Goal: Task Accomplishment & Management: Manage account settings

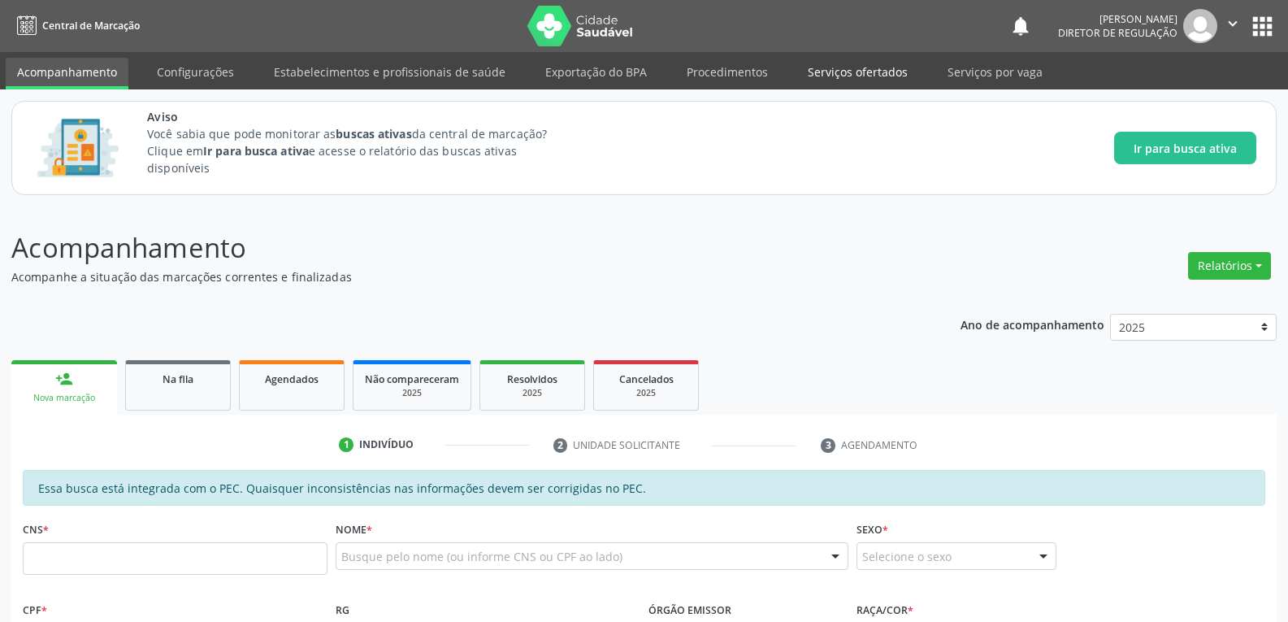
click at [846, 73] on link "Serviços ofertados" at bounding box center [858, 72] width 123 height 28
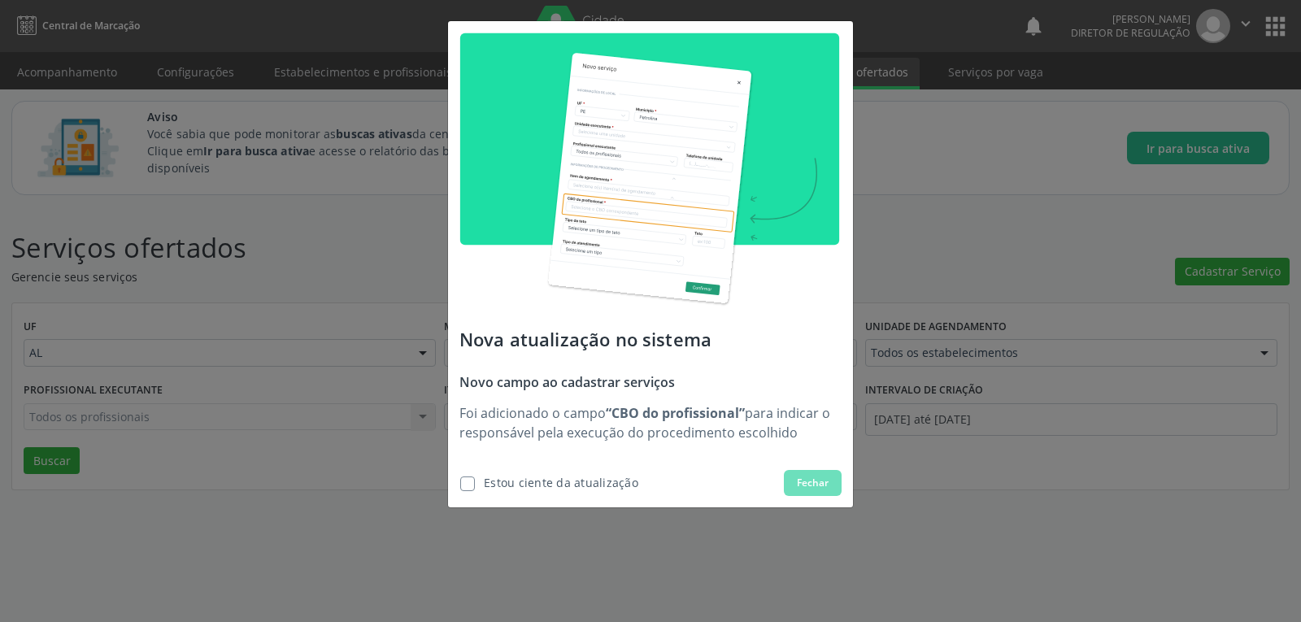
click at [484, 482] on div "Estou ciente da atualização" at bounding box center [561, 482] width 154 height 17
checkbox input "true"
click at [803, 482] on span "Fechar" at bounding box center [813, 483] width 32 height 15
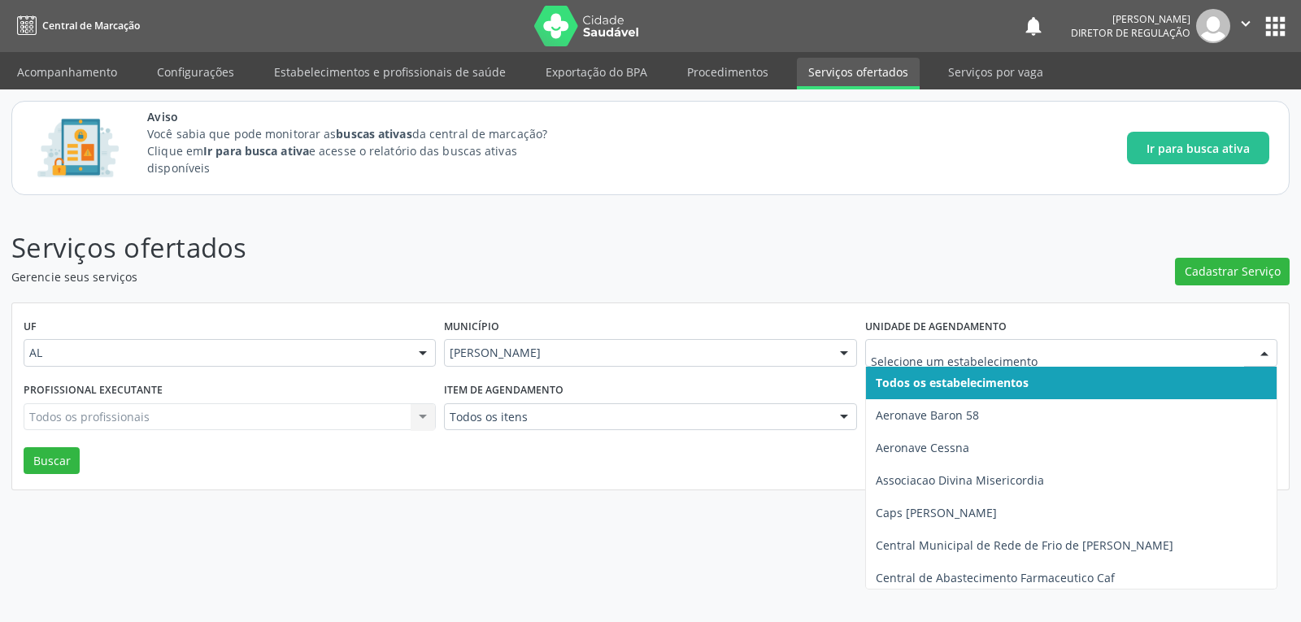
type input "c"
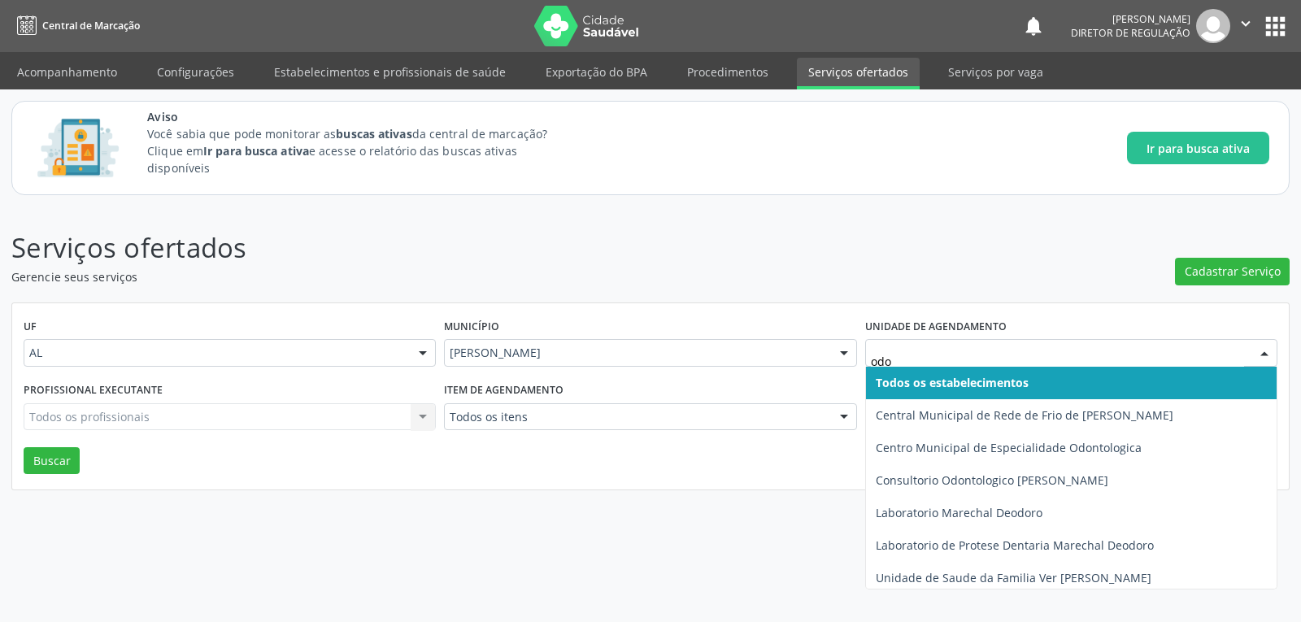
type input "odon"
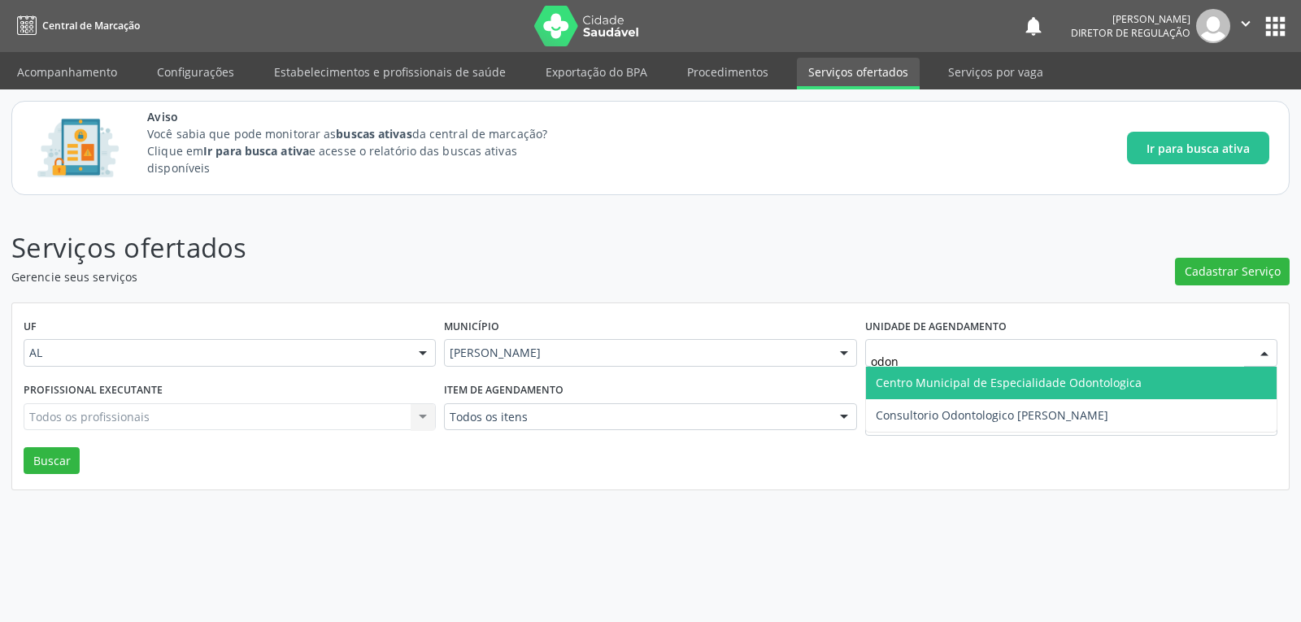
click at [1032, 385] on span "Centro Municipal de Especialidade Odontologica" at bounding box center [1008, 382] width 266 height 15
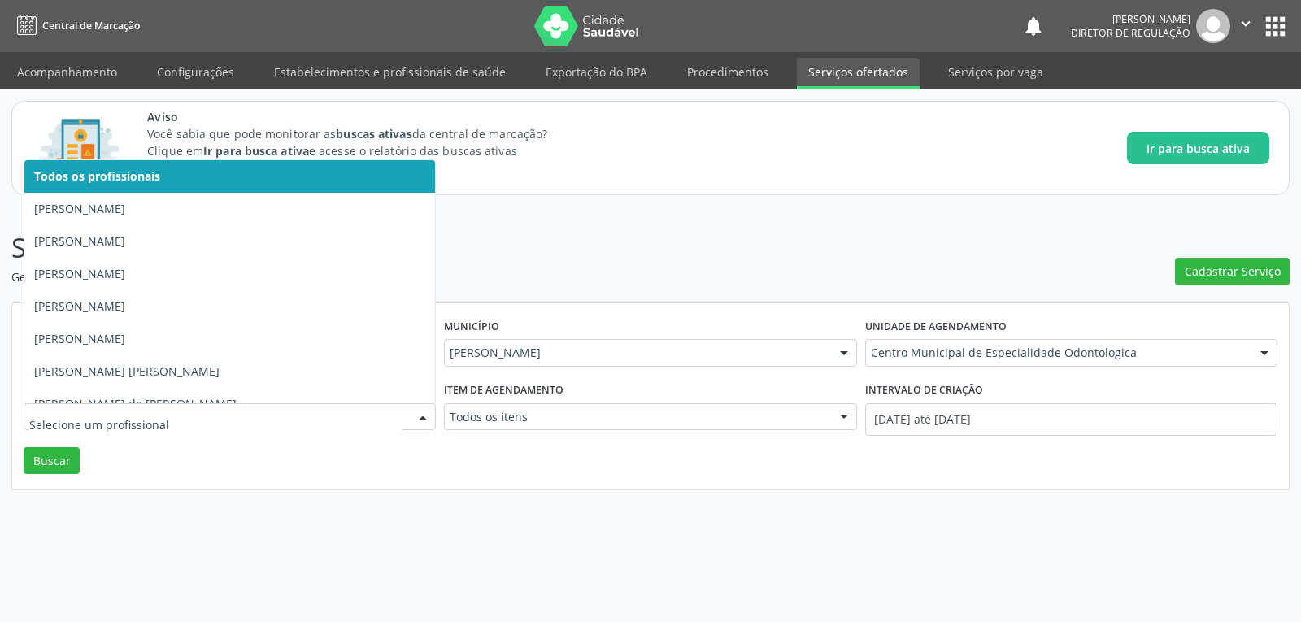
click at [145, 410] on input "text" at bounding box center [215, 425] width 373 height 33
click at [245, 437] on input "text" at bounding box center [215, 425] width 373 height 33
click at [391, 462] on div "UF AL AL Nenhum resultado encontrado para: " " Não há nenhuma opção para ser ex…" at bounding box center [650, 396] width 1276 height 187
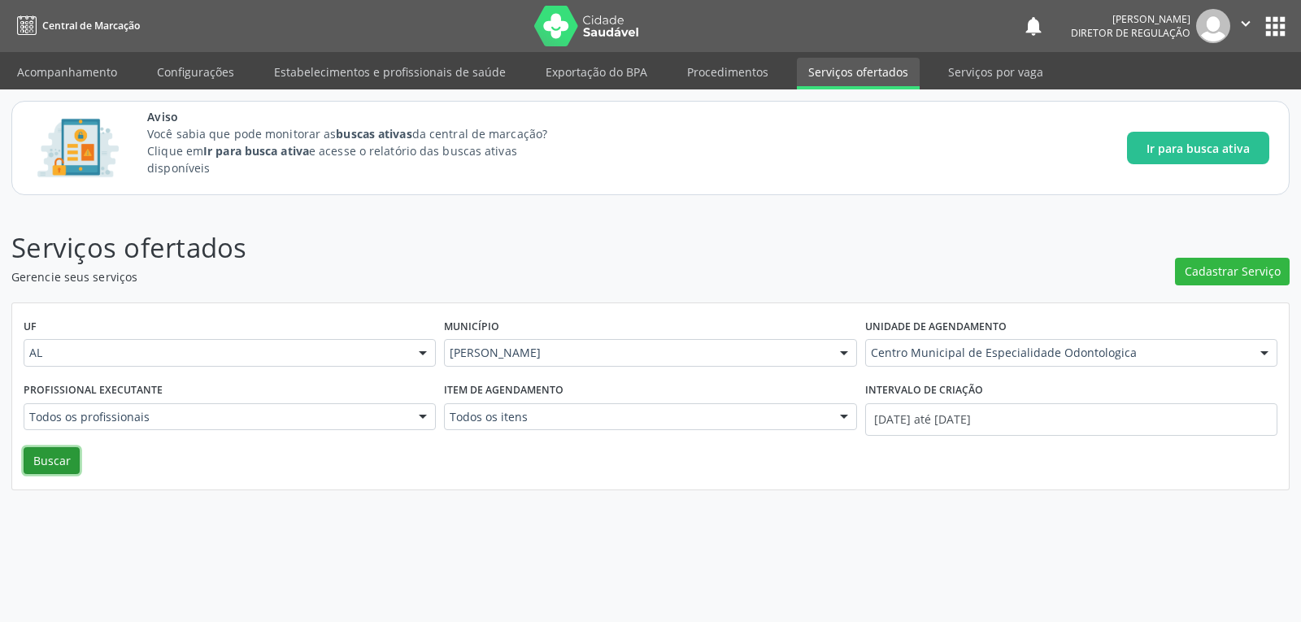
click at [67, 461] on button "Buscar" at bounding box center [52, 461] width 56 height 28
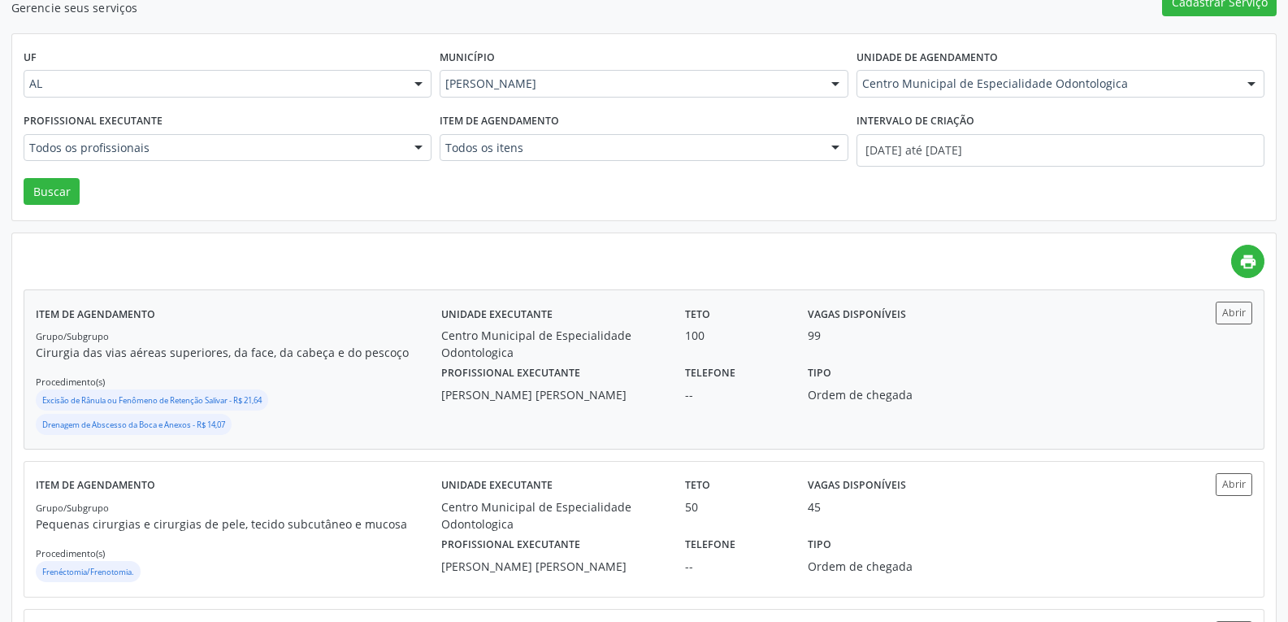
scroll to position [325, 0]
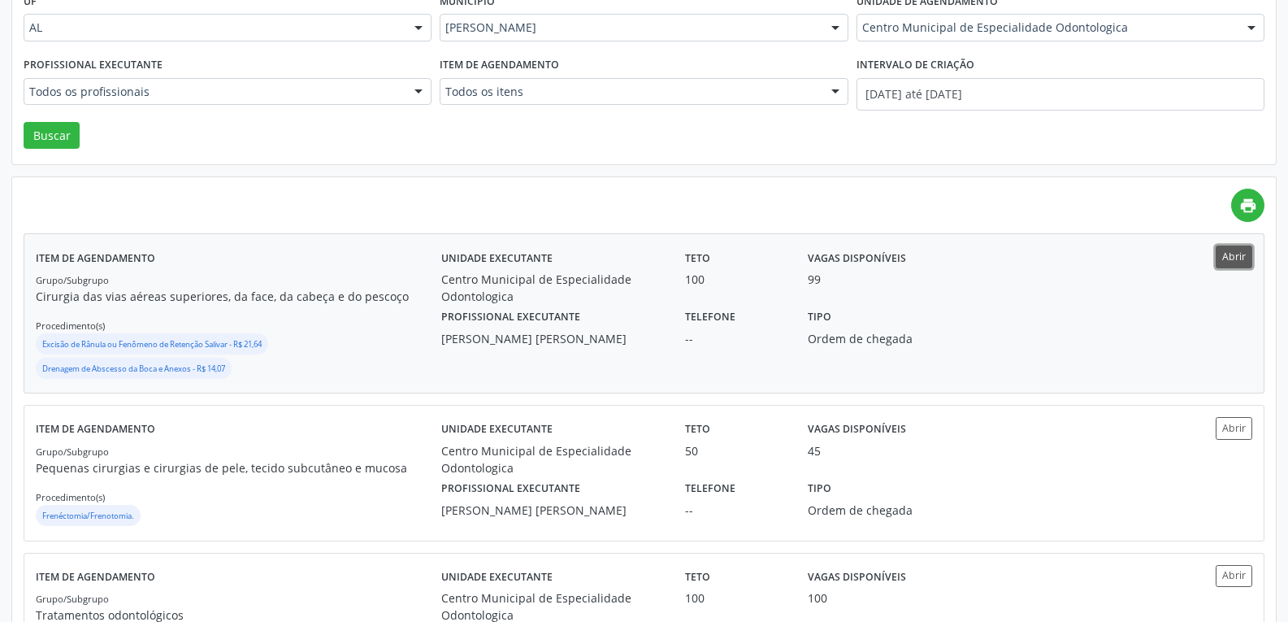
click at [1245, 267] on button "Abrir" at bounding box center [1234, 256] width 37 height 22
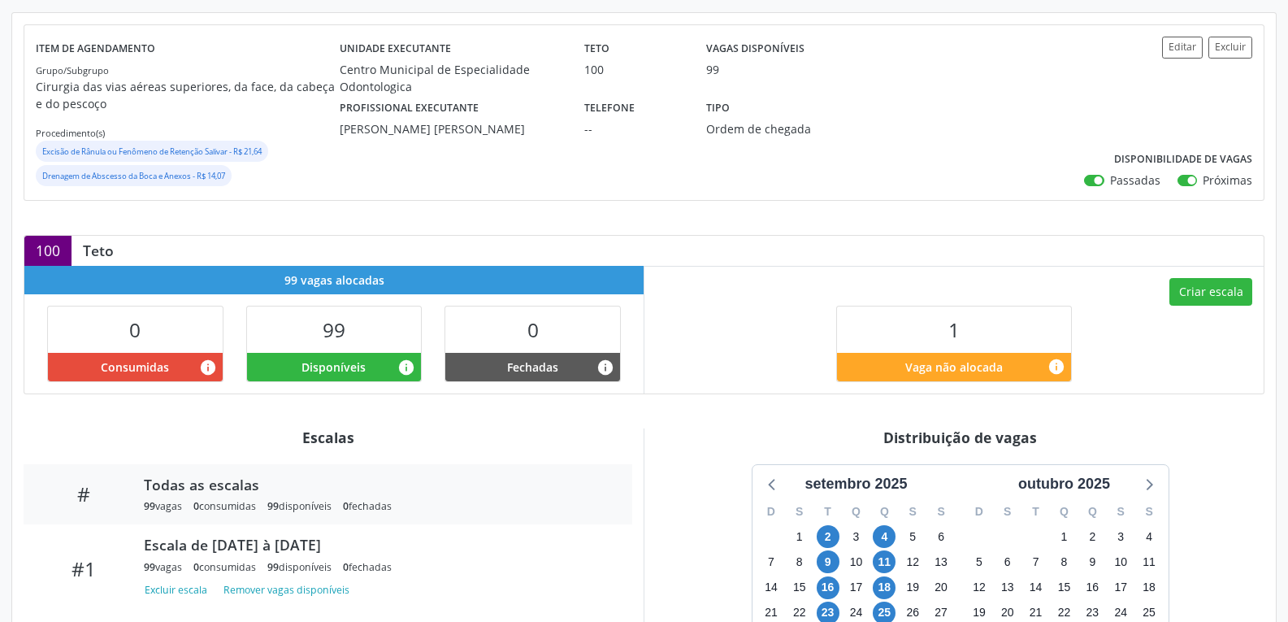
scroll to position [294, 0]
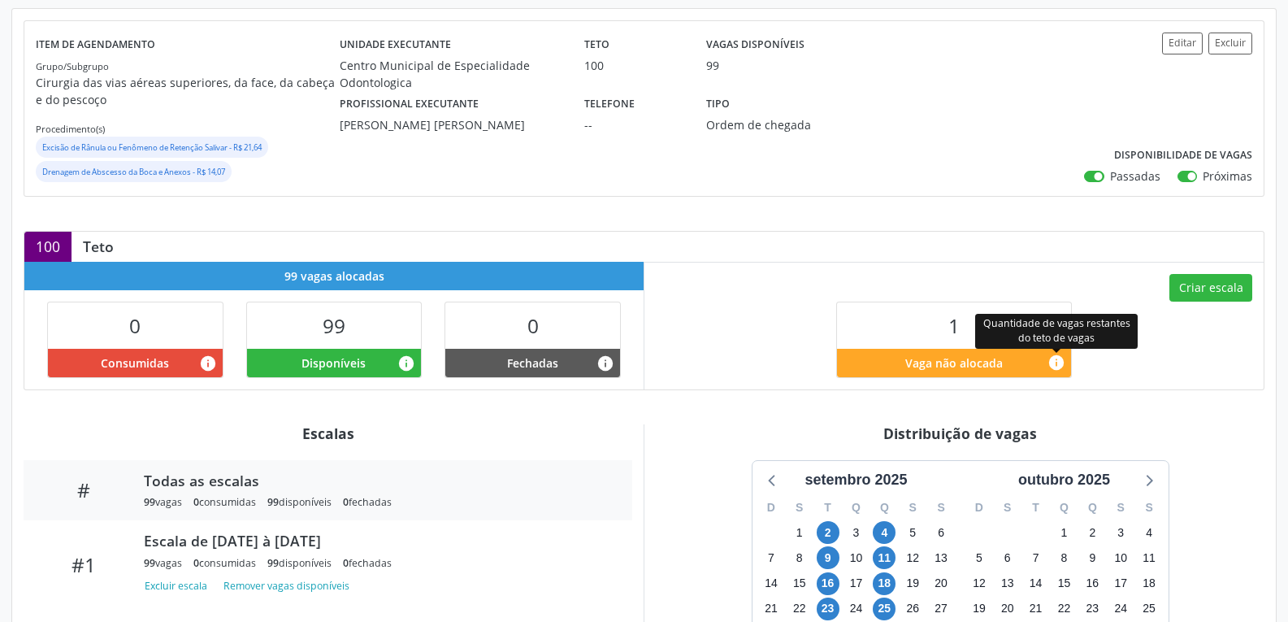
click at [1061, 363] on icon "info" at bounding box center [1057, 363] width 18 height 18
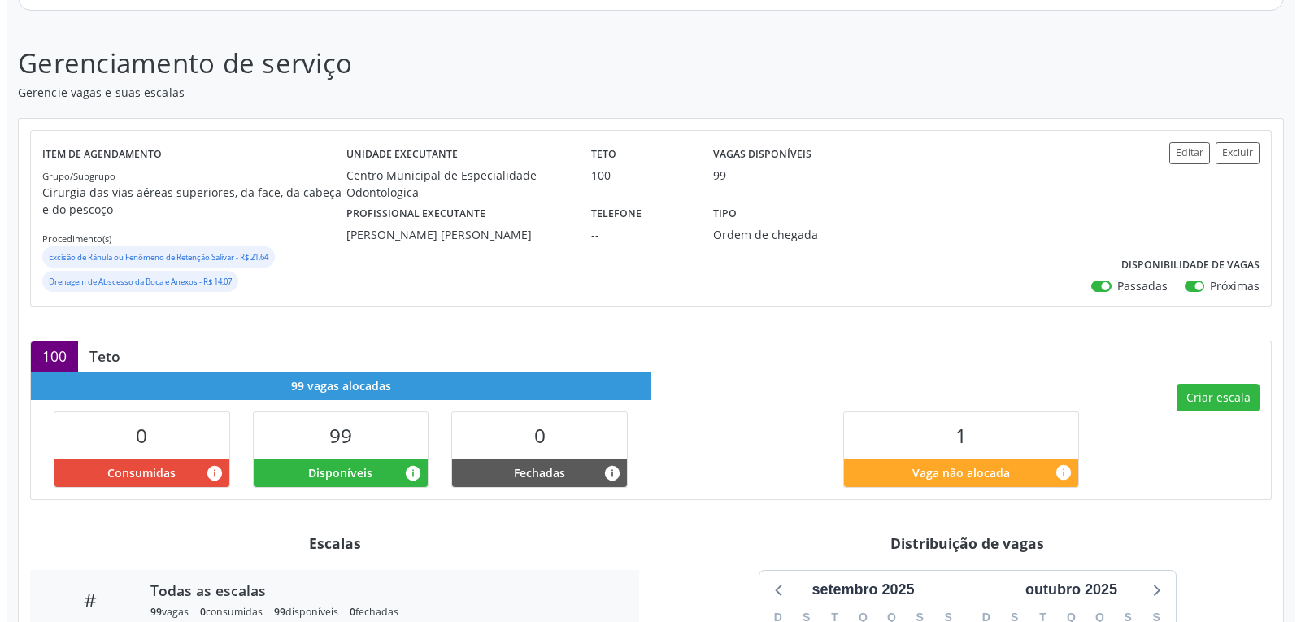
scroll to position [81, 0]
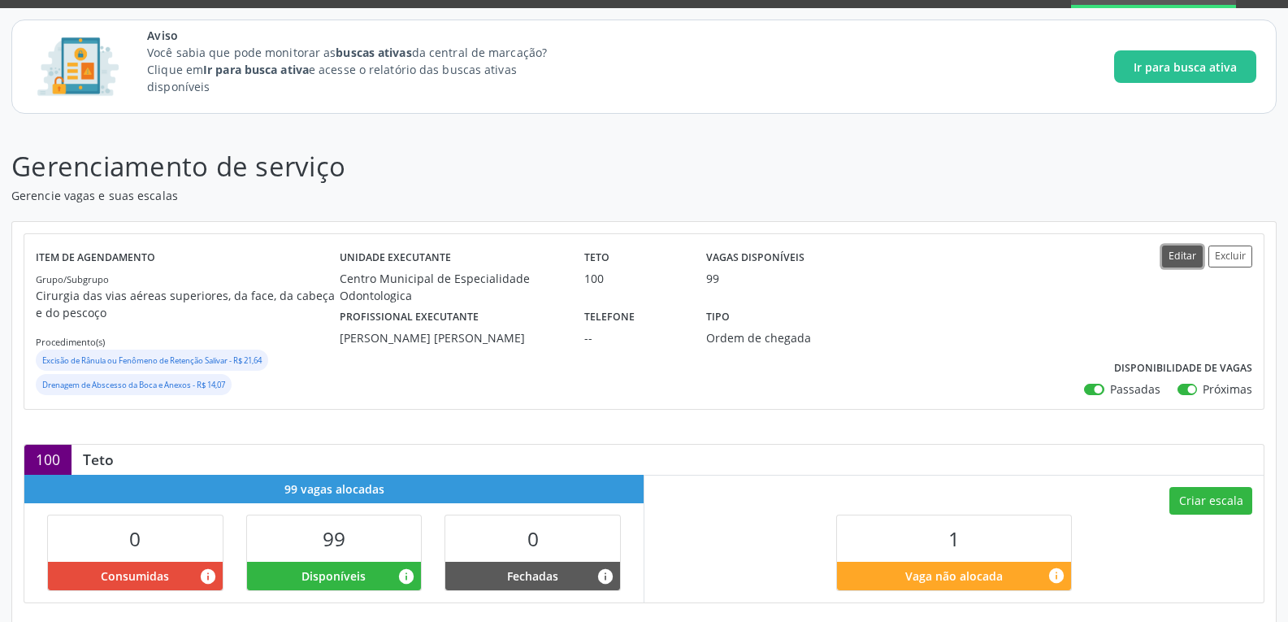
click at [1187, 258] on button "Editar" at bounding box center [1182, 256] width 41 height 22
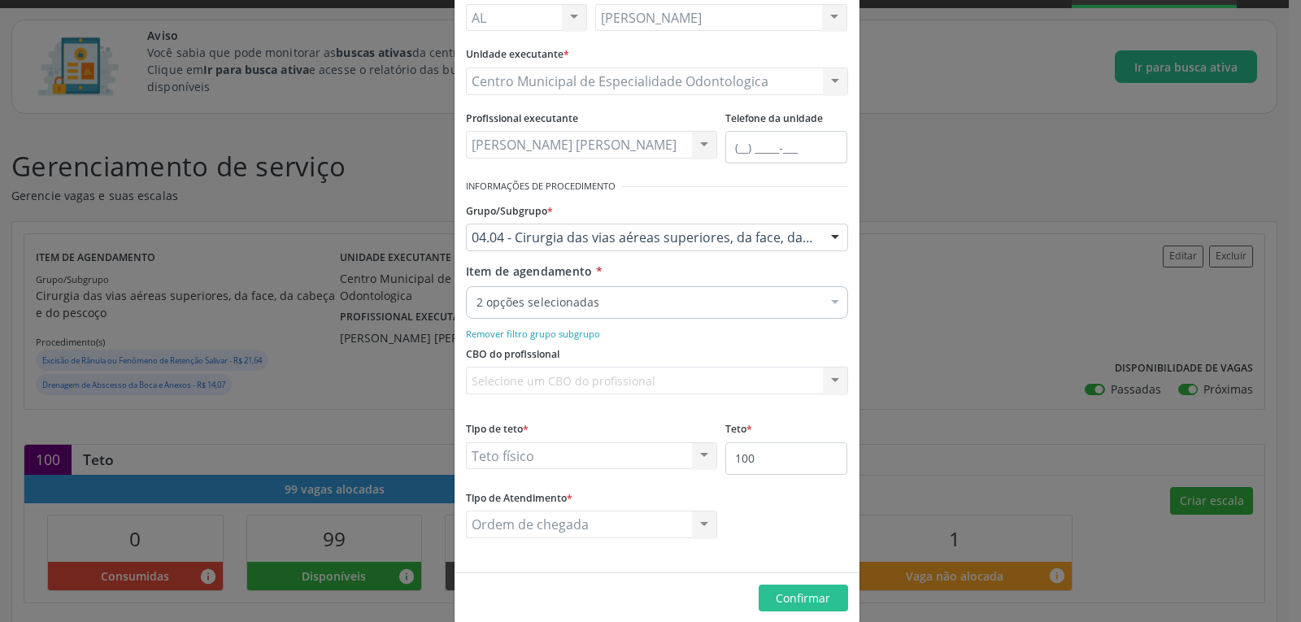
scroll to position [144, 0]
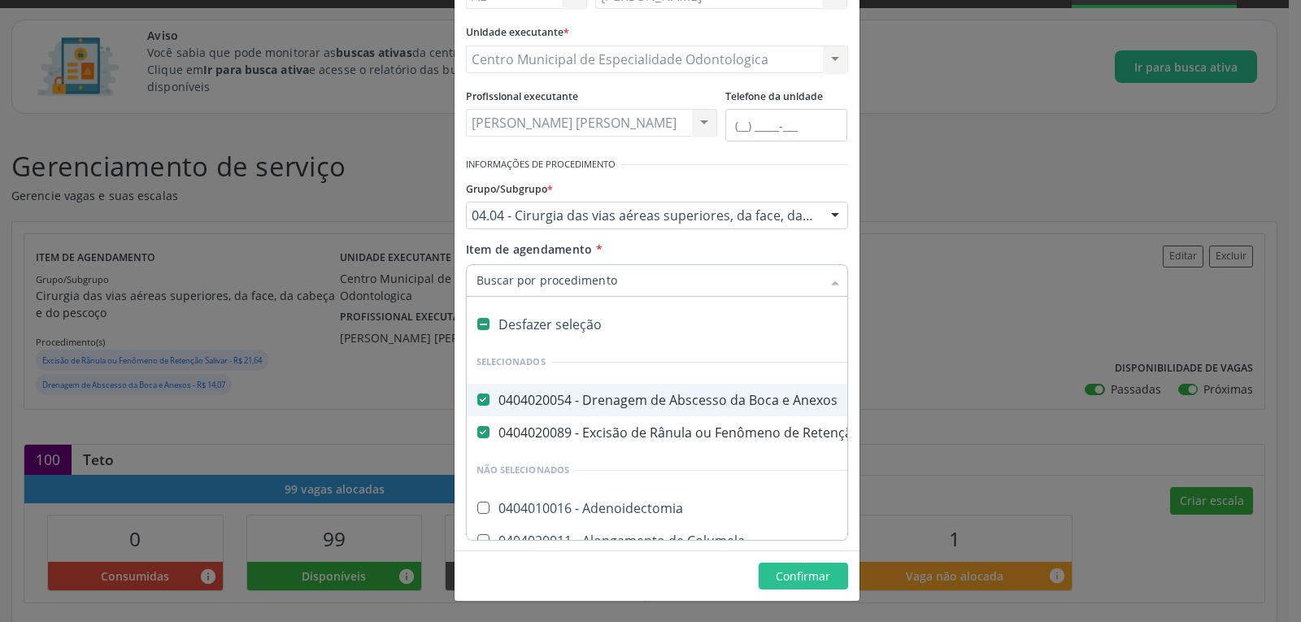
click at [696, 286] on input "Item de agendamento *" at bounding box center [648, 280] width 345 height 33
click at [827, 284] on div at bounding box center [835, 282] width 24 height 28
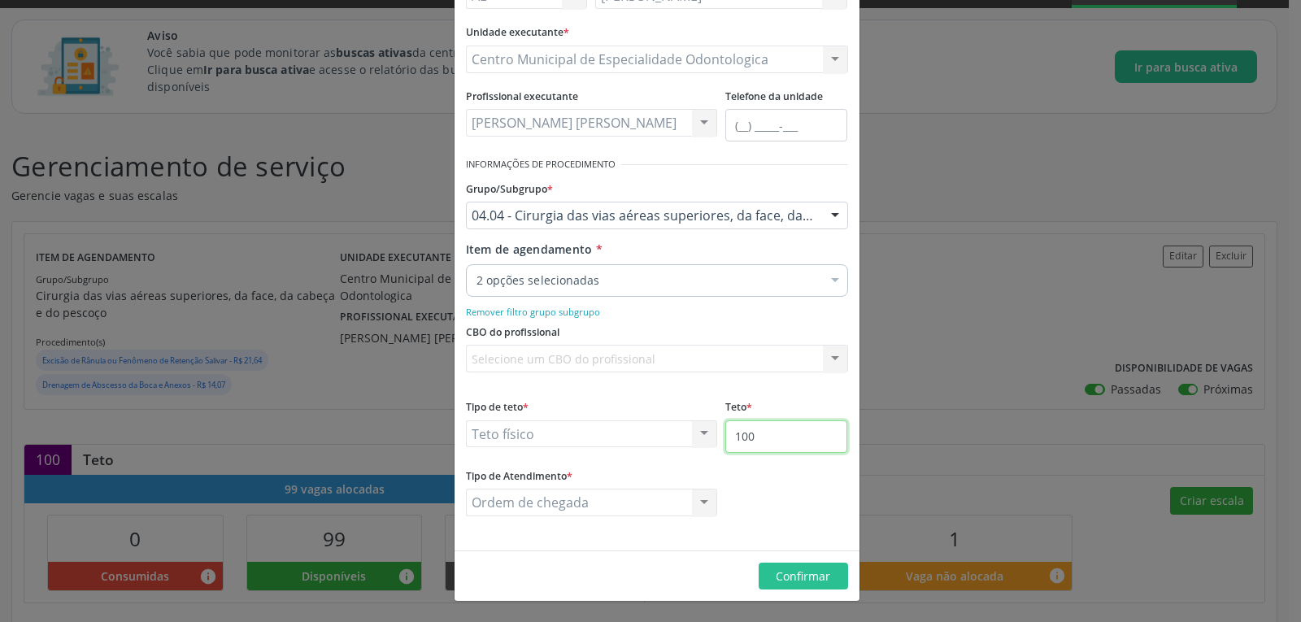
click at [784, 438] on input "100" at bounding box center [786, 436] width 122 height 33
type input "1"
type input "80"
click at [780, 579] on span "Confirmar" at bounding box center [802, 575] width 54 height 15
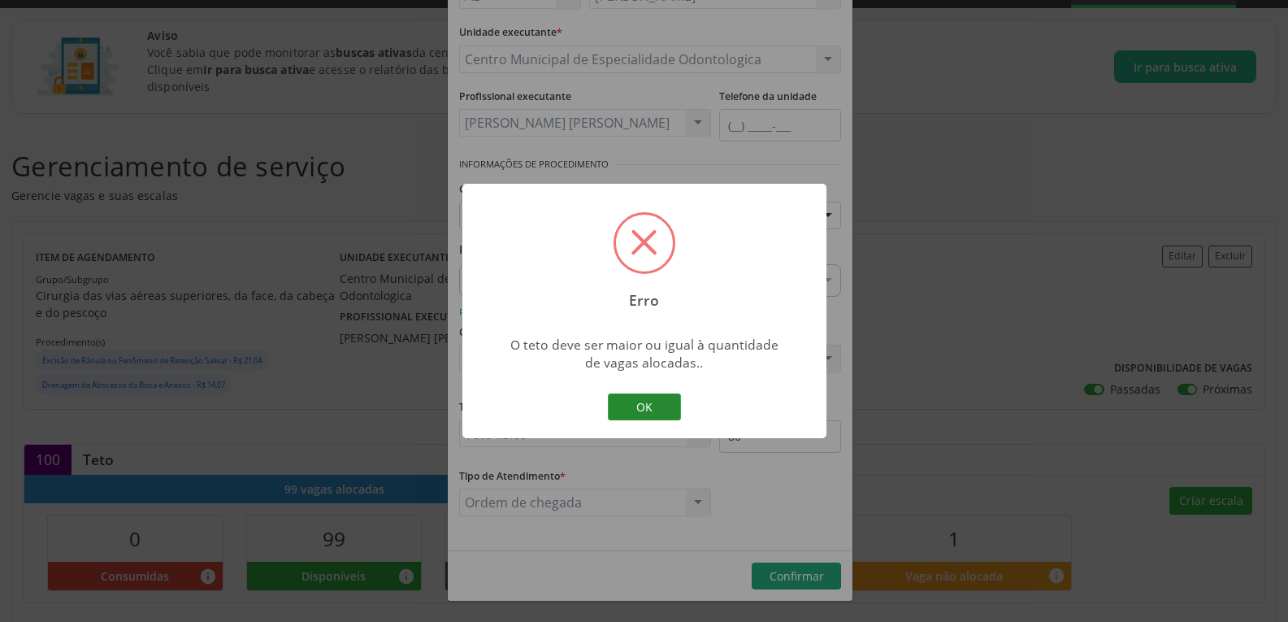
click at [617, 406] on button "OK" at bounding box center [644, 407] width 73 height 28
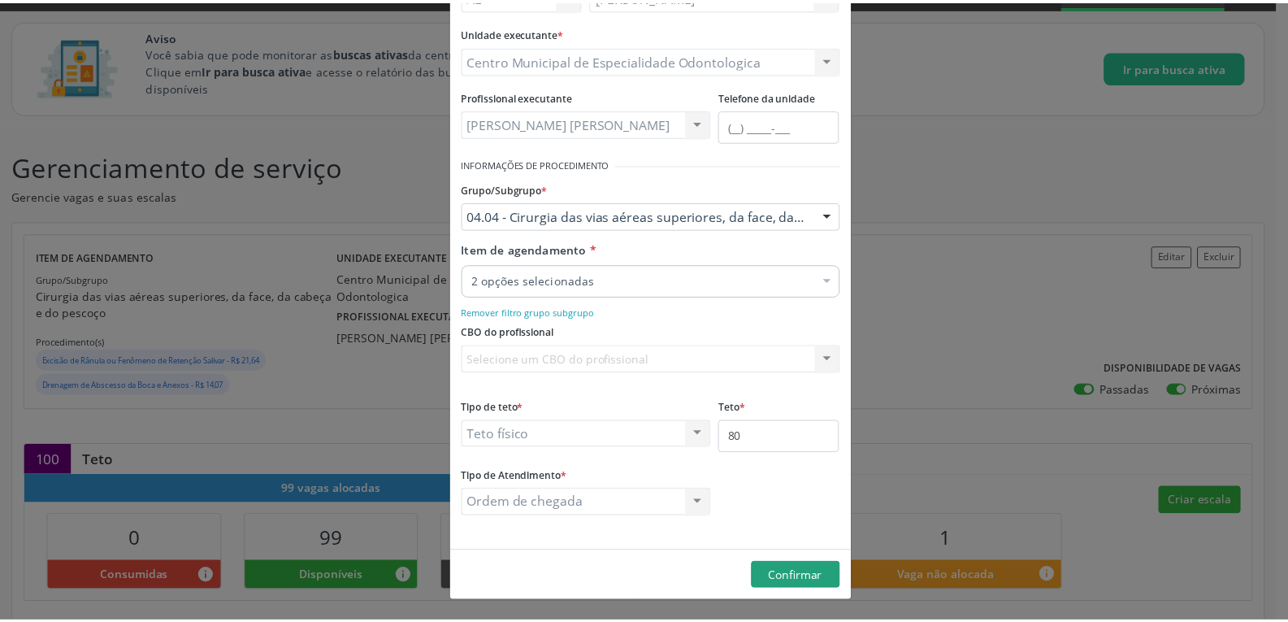
scroll to position [0, 0]
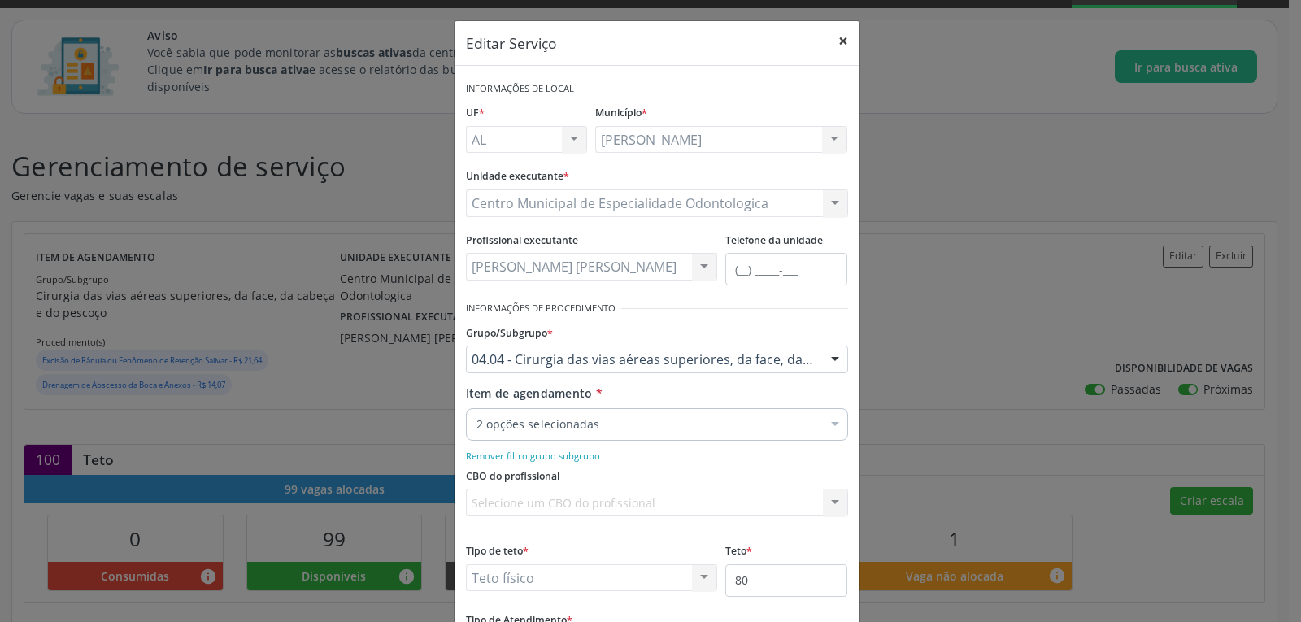
click at [832, 41] on button "×" at bounding box center [843, 41] width 33 height 40
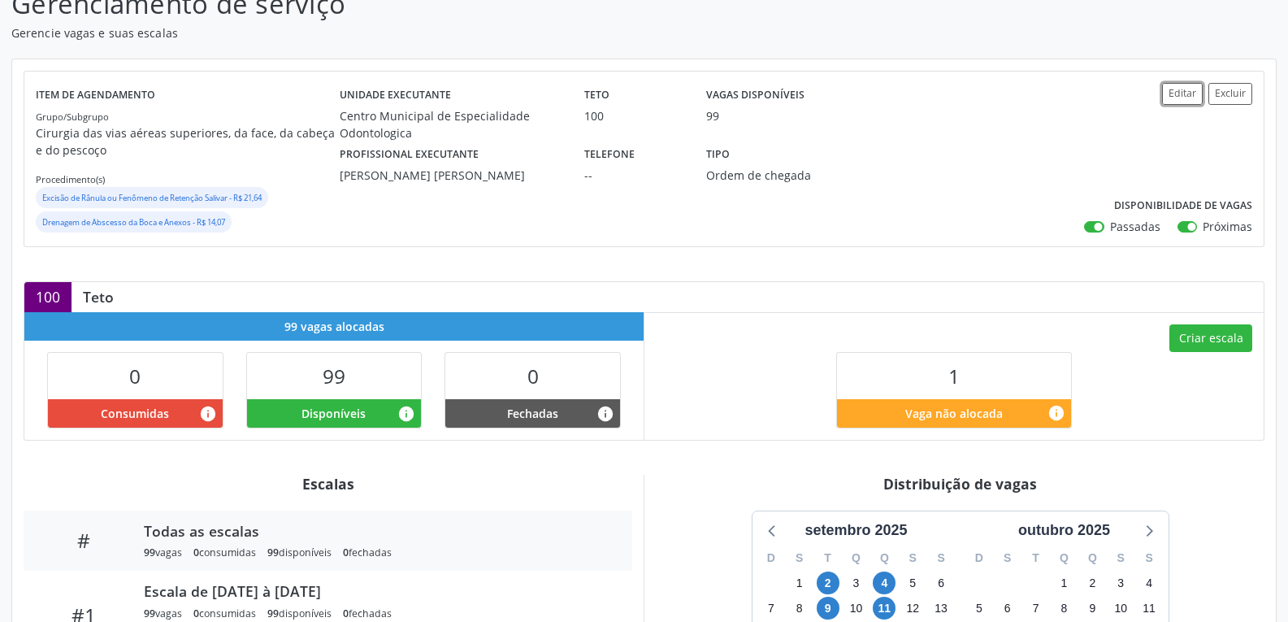
scroll to position [325, 0]
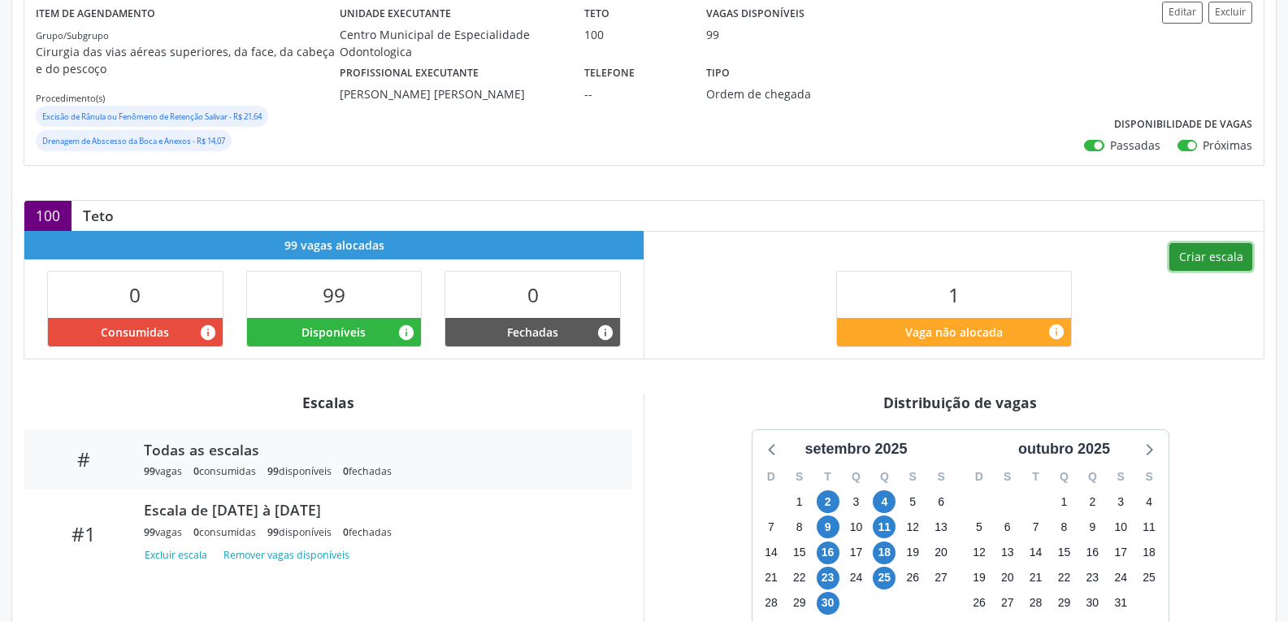
click at [1210, 258] on button "Criar escala" at bounding box center [1211, 257] width 83 height 28
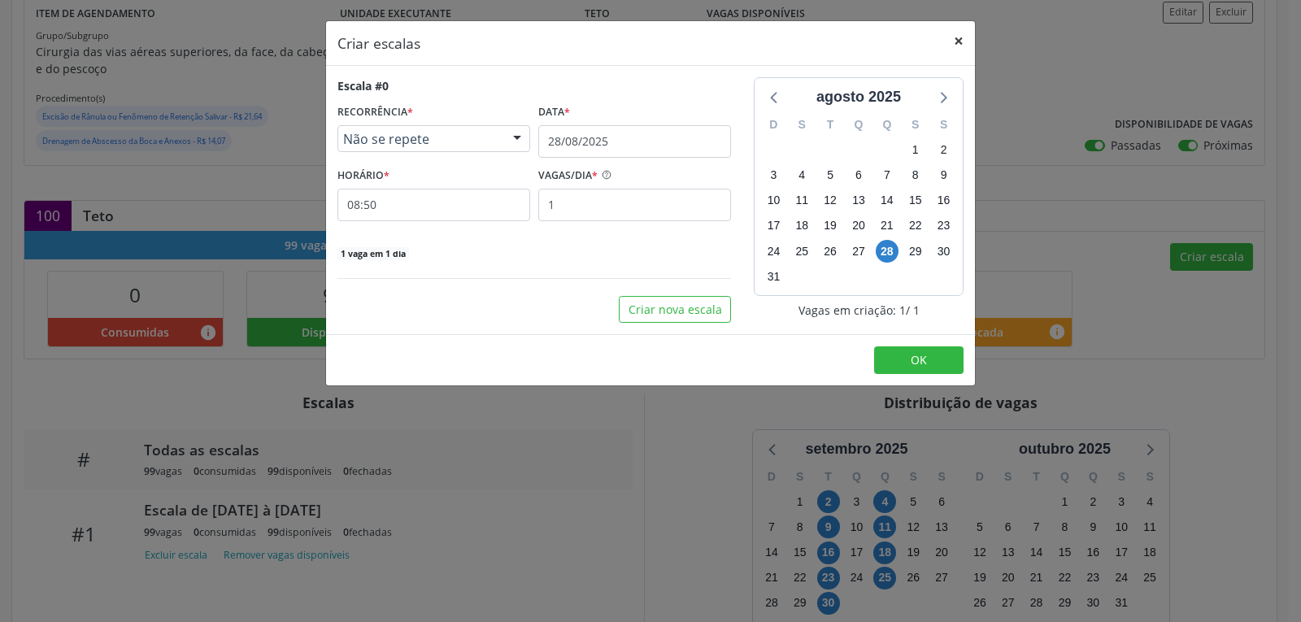
click at [949, 41] on button "×" at bounding box center [958, 41] width 33 height 40
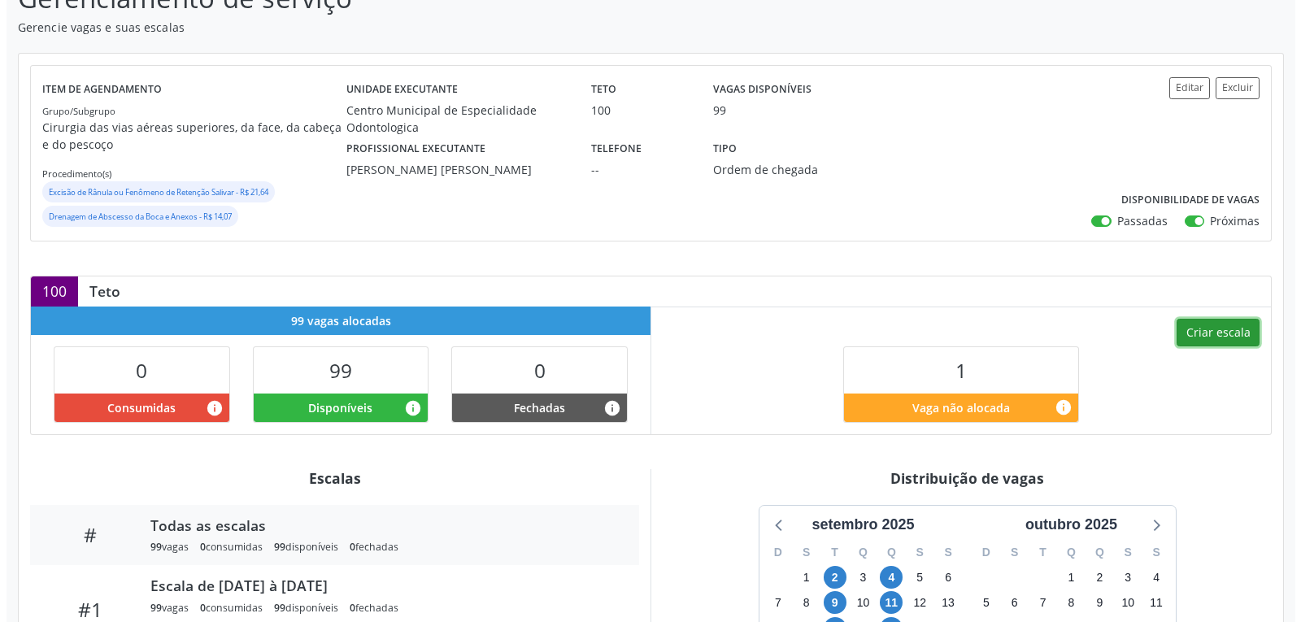
scroll to position [244, 0]
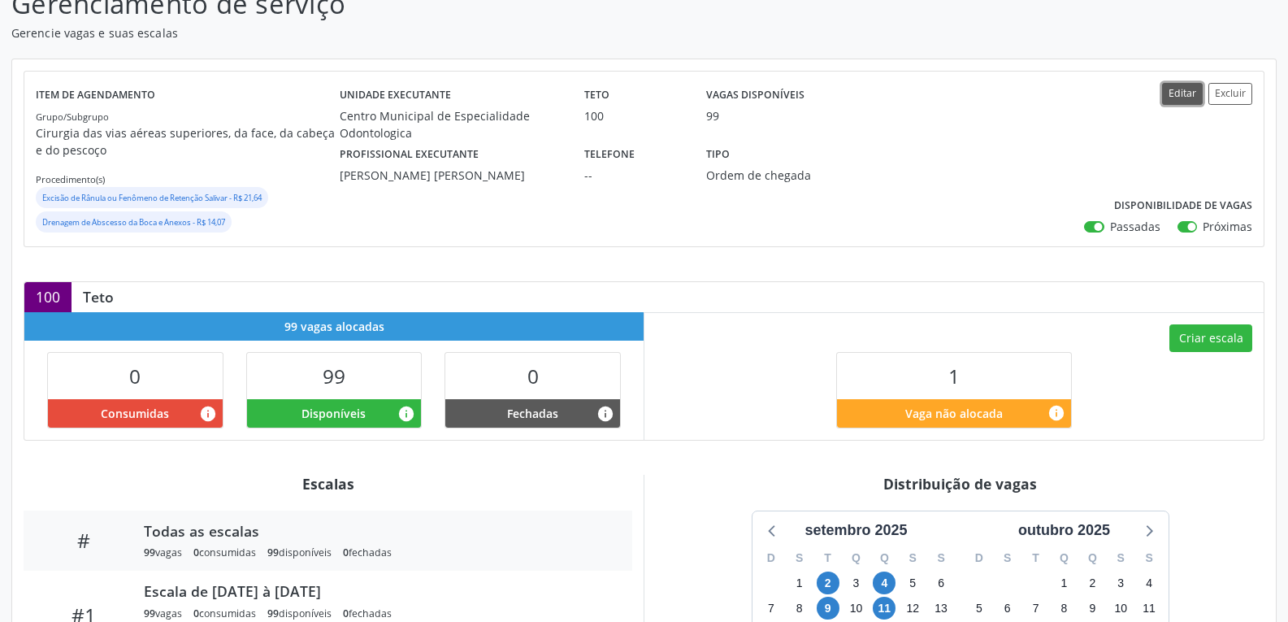
click at [1195, 92] on button "Editar" at bounding box center [1182, 94] width 41 height 22
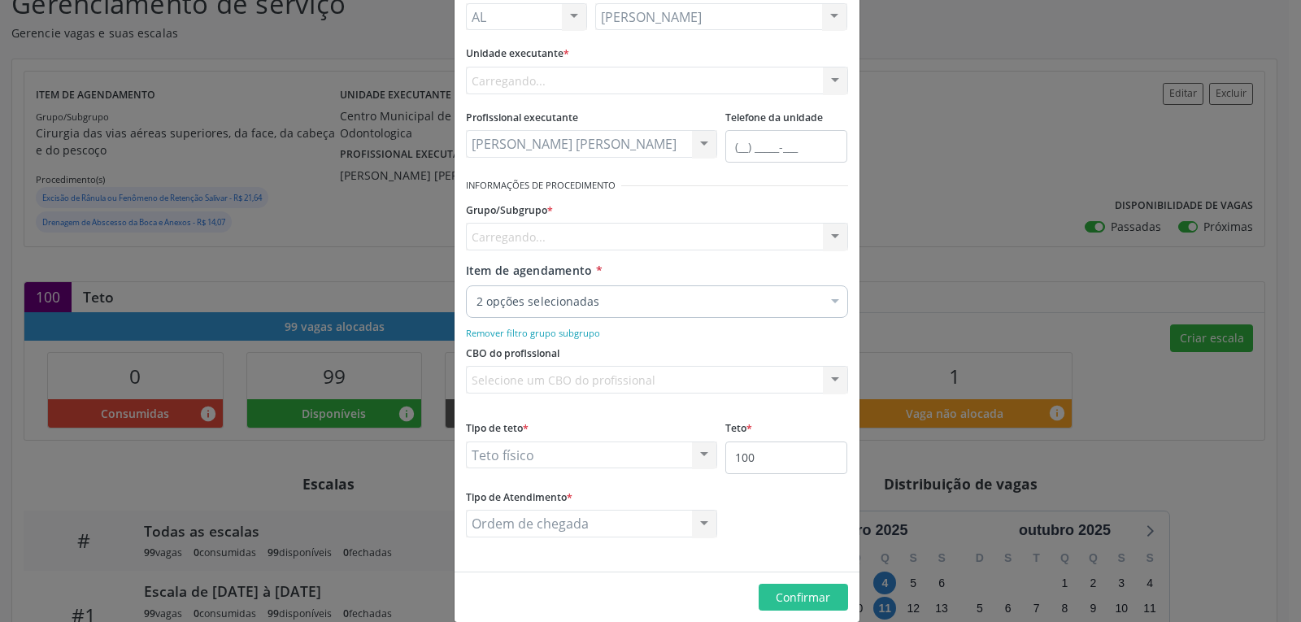
scroll to position [144, 0]
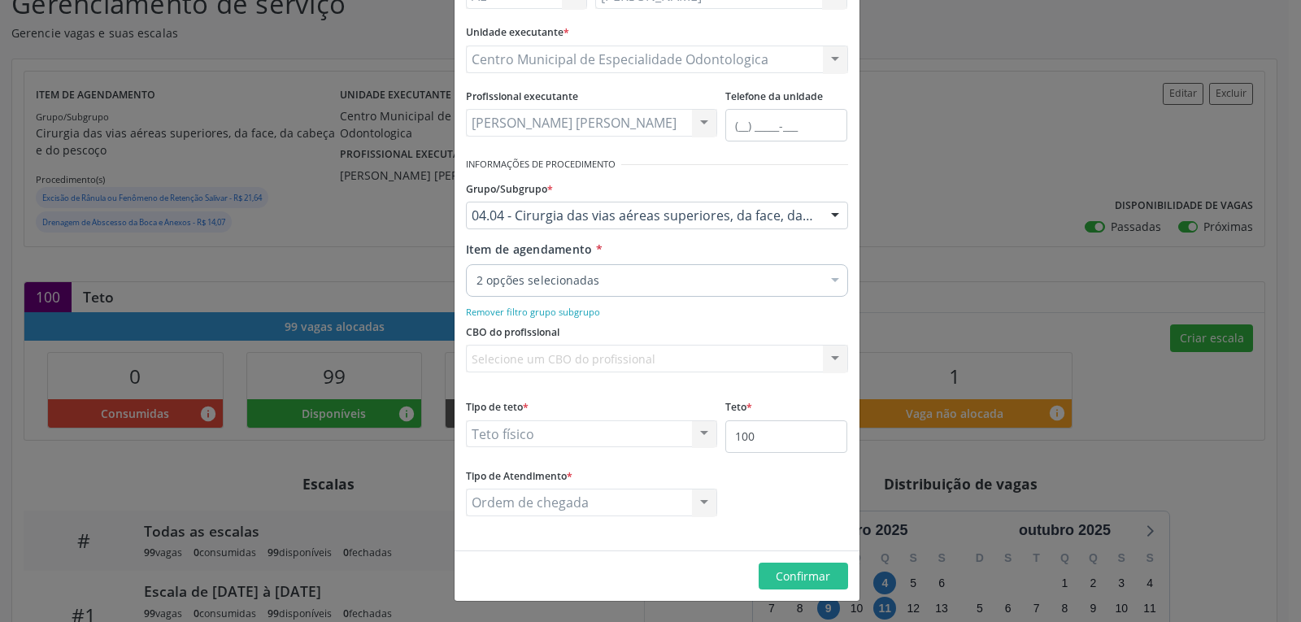
click at [688, 445] on div "Teto físico Teto financeiro Teto físico Nenhum resultado encontrado para: " " N…" at bounding box center [592, 434] width 252 height 28
click at [698, 430] on div "Teto físico Teto financeiro Teto físico Nenhum resultado encontrado para: " " N…" at bounding box center [592, 434] width 252 height 28
click at [772, 430] on input "100" at bounding box center [786, 436] width 122 height 33
type input "1"
type input "80"
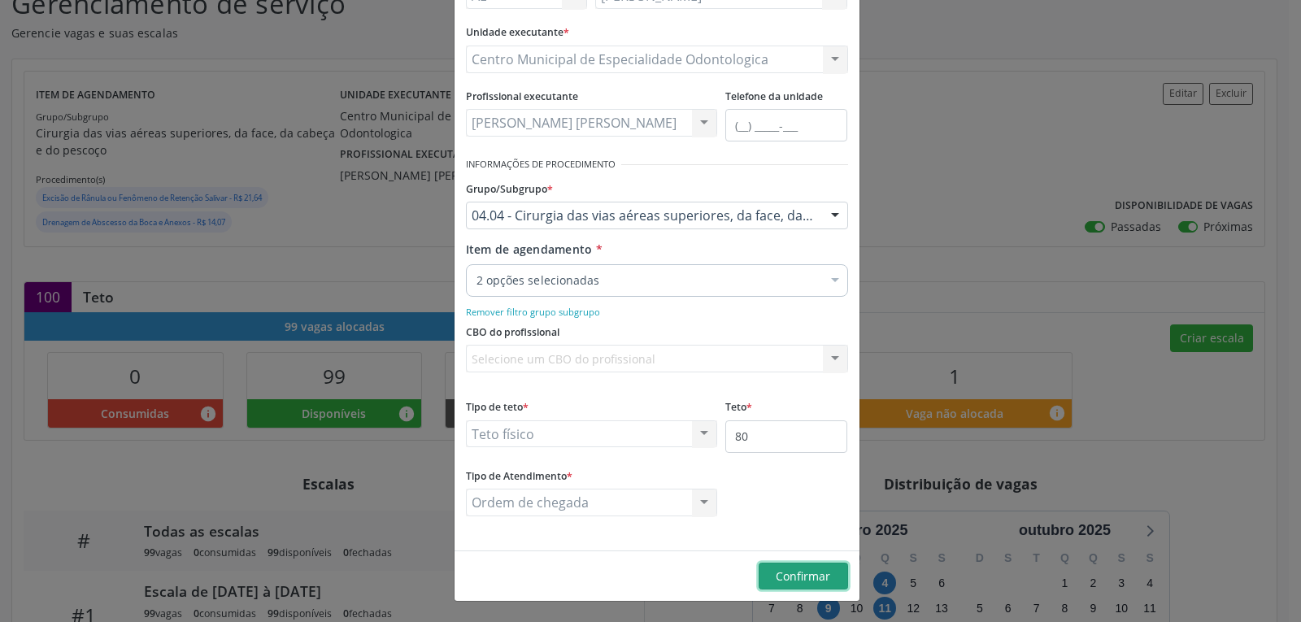
click at [820, 570] on span "Confirmar" at bounding box center [802, 575] width 54 height 15
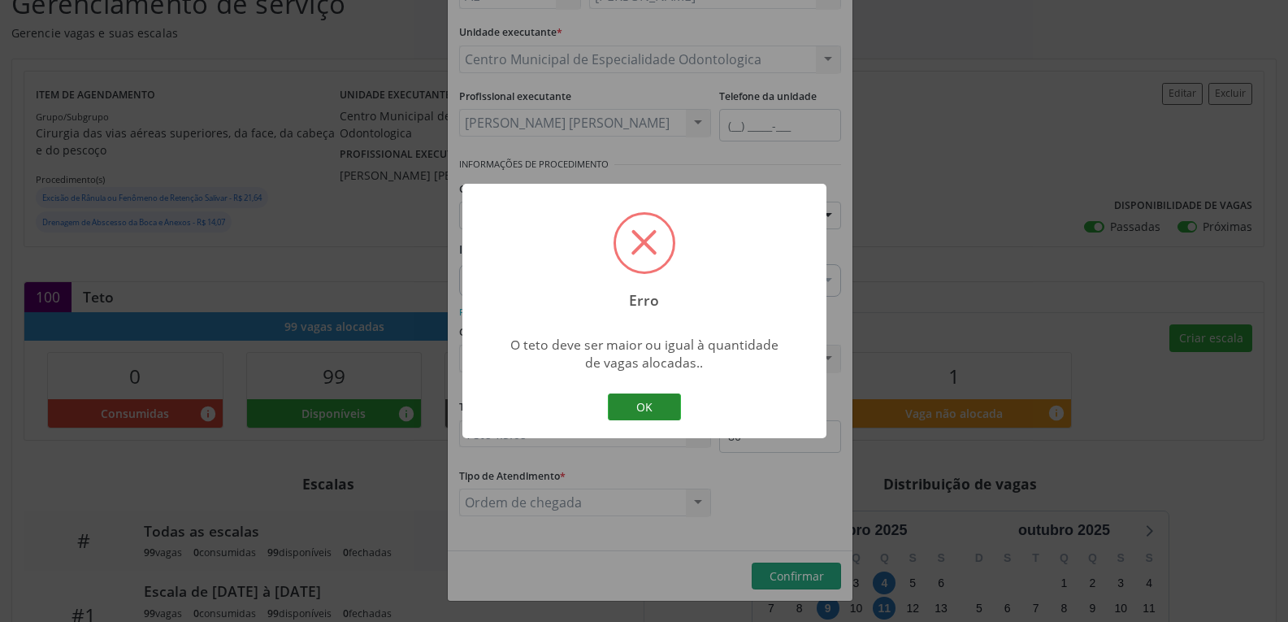
click at [646, 409] on button "OK" at bounding box center [644, 407] width 73 height 28
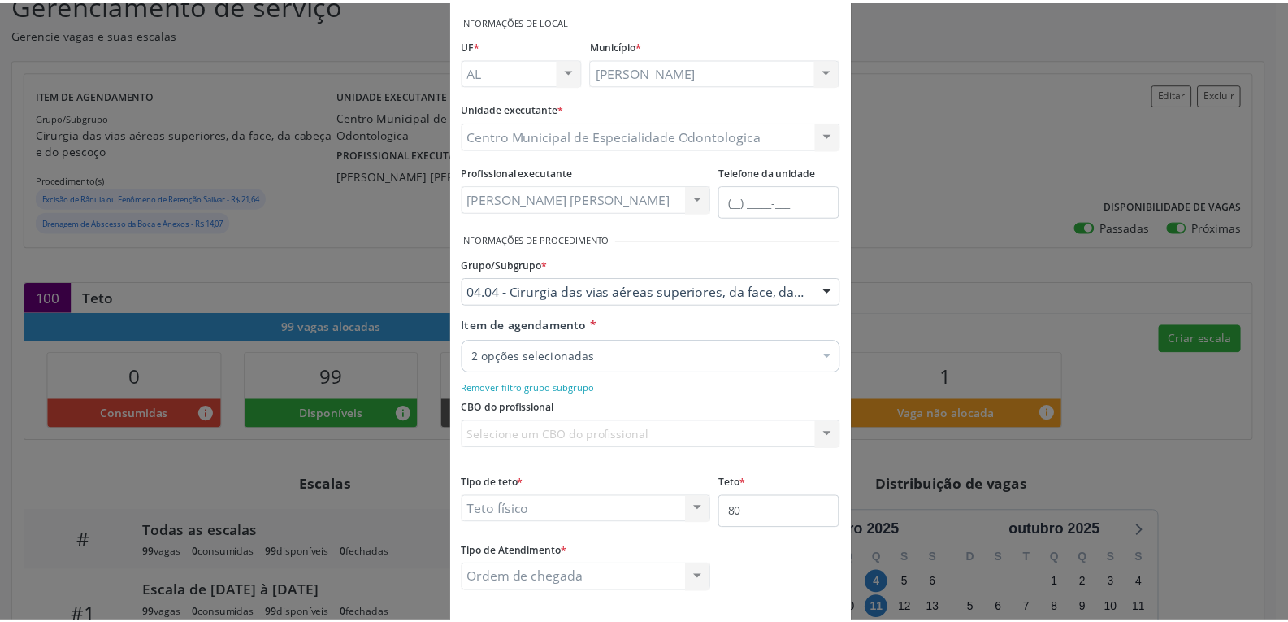
scroll to position [0, 0]
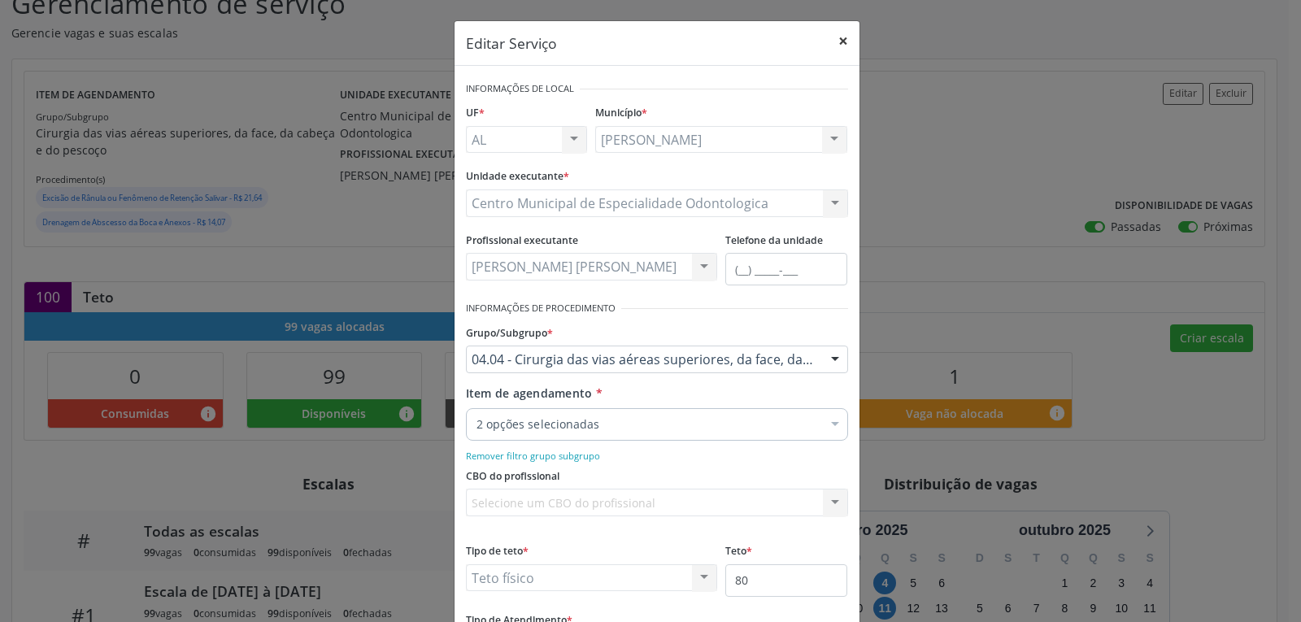
click at [839, 49] on button "×" at bounding box center [843, 41] width 33 height 40
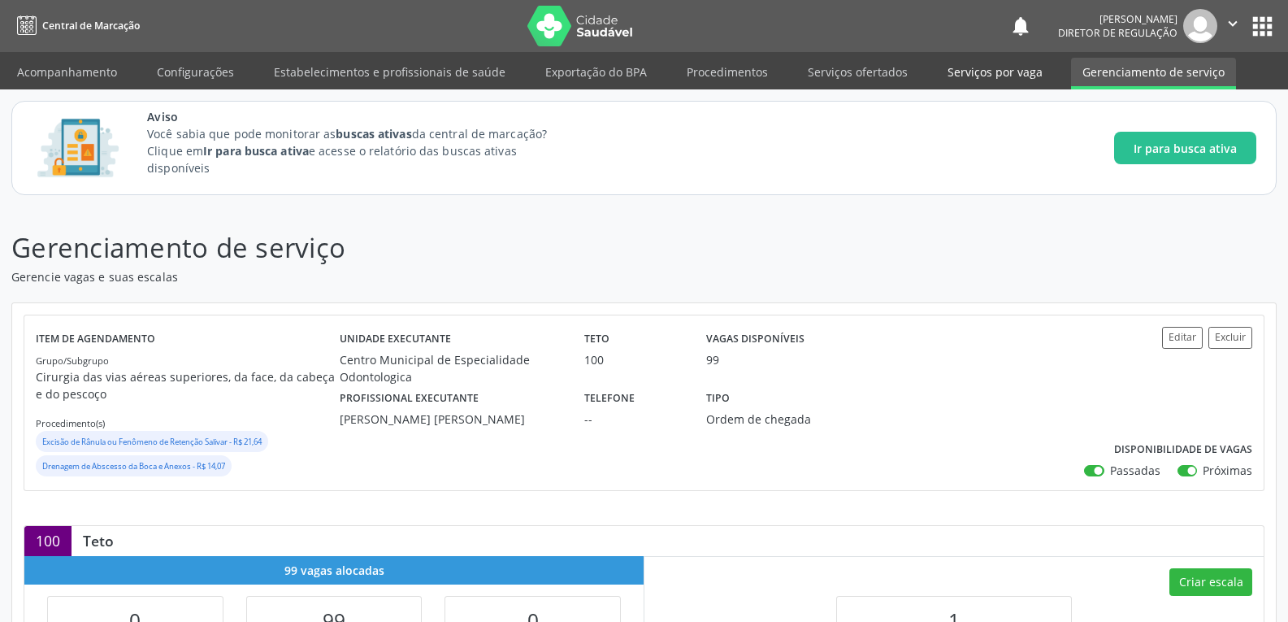
click at [1032, 65] on link "Serviços por vaga" at bounding box center [995, 72] width 118 height 28
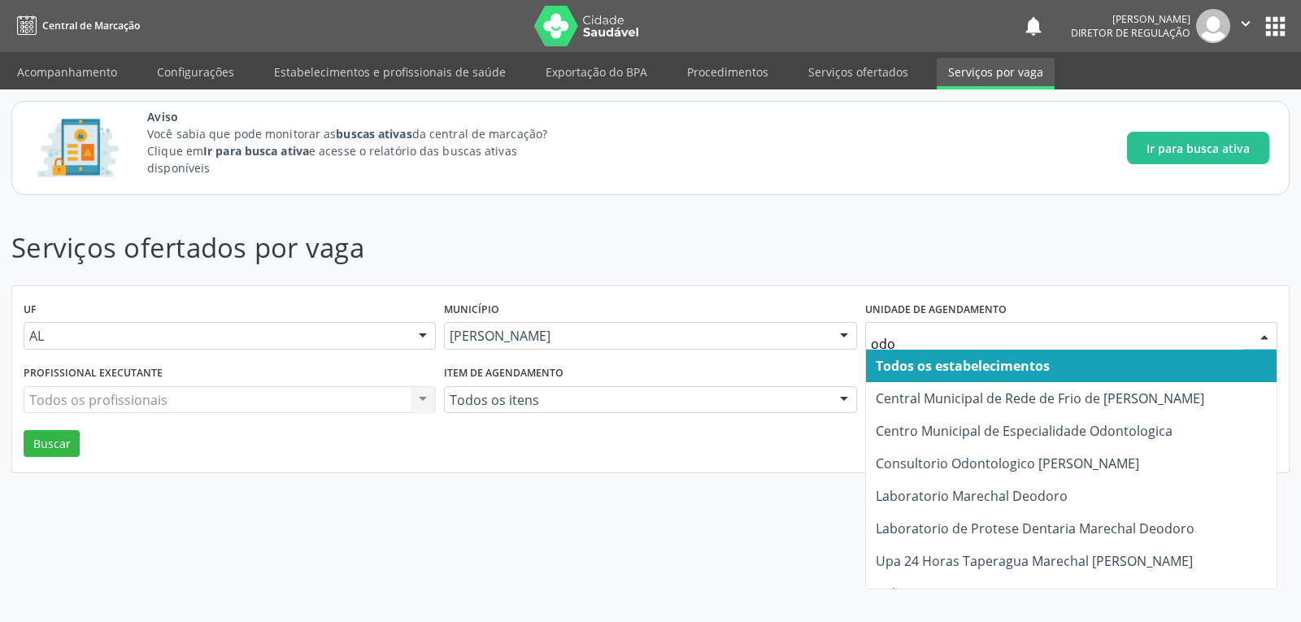
type input "odon"
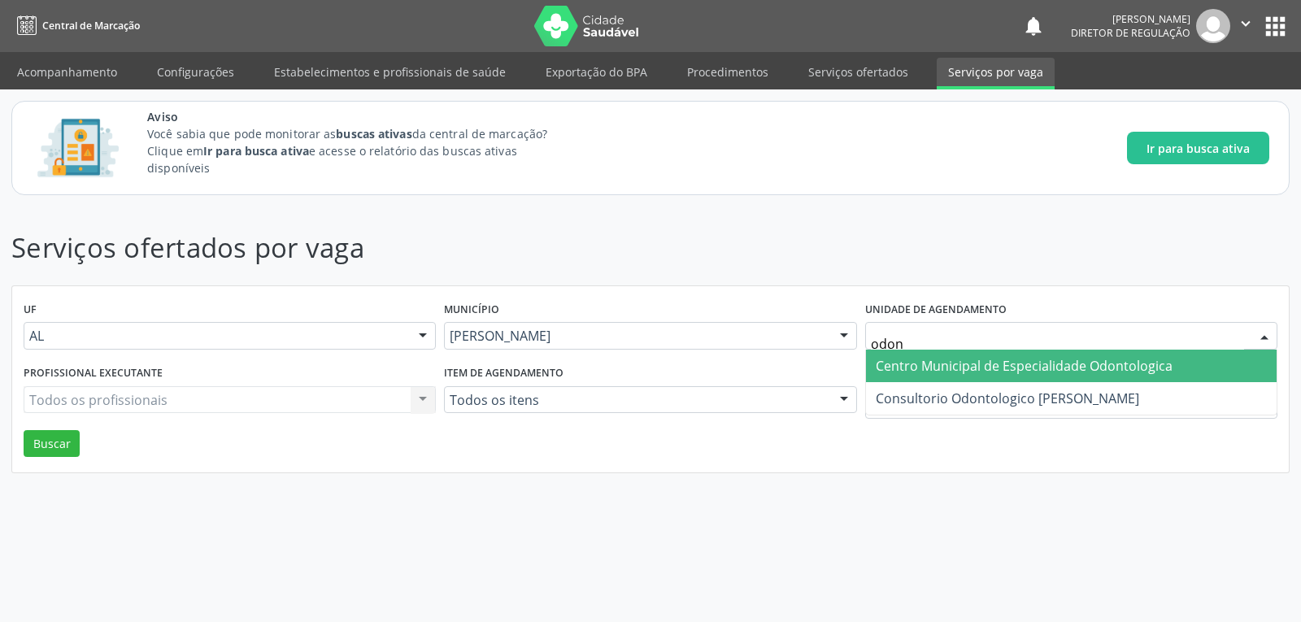
click at [1005, 368] on span "Centro Municipal de Especialidade Odontologica" at bounding box center [1023, 366] width 297 height 18
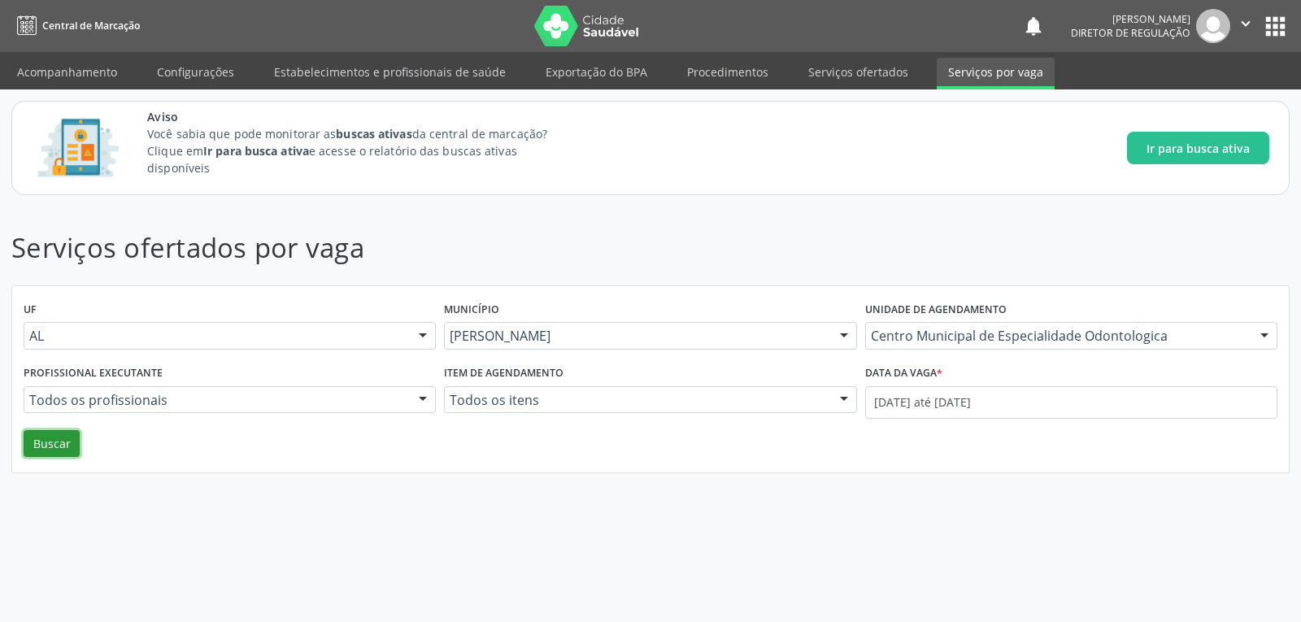
click at [37, 444] on button "Buscar" at bounding box center [52, 444] width 56 height 28
click at [62, 450] on button "Buscar" at bounding box center [52, 444] width 56 height 28
click at [698, 64] on link "Procedimentos" at bounding box center [727, 72] width 104 height 28
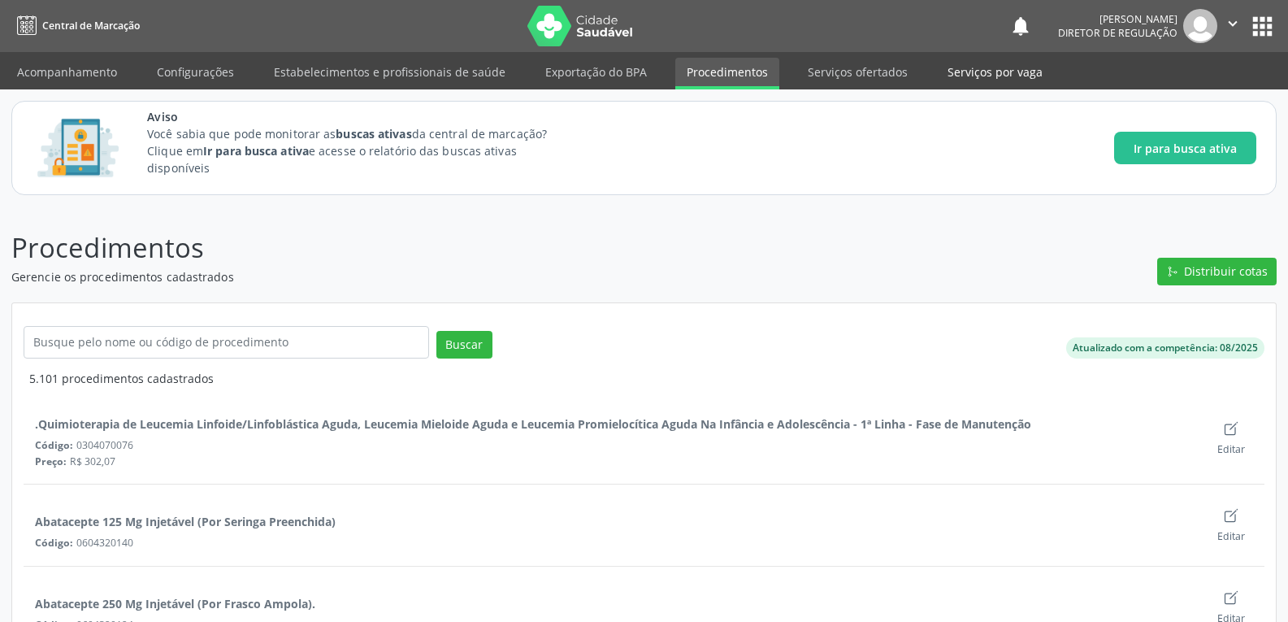
click at [977, 76] on link "Serviços por vaga" at bounding box center [995, 72] width 118 height 28
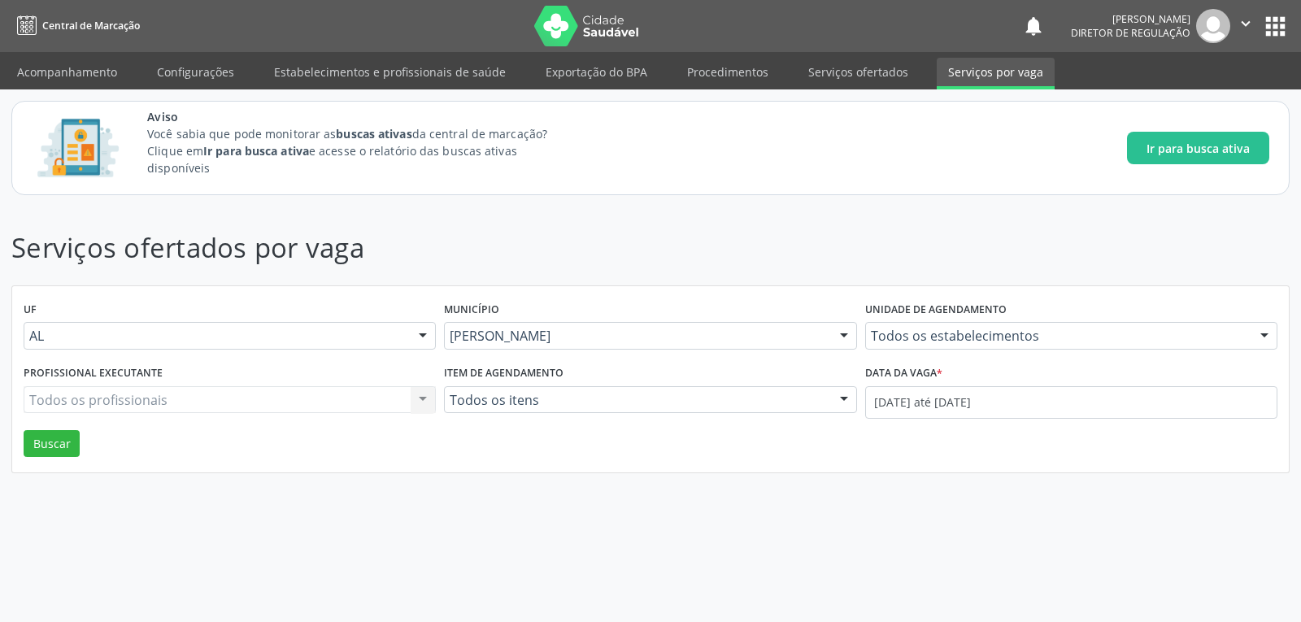
click at [895, 345] on div "Todos os estabelecimentos" at bounding box center [1071, 336] width 412 height 28
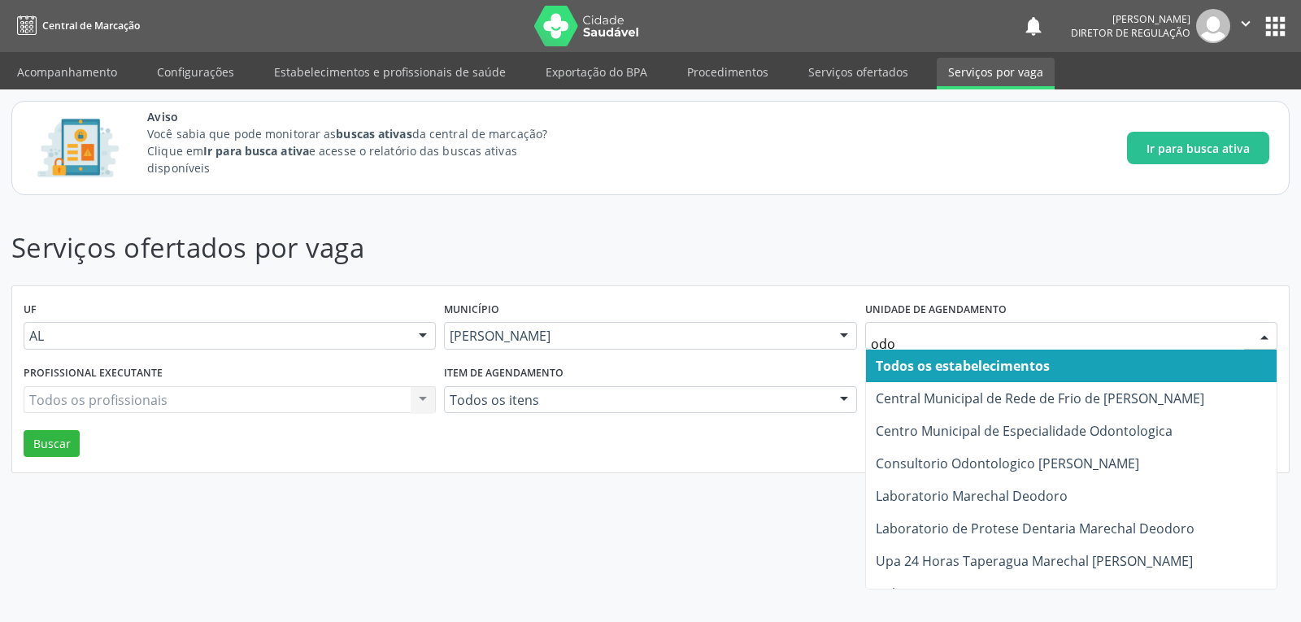
type input "odon"
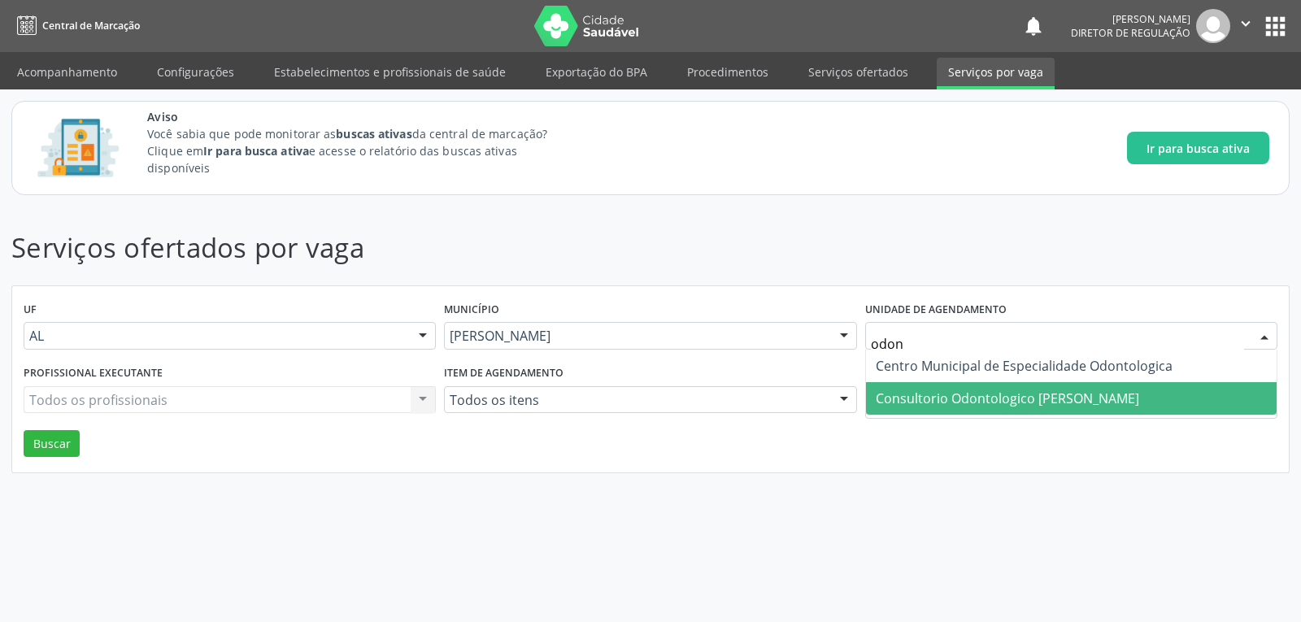
click at [1083, 405] on span "Consultorio Odontologico [PERSON_NAME]" at bounding box center [1006, 398] width 263 height 18
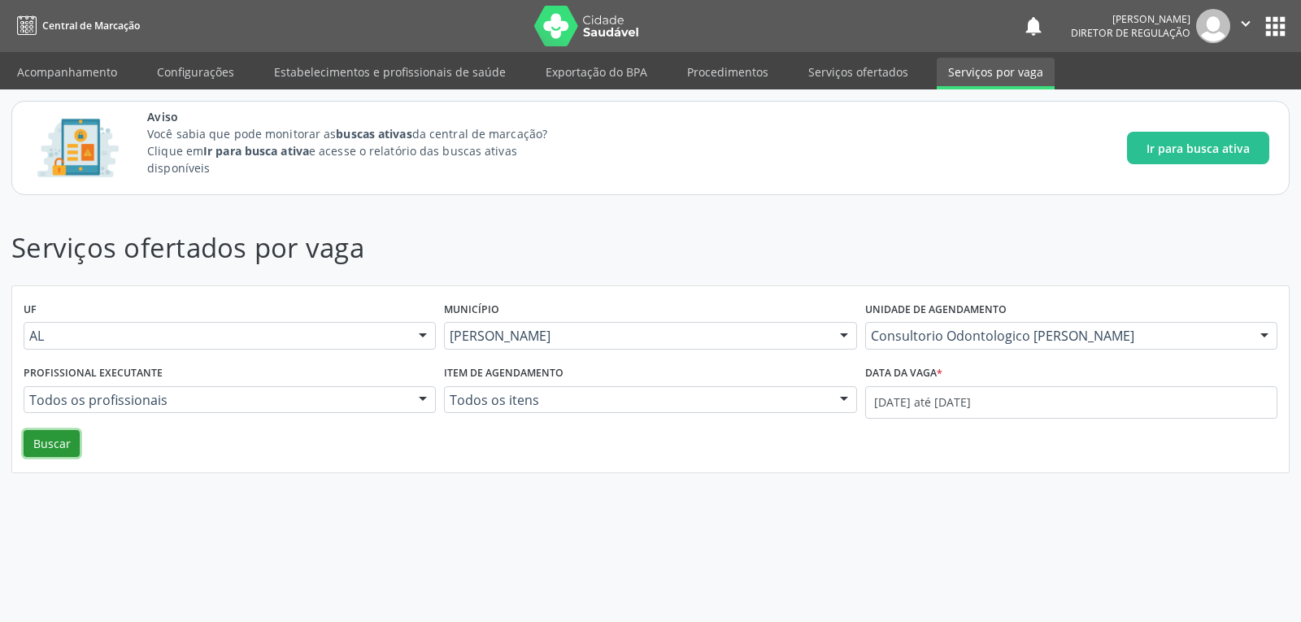
click at [54, 443] on button "Buscar" at bounding box center [52, 444] width 56 height 28
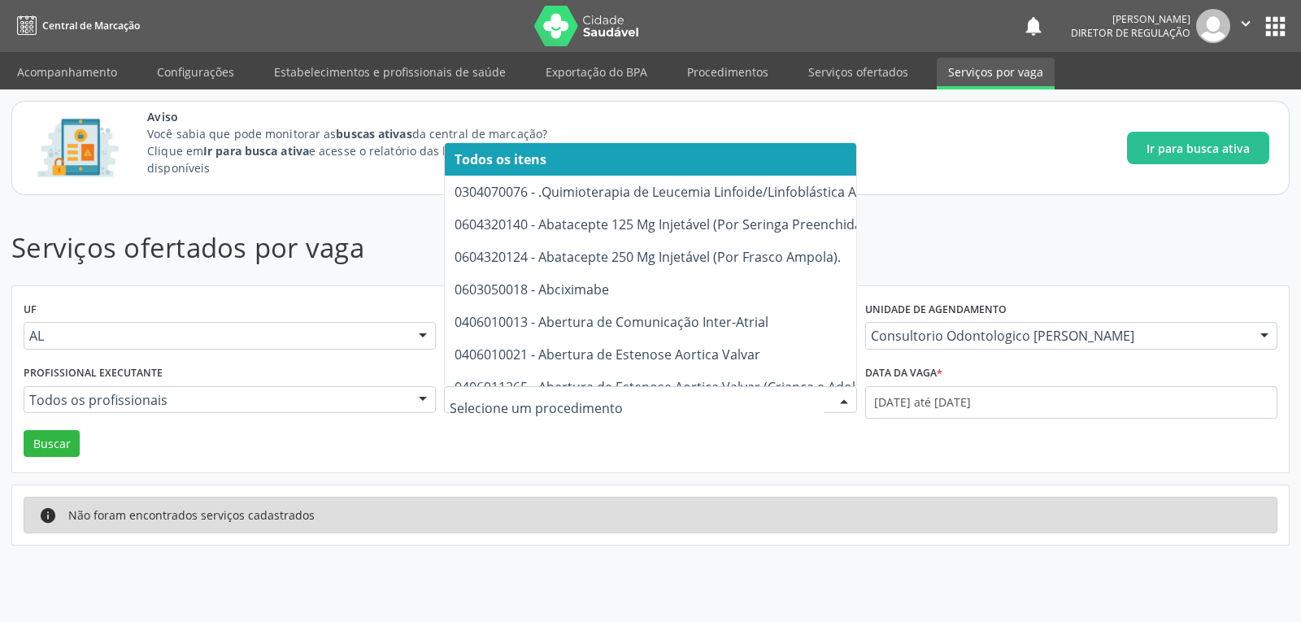
click at [747, 397] on input "text" at bounding box center [636, 408] width 373 height 33
click at [62, 441] on button "Buscar" at bounding box center [52, 444] width 56 height 28
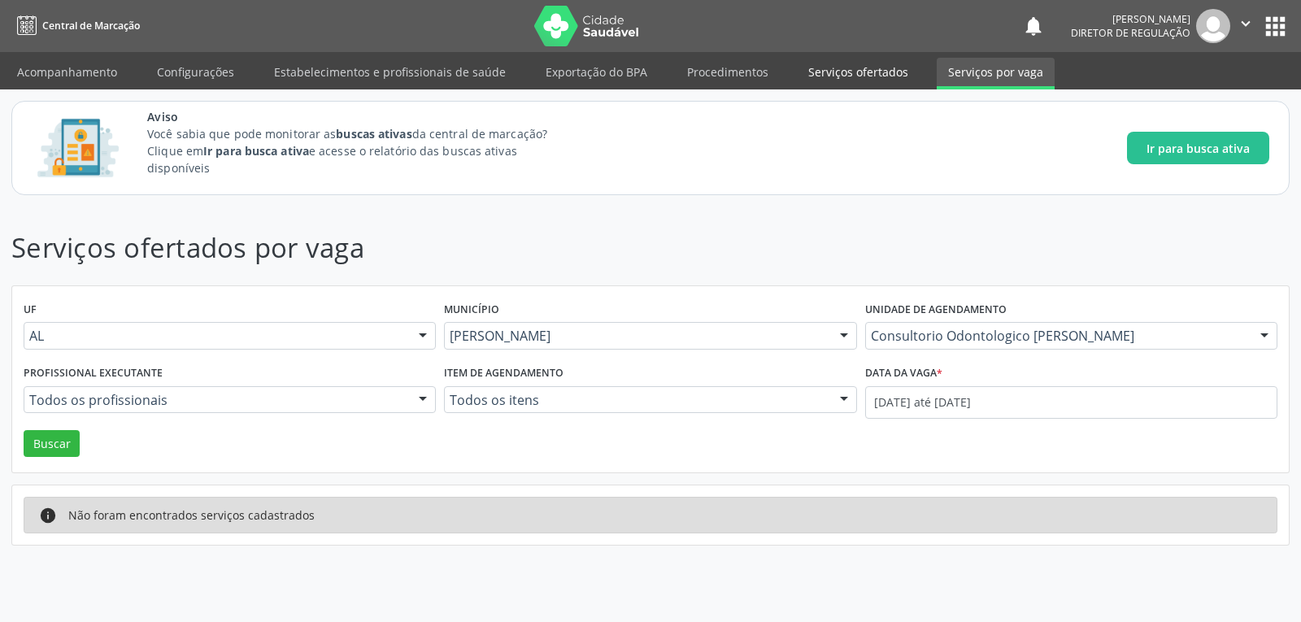
click at [832, 77] on link "Serviços ofertados" at bounding box center [858, 72] width 123 height 28
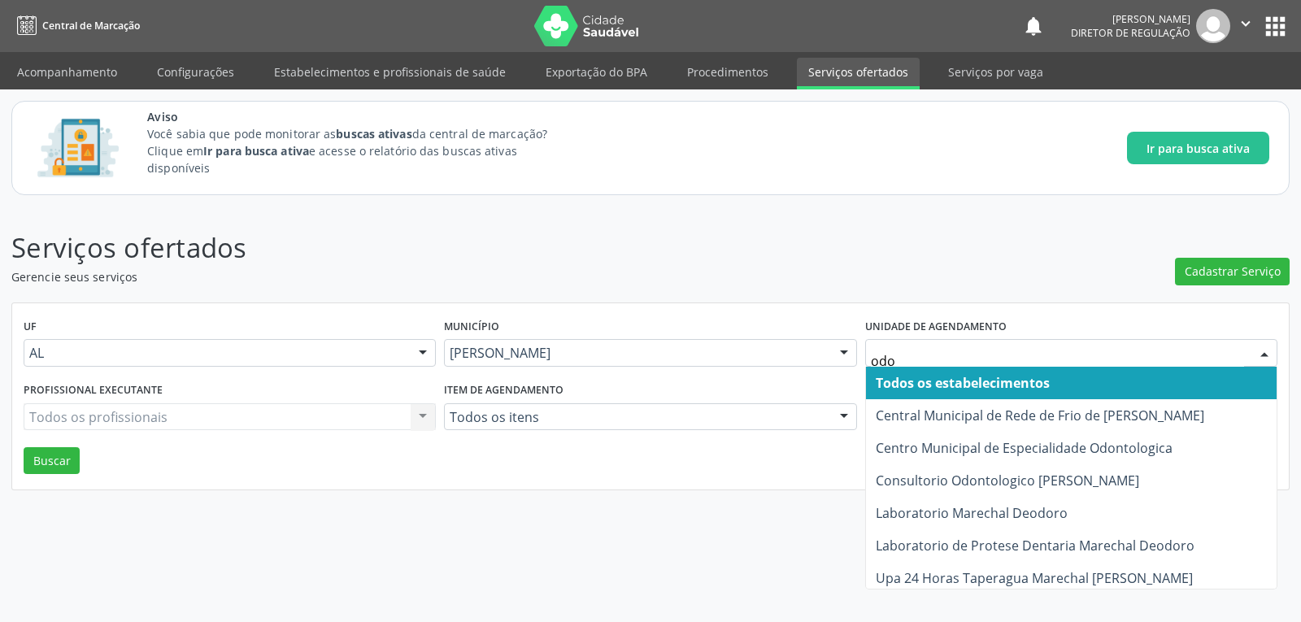
type input "odon"
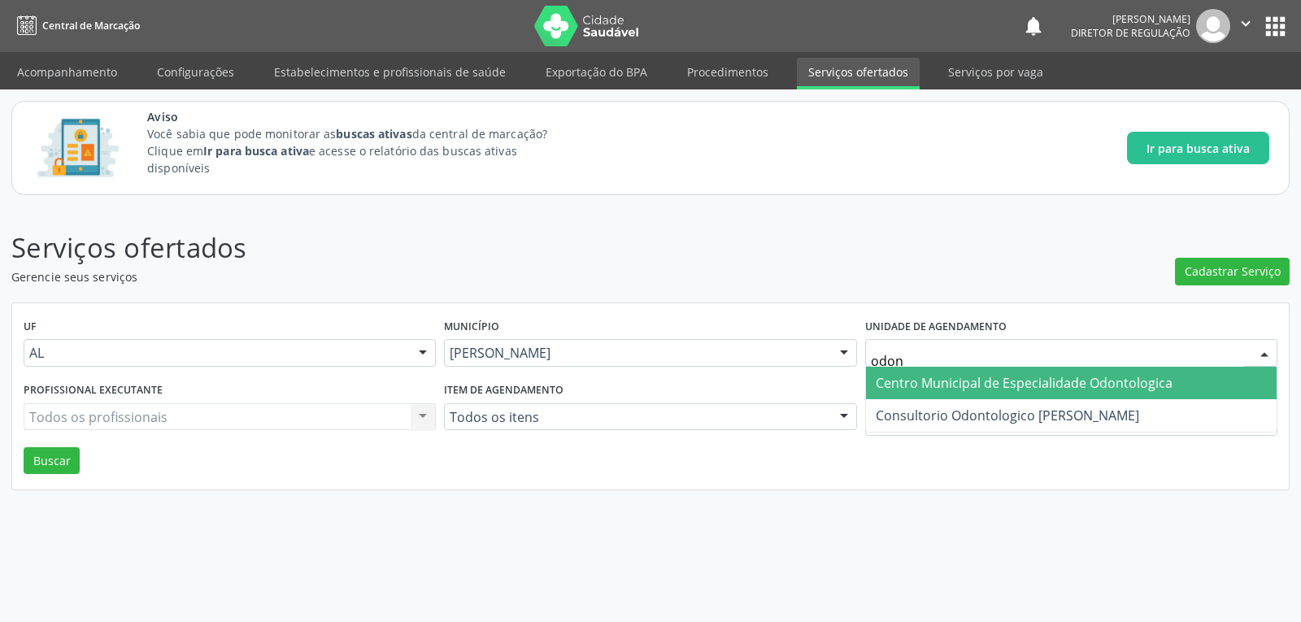
click at [989, 388] on span "Centro Municipal de Especialidade Odontologica" at bounding box center [1023, 383] width 297 height 18
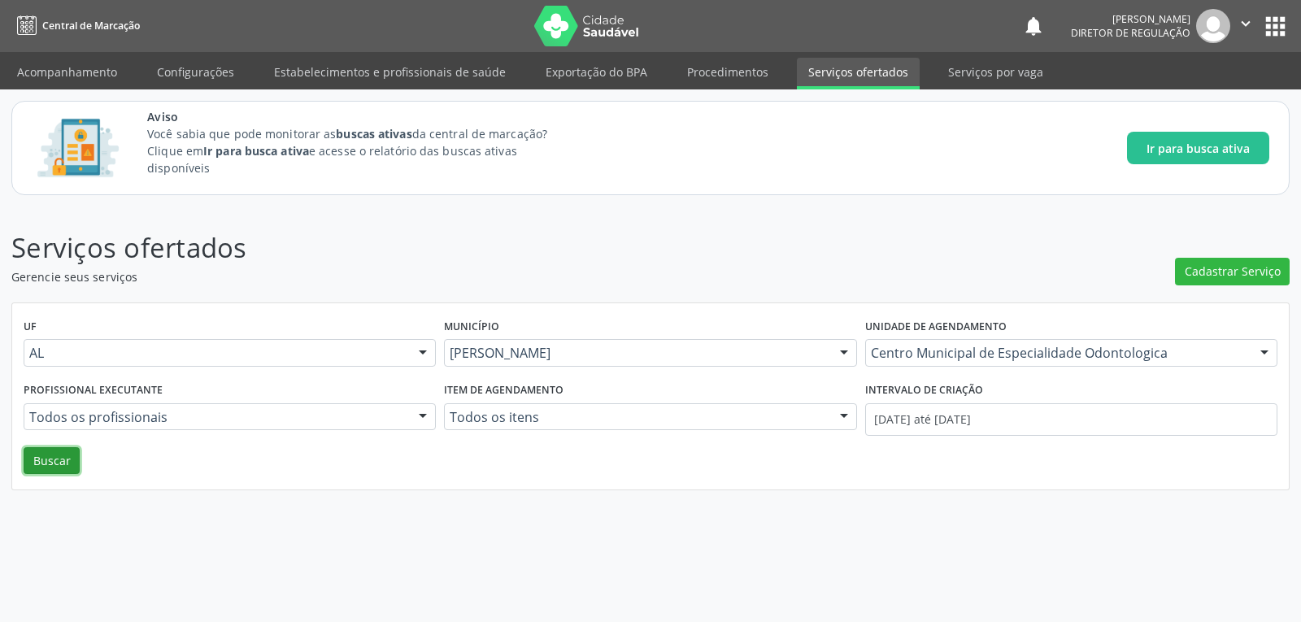
click at [43, 461] on button "Buscar" at bounding box center [52, 461] width 56 height 28
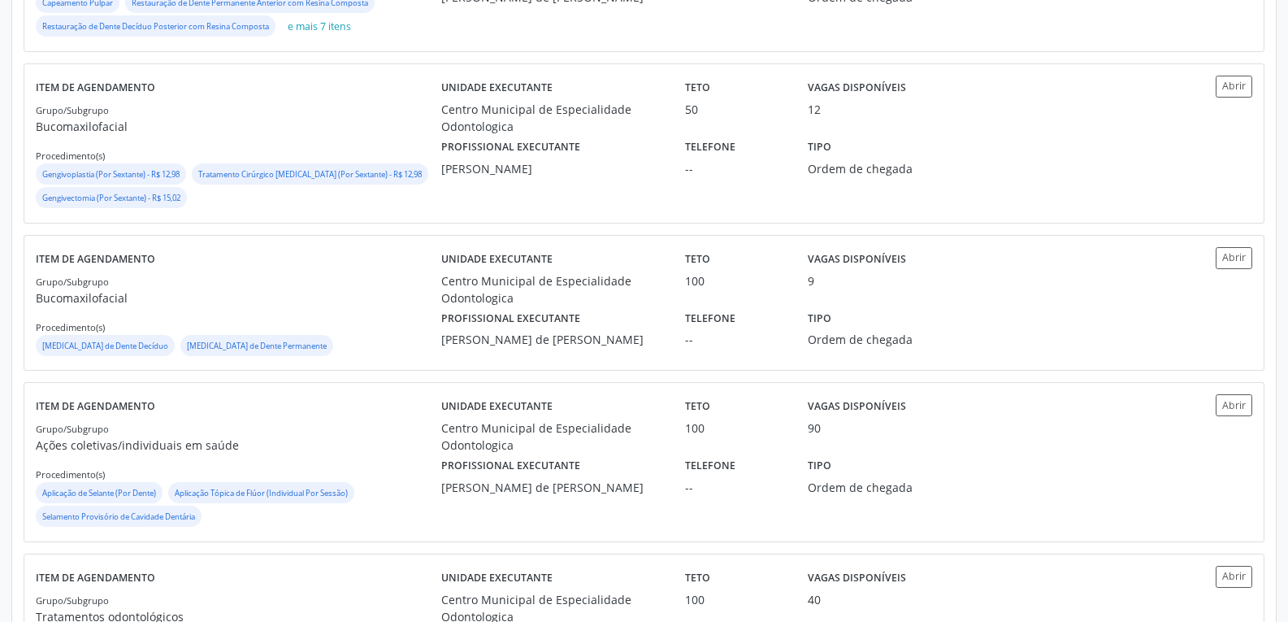
scroll to position [1971, 0]
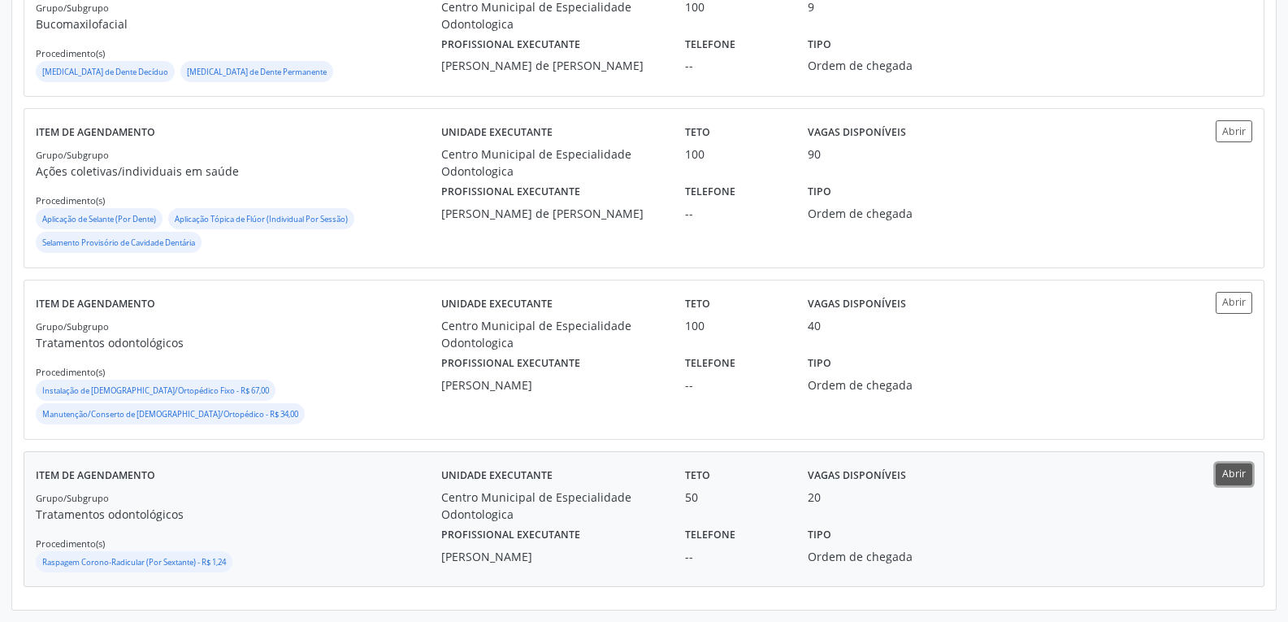
click at [1223, 463] on button "Abrir" at bounding box center [1234, 474] width 37 height 22
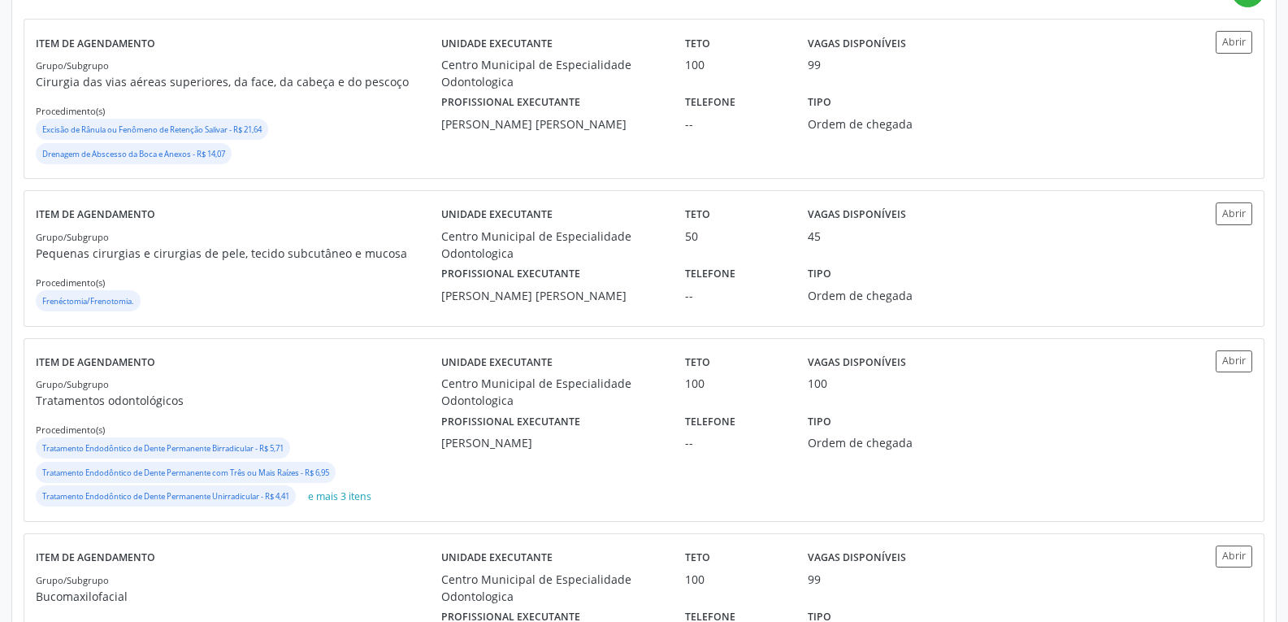
scroll to position [569, 0]
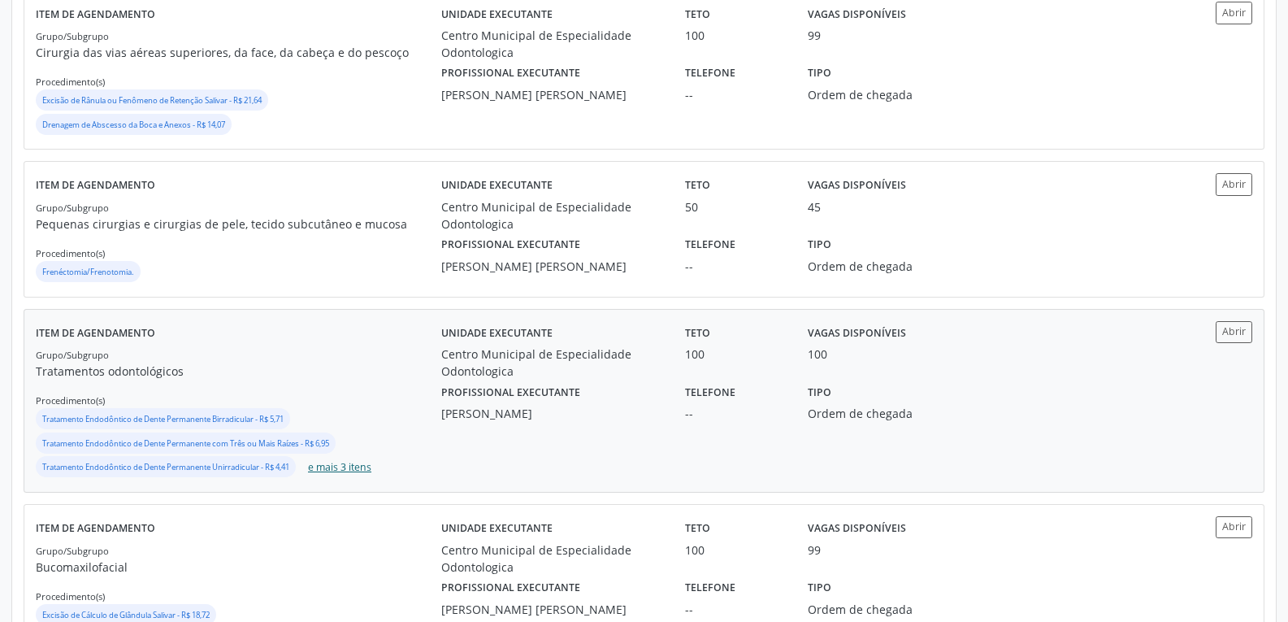
click at [374, 467] on button "e mais 3 itens" at bounding box center [340, 467] width 76 height 22
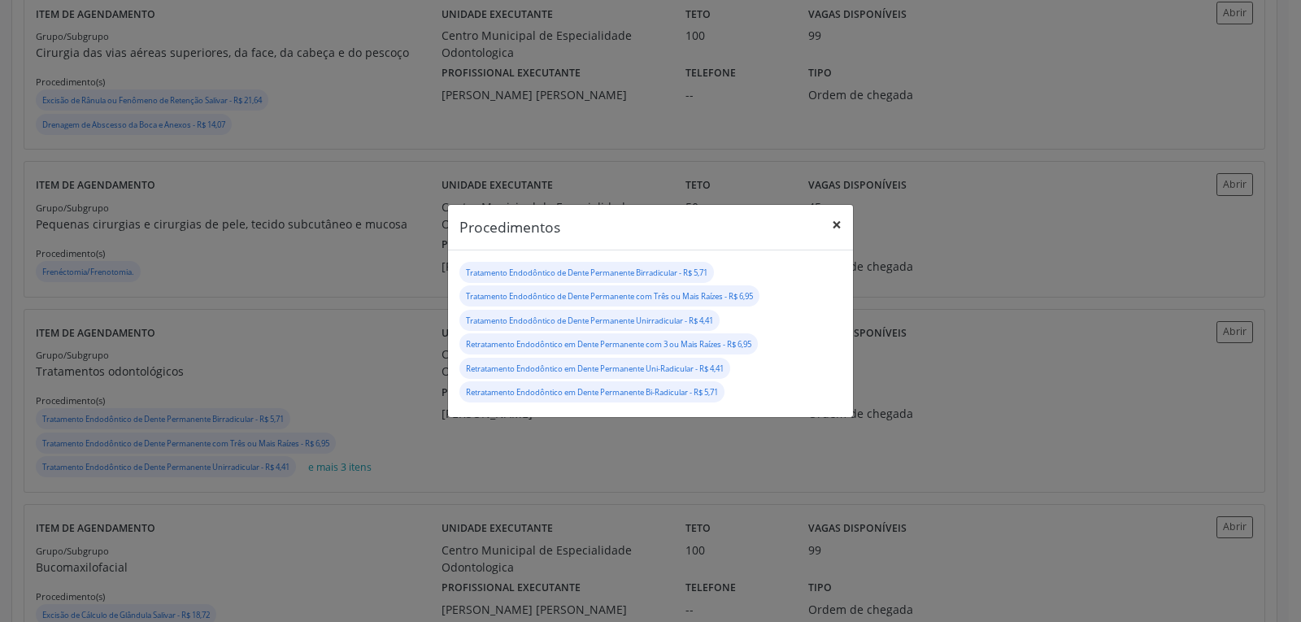
click at [834, 228] on button "×" at bounding box center [836, 225] width 33 height 40
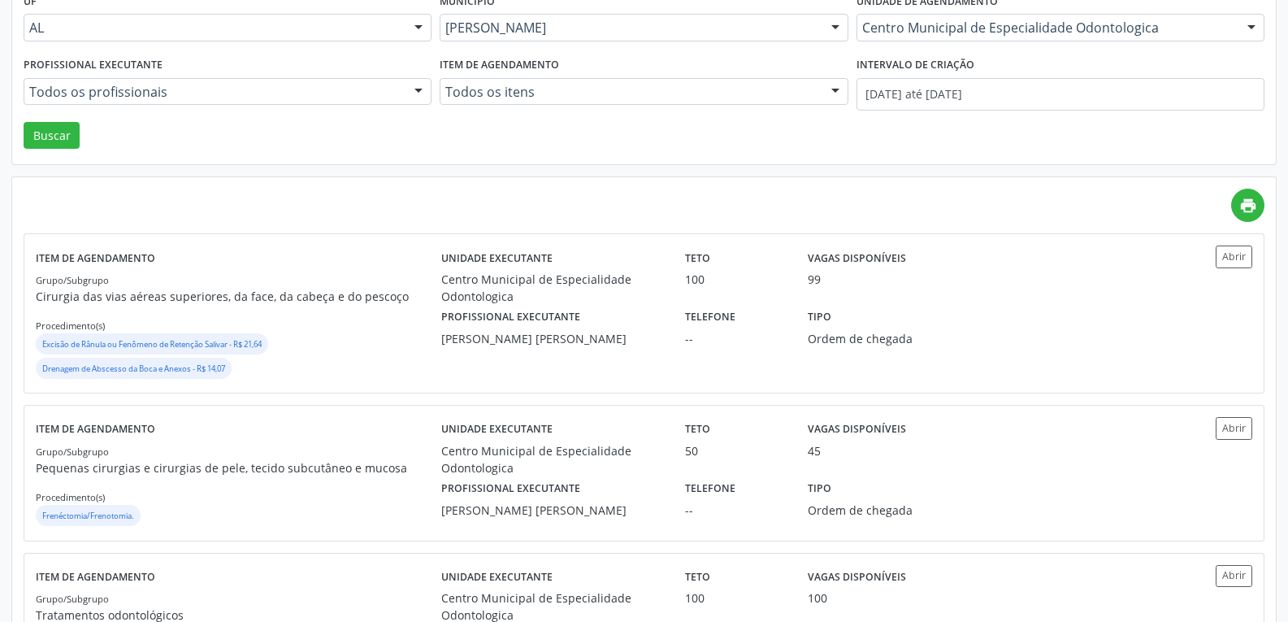
scroll to position [406, 0]
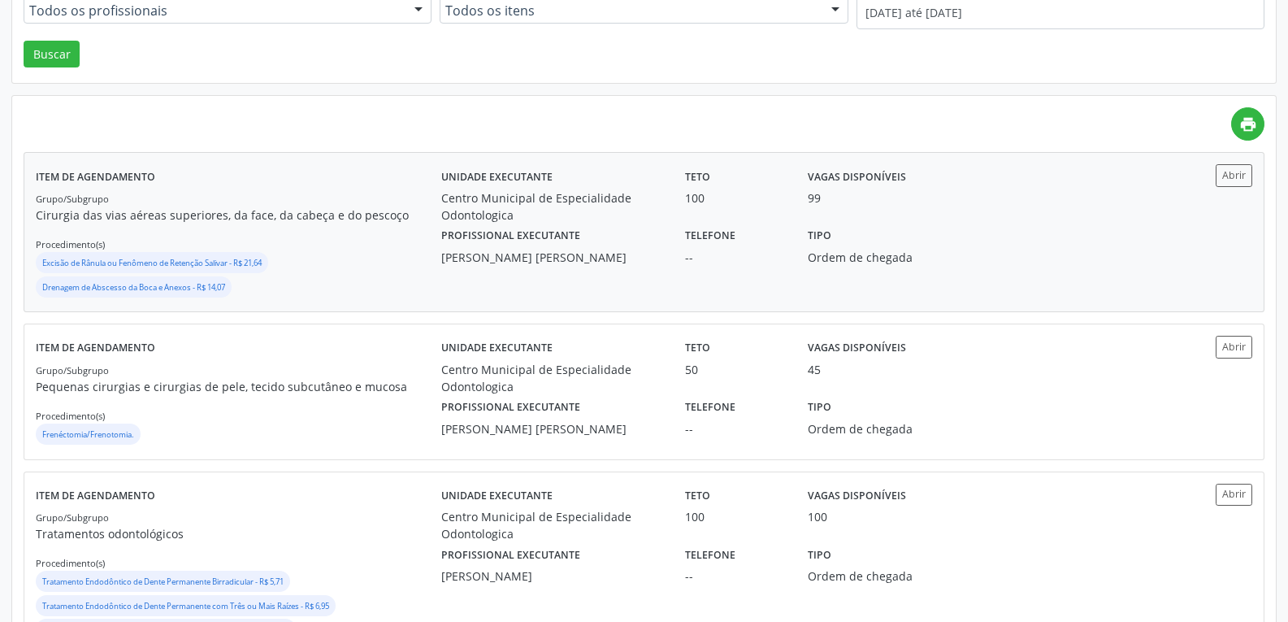
click at [1201, 173] on div "Abrir" at bounding box center [1202, 175] width 102 height 22
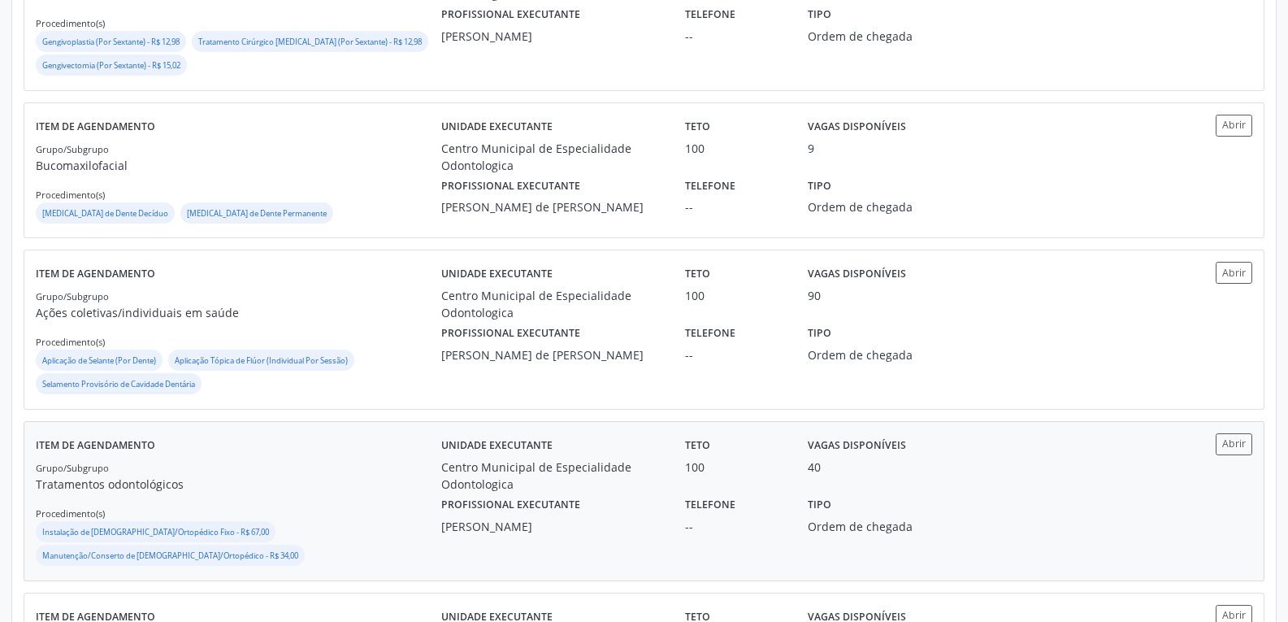
scroll to position [1971, 0]
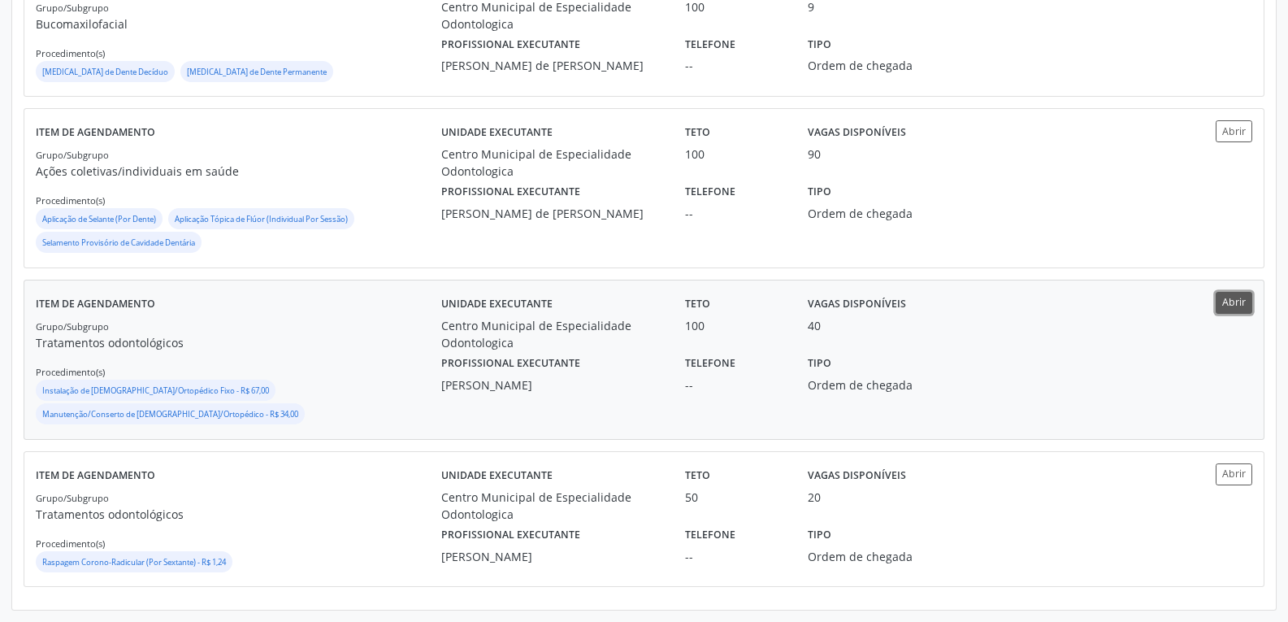
click at [1252, 292] on button "Abrir" at bounding box center [1234, 303] width 37 height 22
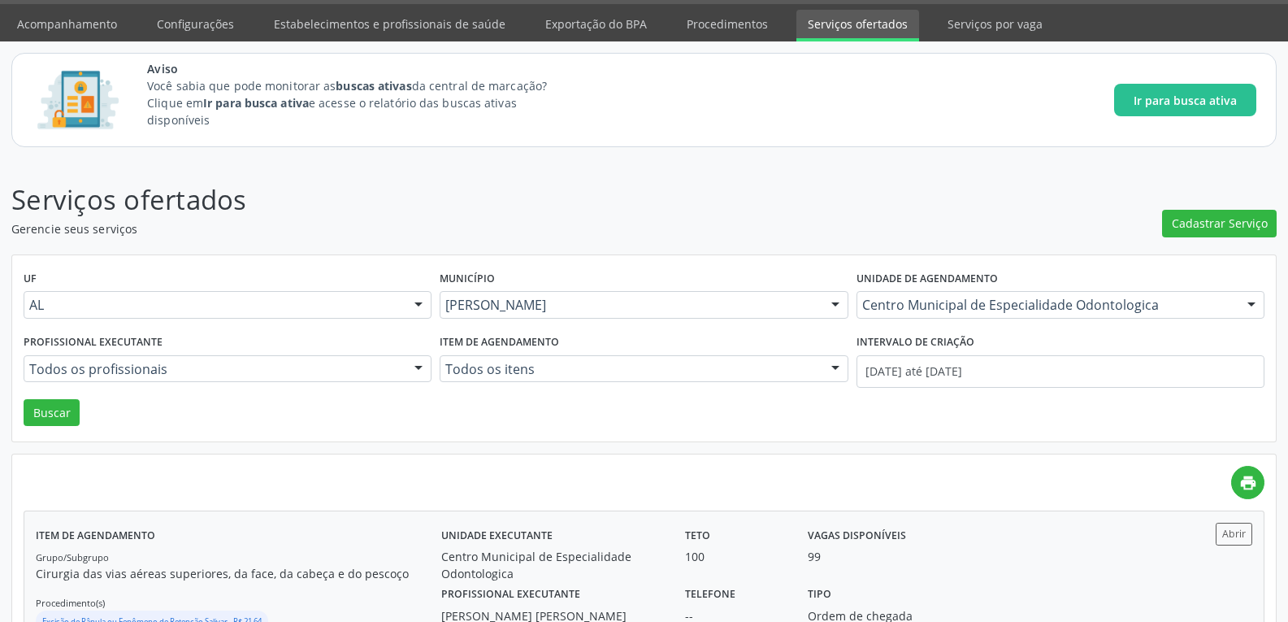
scroll to position [0, 0]
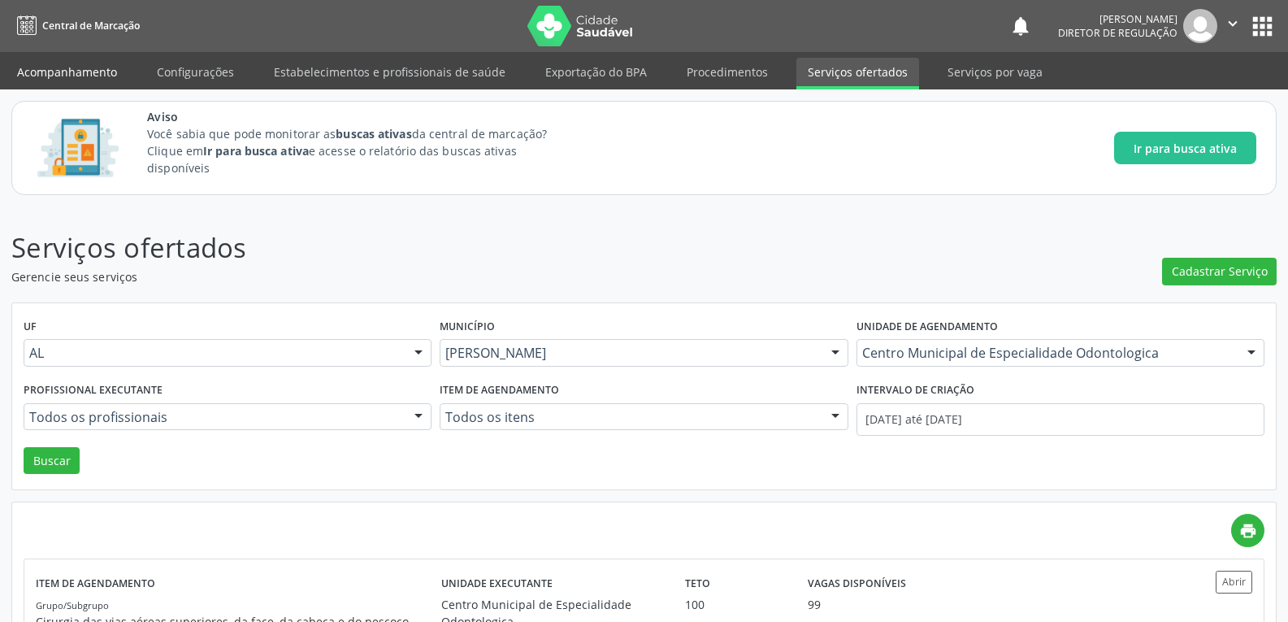
click at [26, 72] on link "Acompanhamento" at bounding box center [67, 72] width 123 height 28
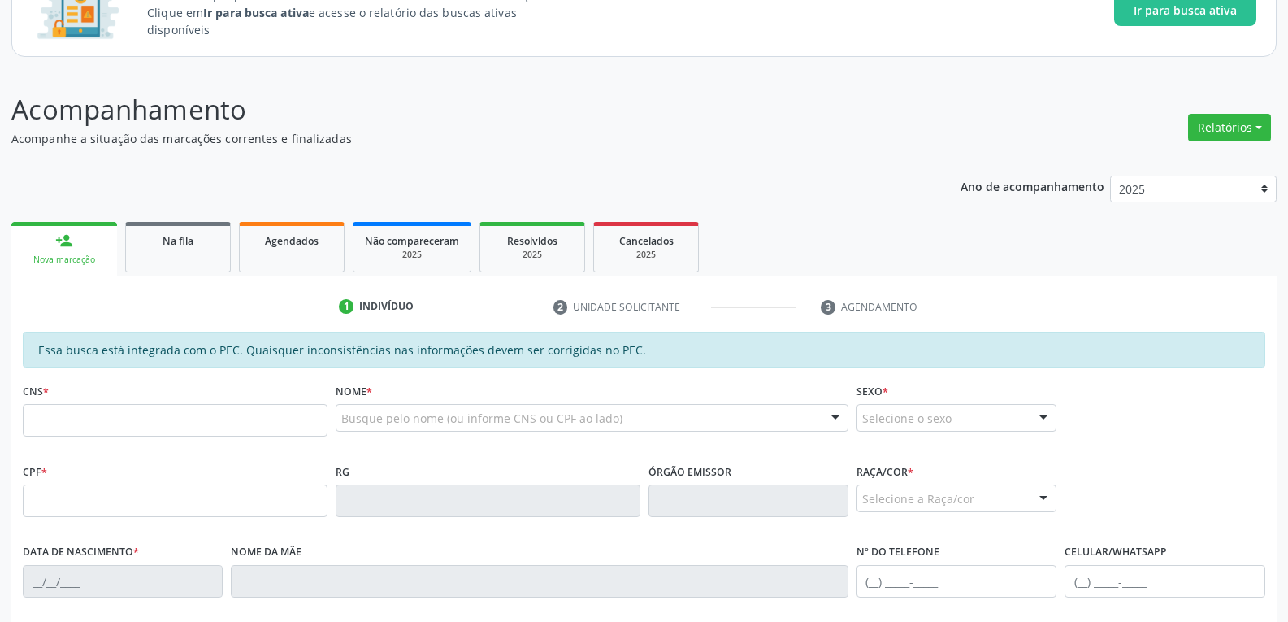
scroll to position [163, 0]
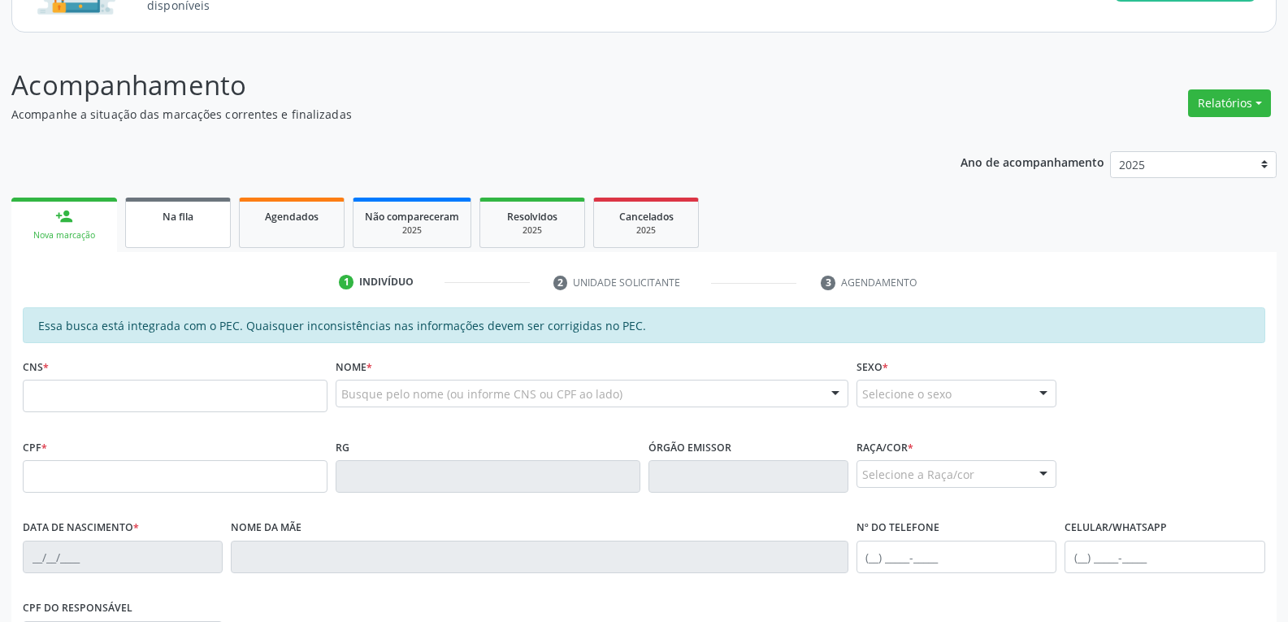
click at [202, 216] on div "Na fila" at bounding box center [177, 215] width 81 height 17
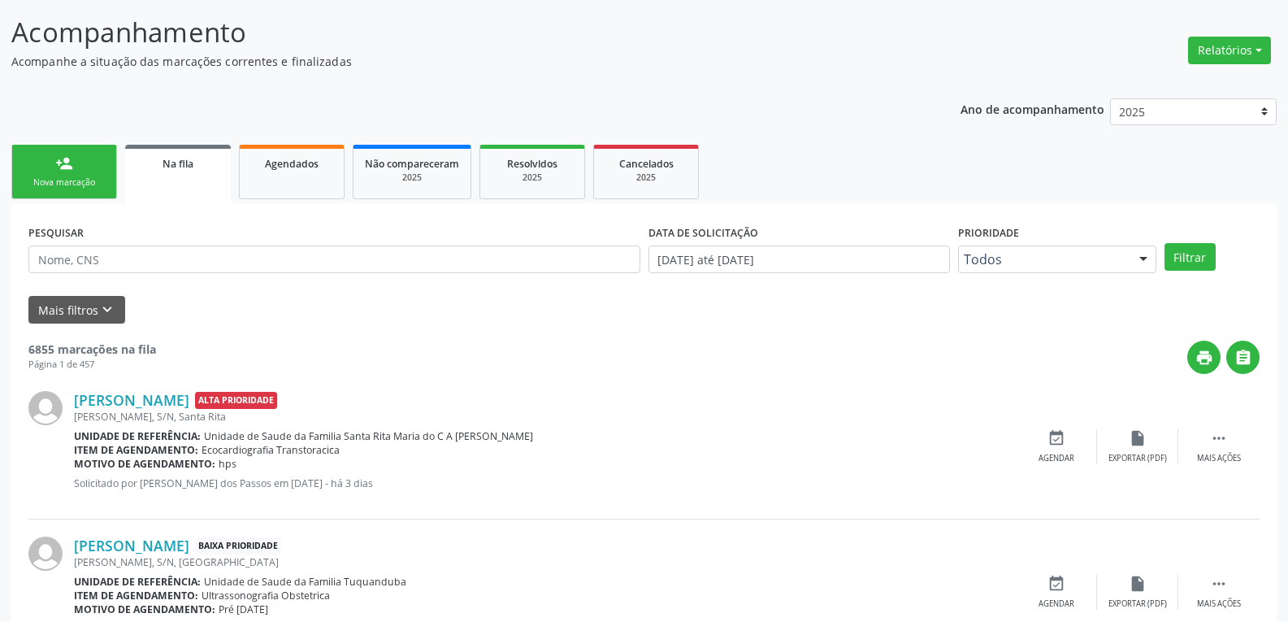
scroll to position [244, 0]
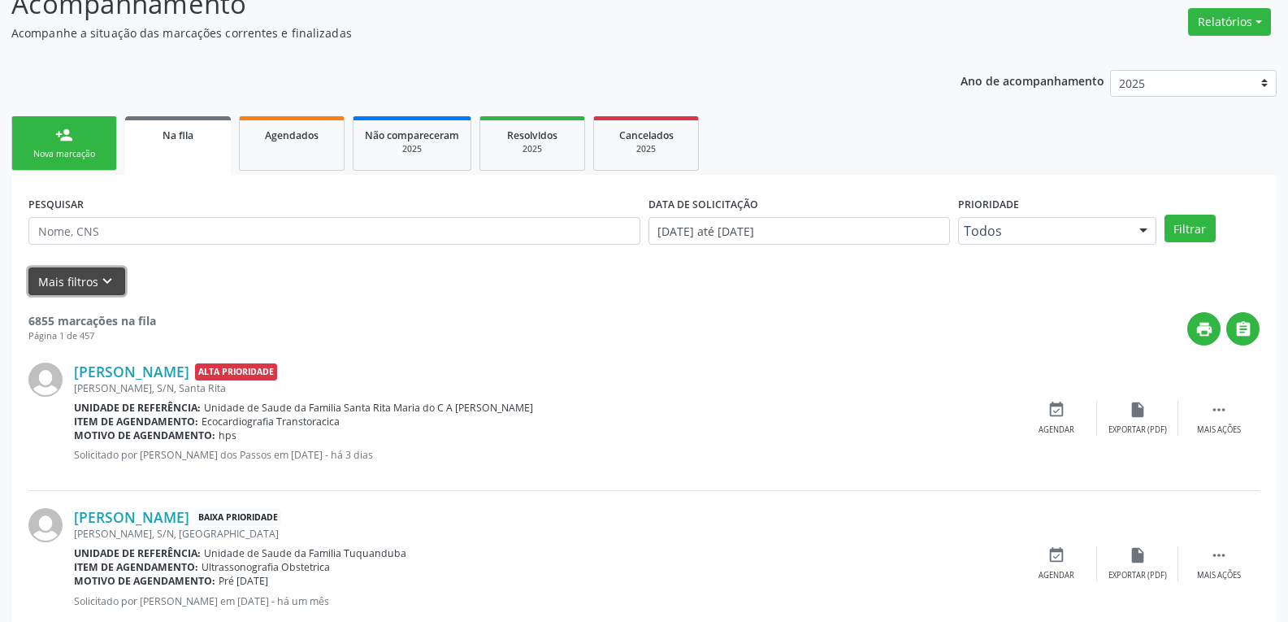
click at [81, 267] on button "Mais filtros keyboard_arrow_down" at bounding box center [76, 281] width 97 height 28
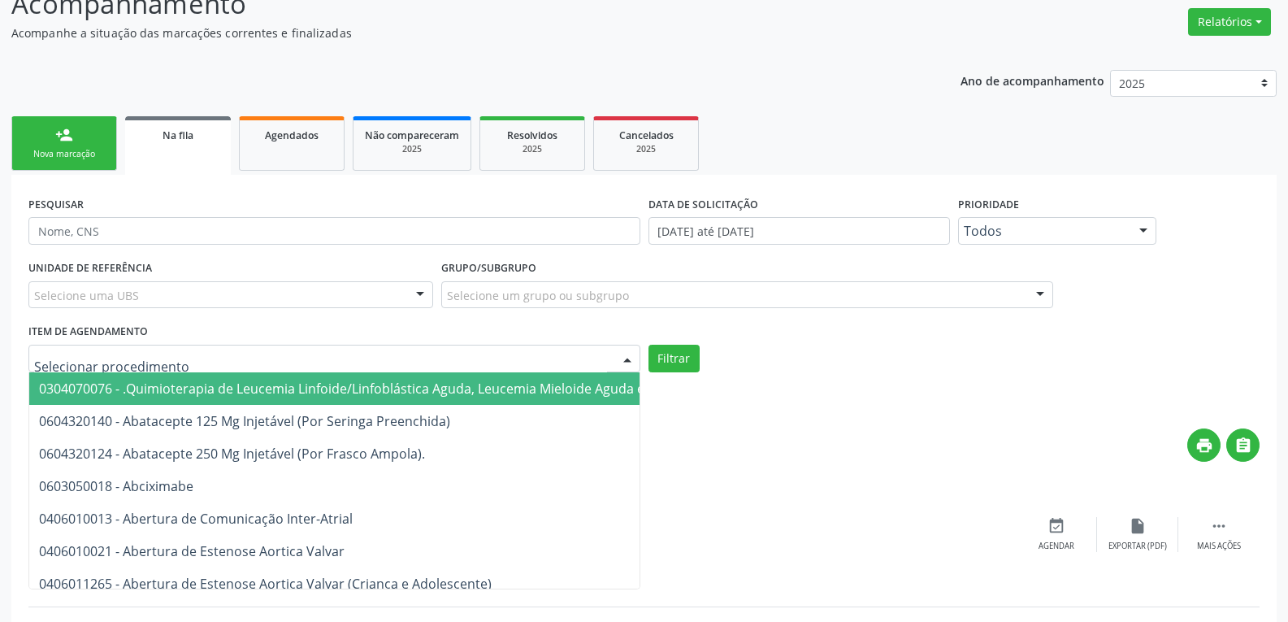
click at [297, 293] on div "Selecione uma UBS" at bounding box center [230, 295] width 405 height 28
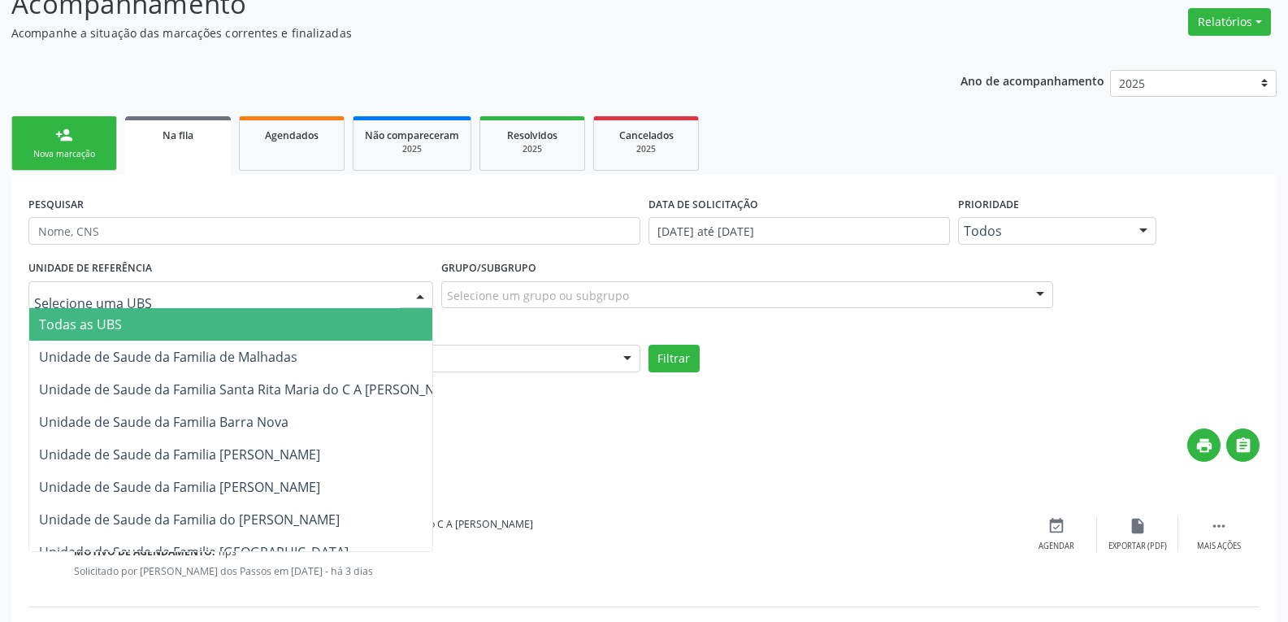
click at [297, 293] on input "text" at bounding box center [217, 303] width 366 height 33
click at [231, 265] on div "UNIDADE DE REFERÊNCIA Todas as UBS Unidade de Saude da Familia de Malhadas Unid…" at bounding box center [230, 287] width 413 height 63
click at [175, 298] on div at bounding box center [230, 295] width 405 height 28
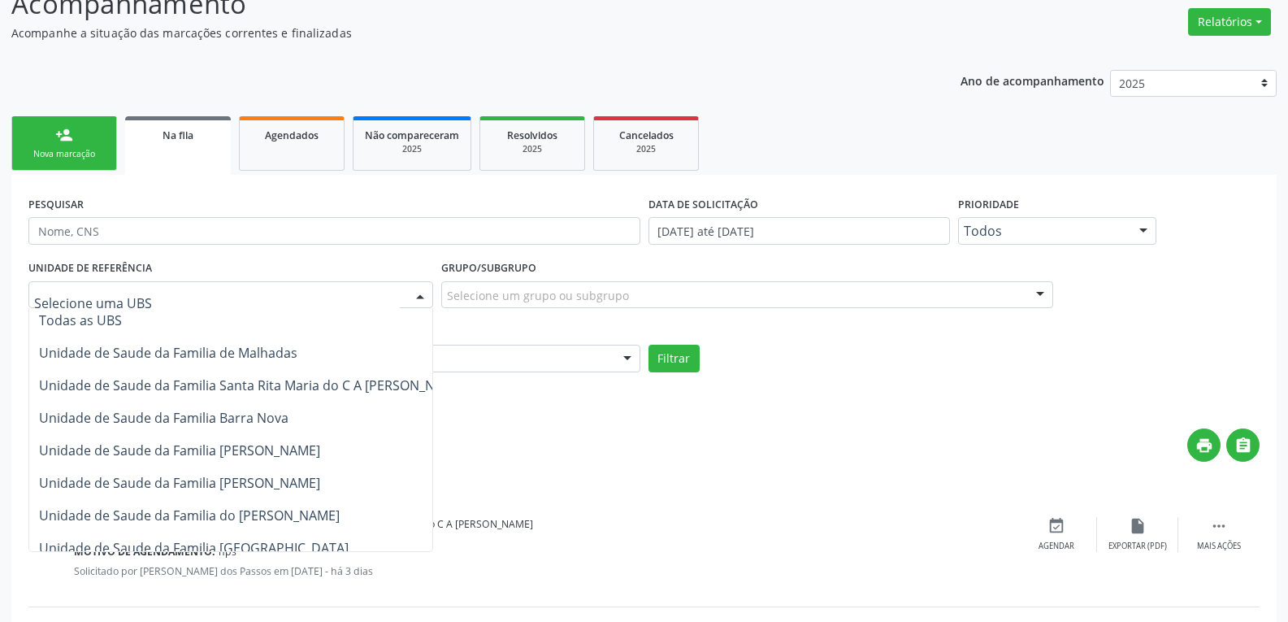
scroll to position [0, 0]
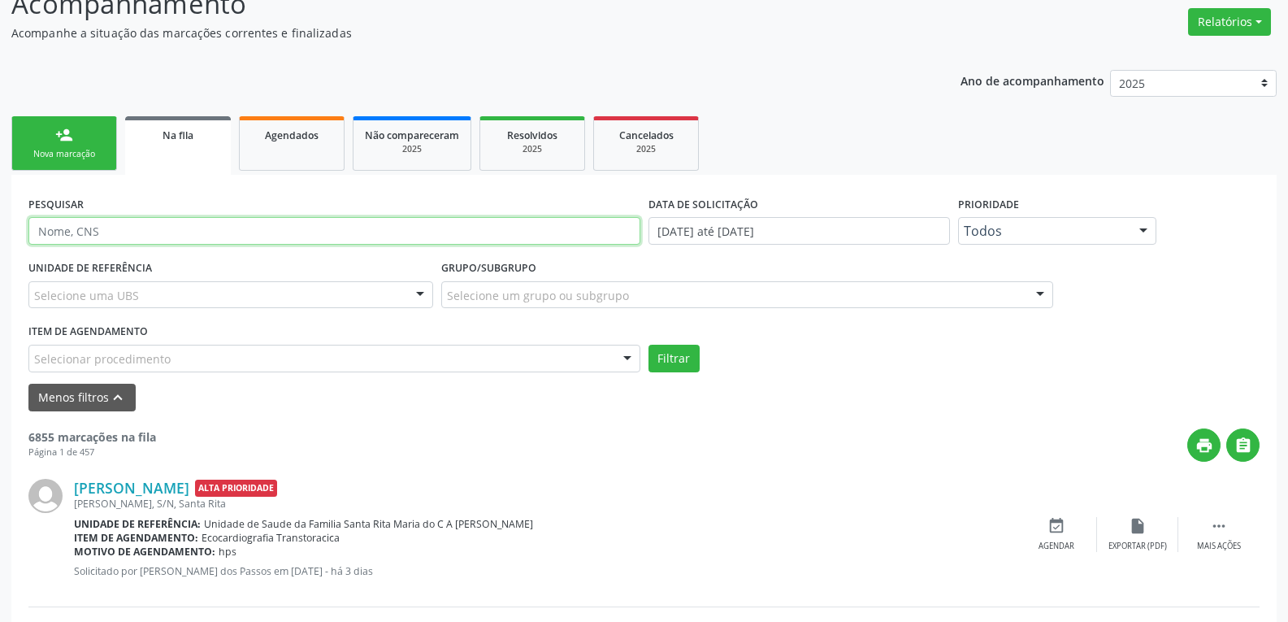
click at [323, 244] on input "text" at bounding box center [334, 231] width 612 height 28
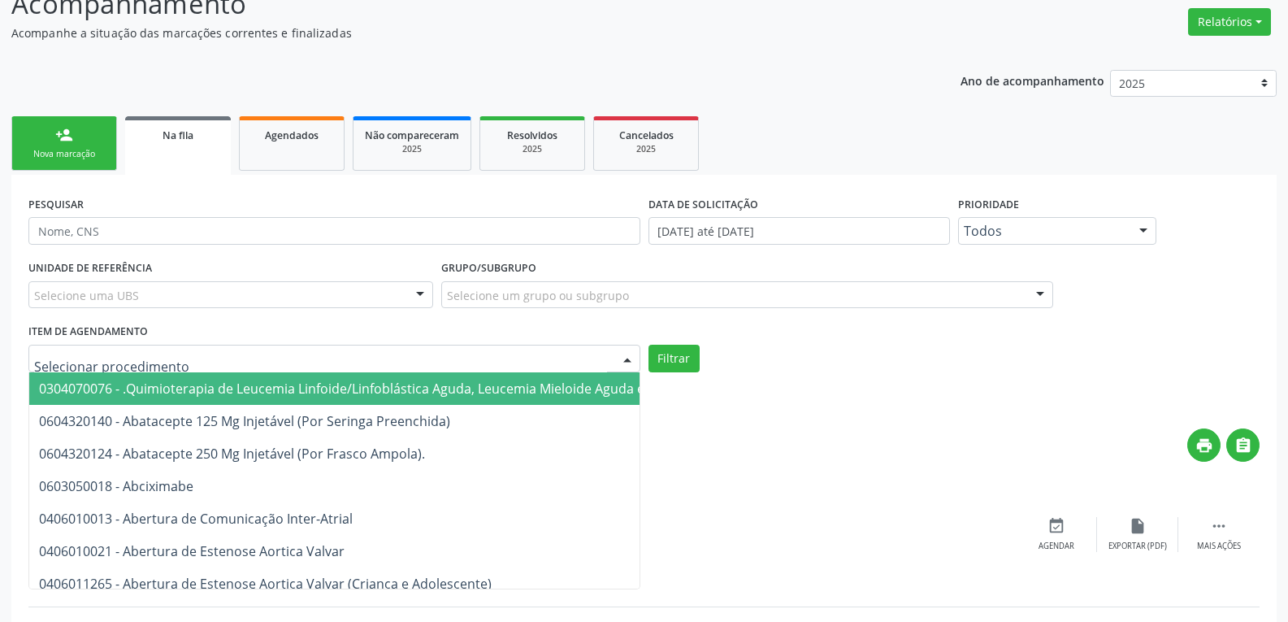
click at [552, 361] on div at bounding box center [334, 359] width 612 height 28
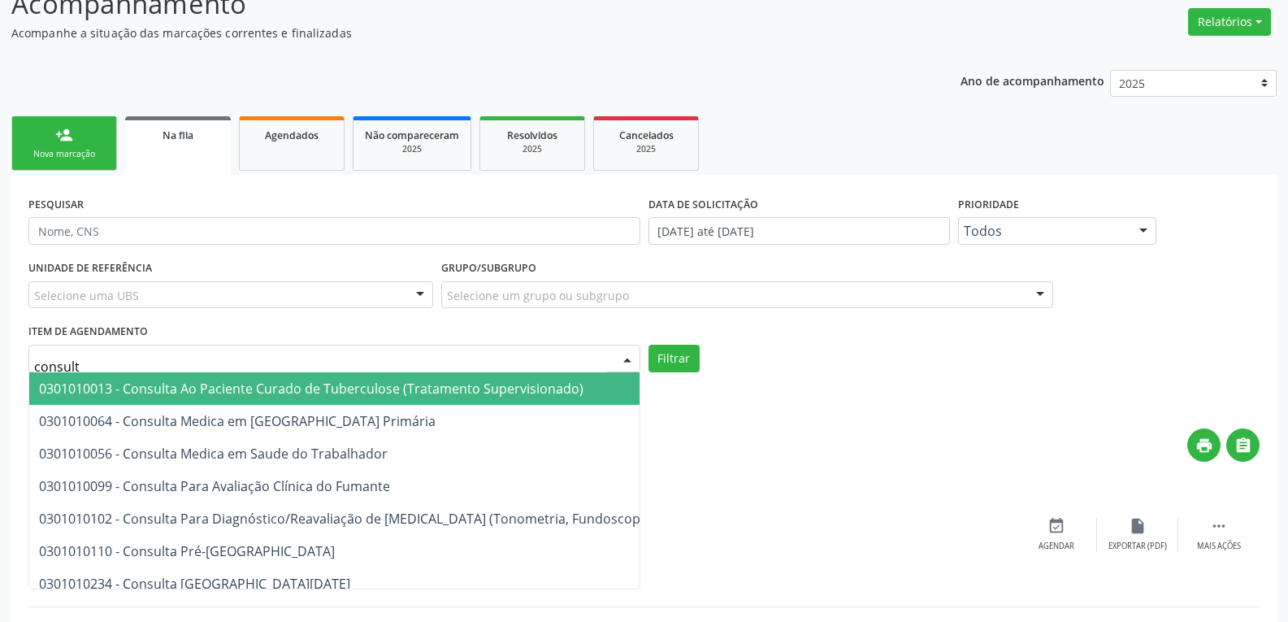
type input "consulta"
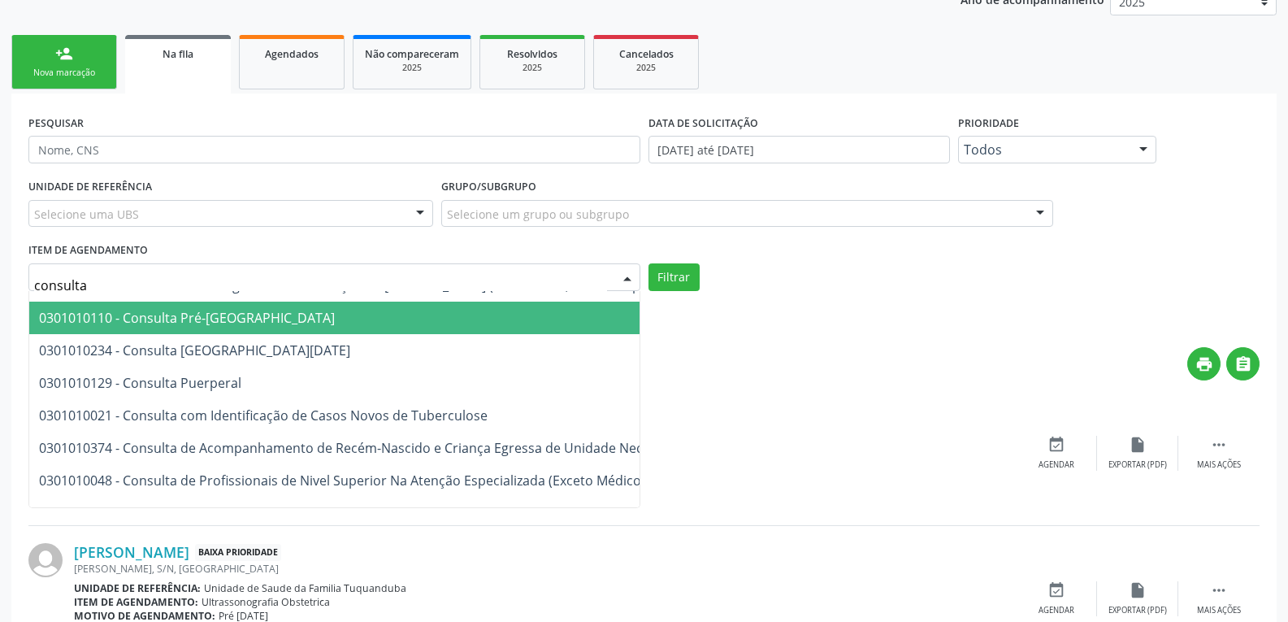
scroll to position [217, 0]
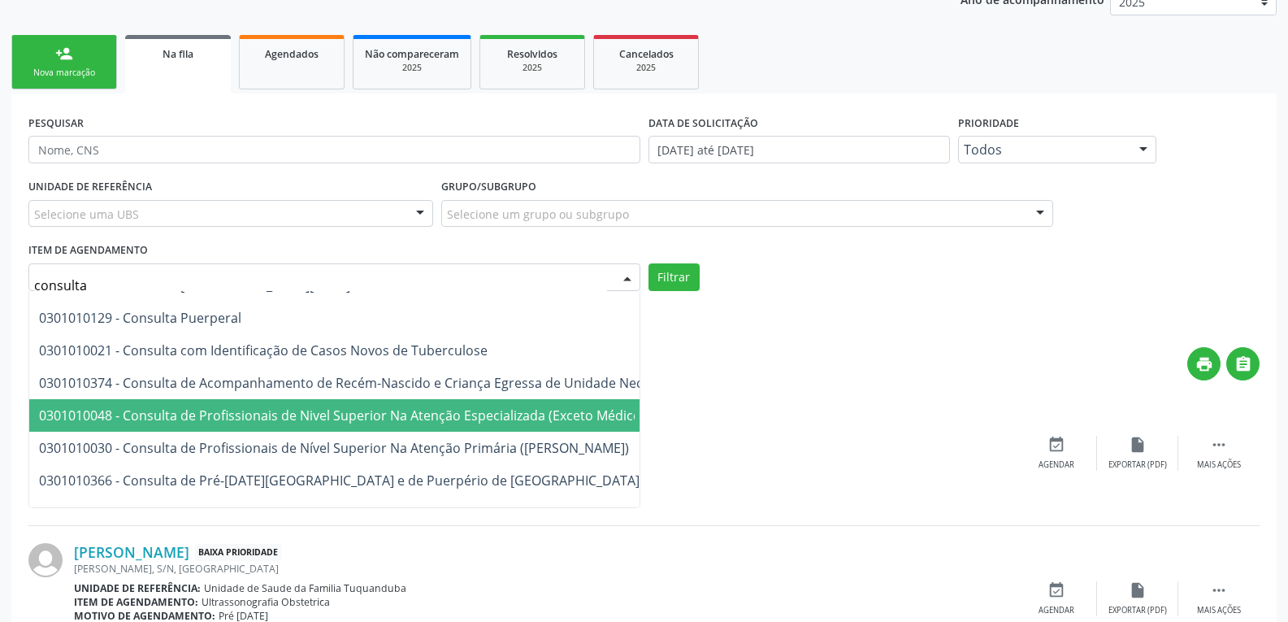
click at [421, 416] on span "0301010048 - Consulta de Profissionais de Nivel Superior Na Atenção Especializa…" at bounding box center [342, 415] width 606 height 18
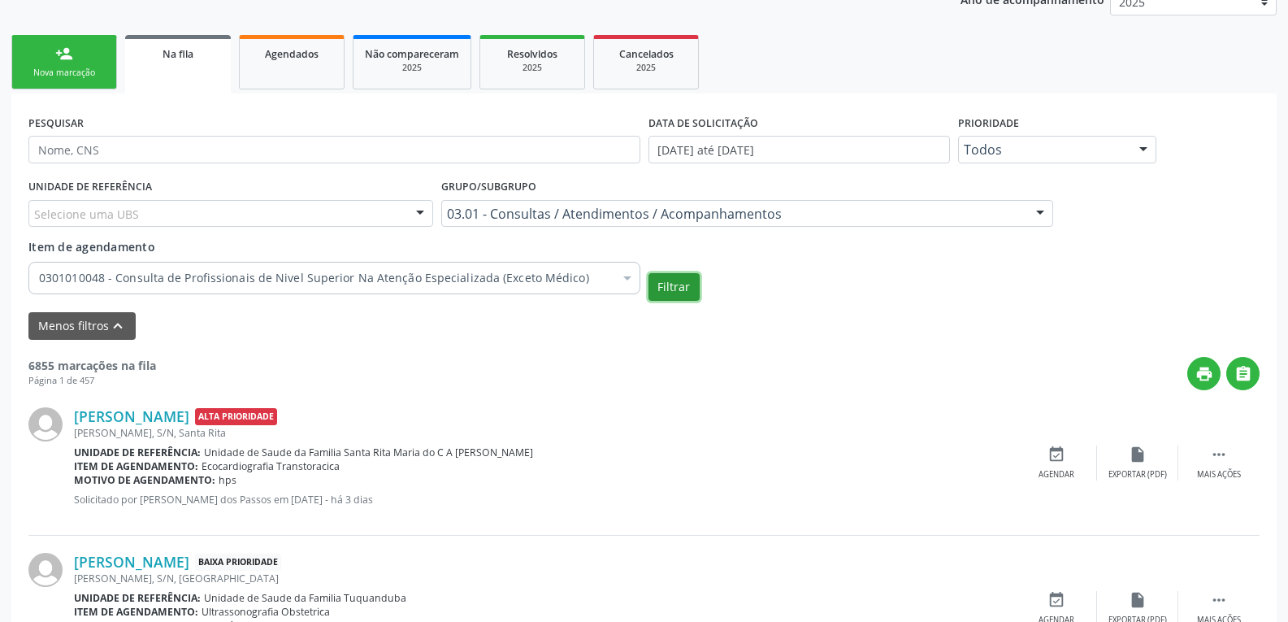
click at [681, 280] on button "Filtrar" at bounding box center [674, 287] width 51 height 28
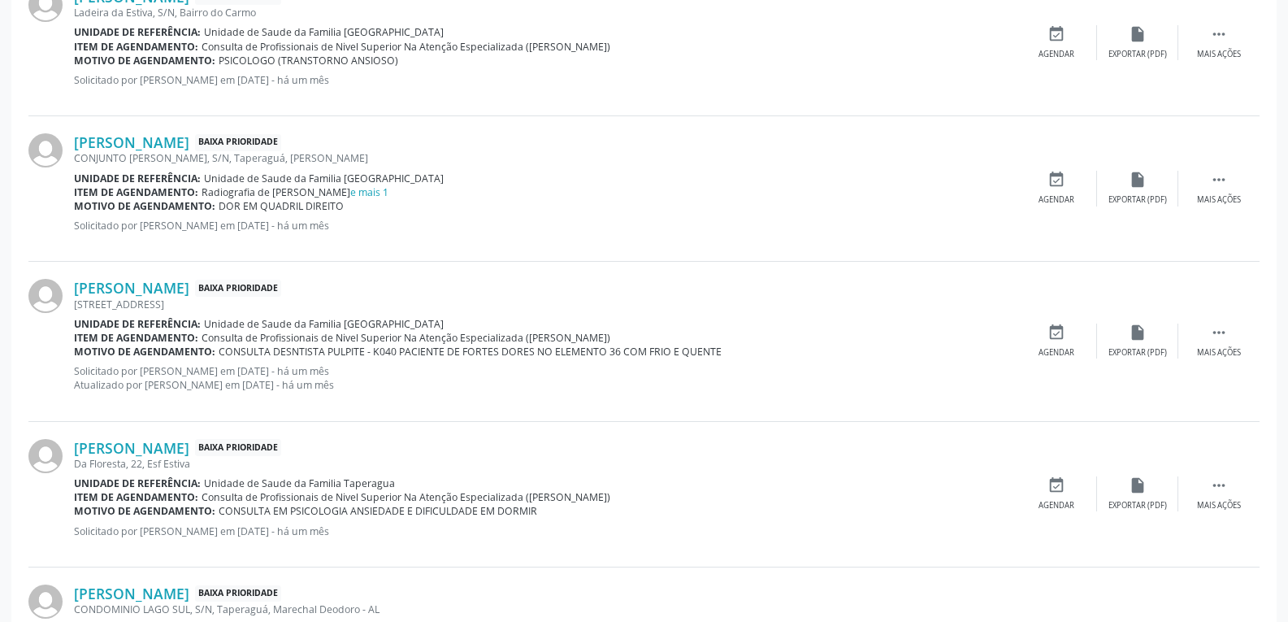
scroll to position [2113, 0]
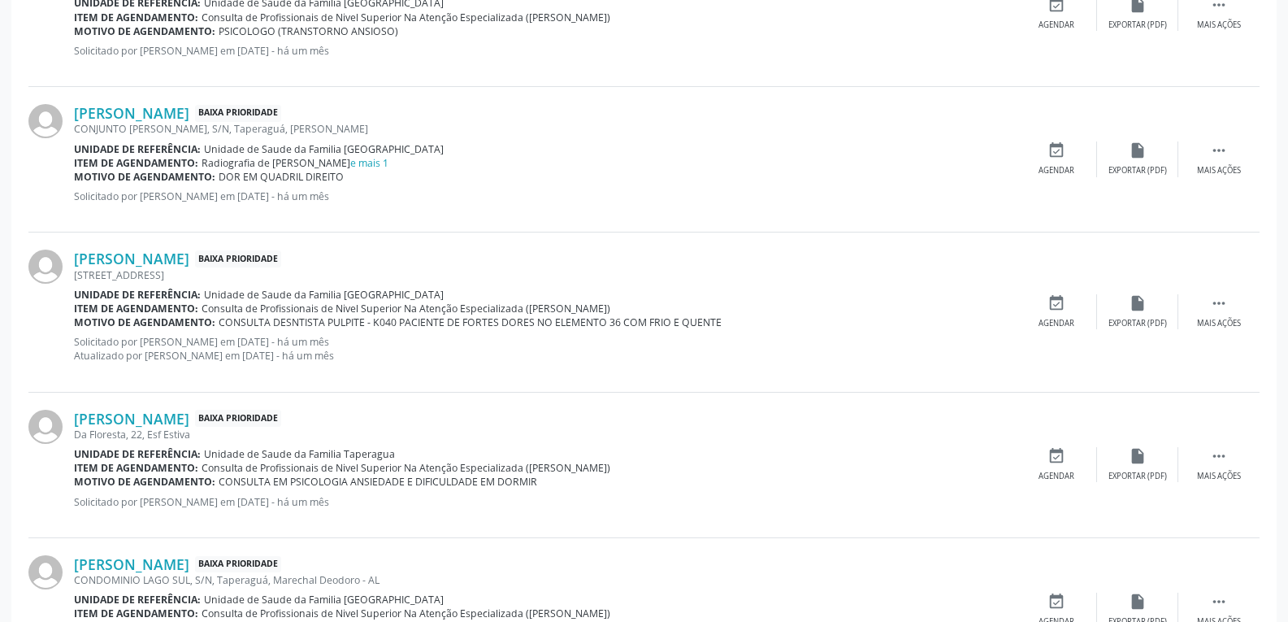
click at [462, 293] on div "Unidade de referência: Unidade de Saude da Familia Rua da Estiva" at bounding box center [545, 295] width 942 height 14
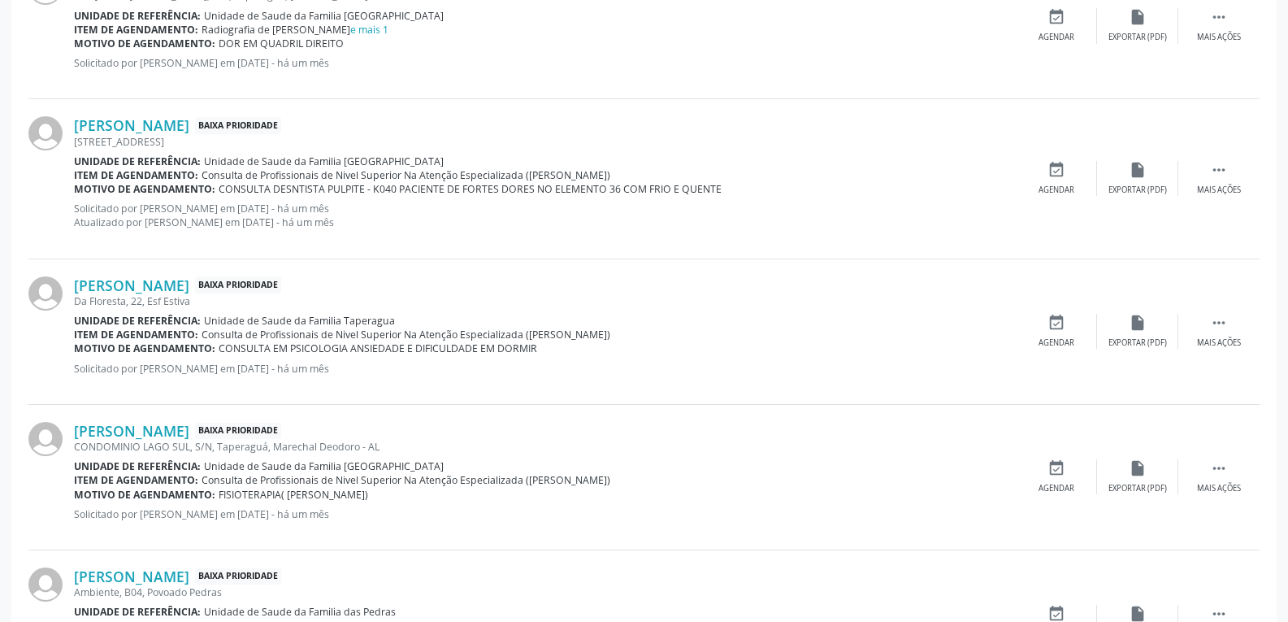
scroll to position [2276, 0]
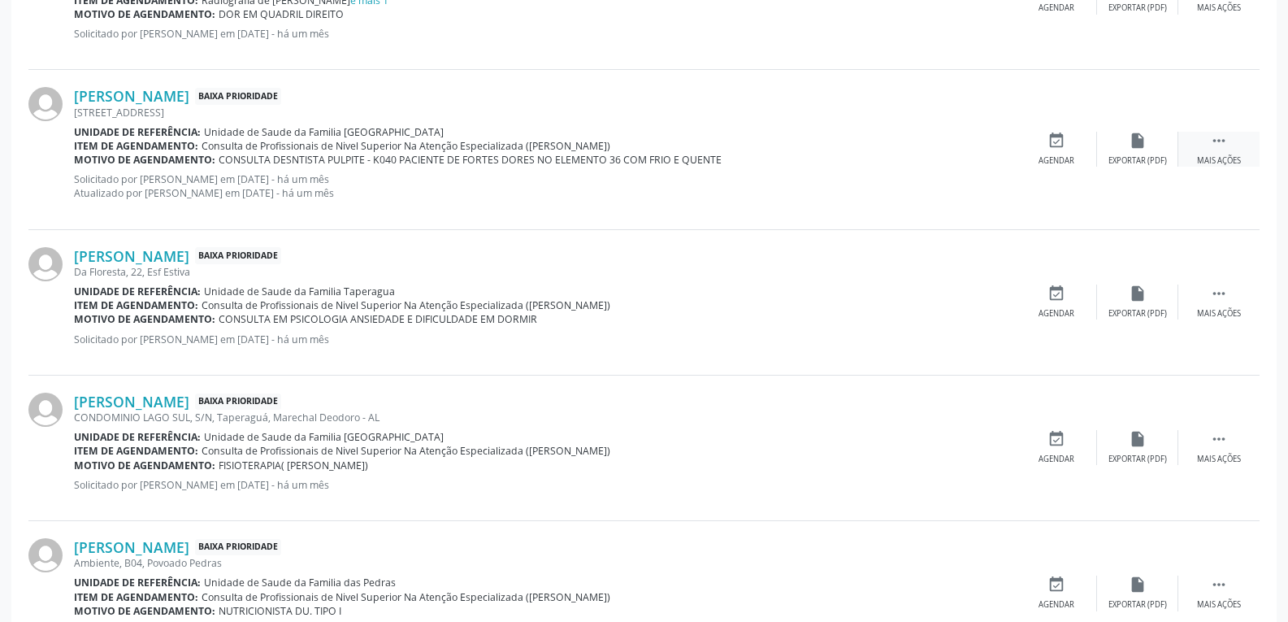
click at [1225, 159] on div "Mais ações" at bounding box center [1219, 160] width 44 height 11
click at [800, 146] on div "event_available Agendar" at bounding box center [812, 149] width 81 height 35
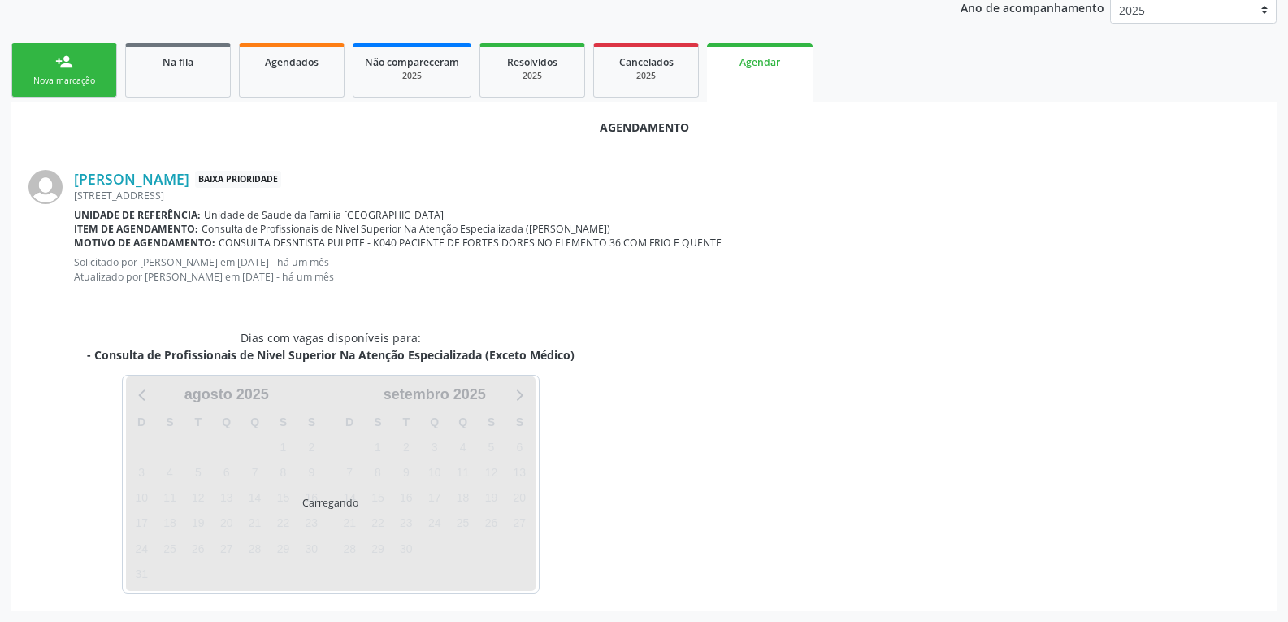
scroll to position [355, 0]
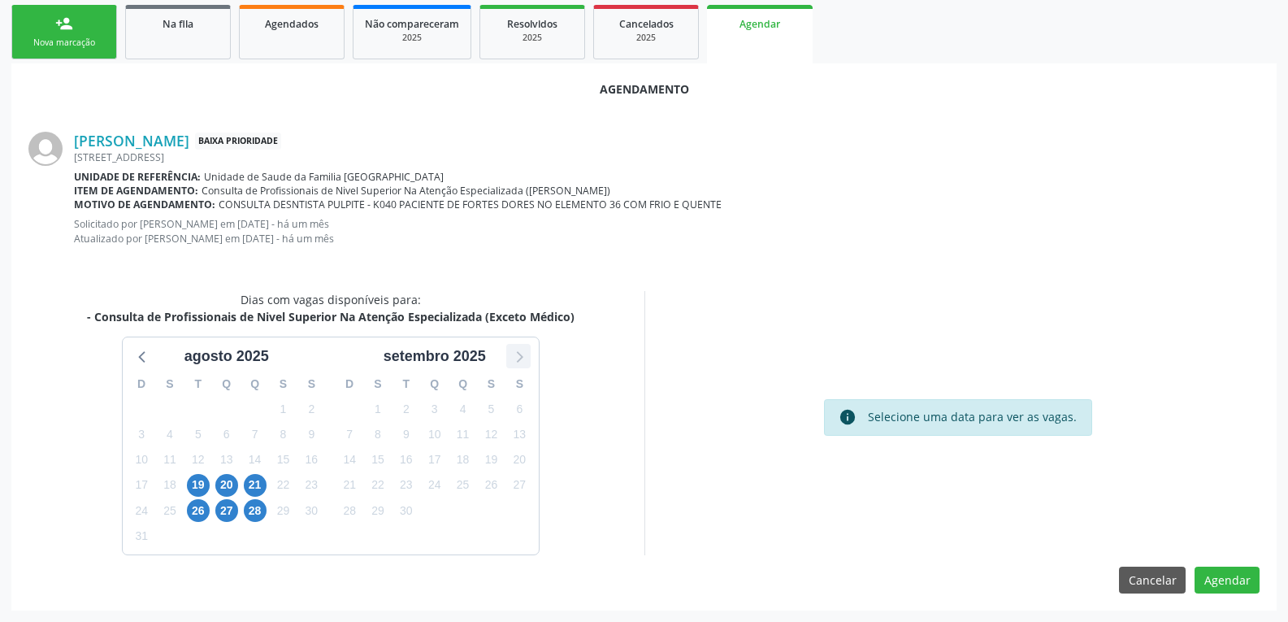
click at [518, 356] on icon at bounding box center [518, 355] width 21 height 21
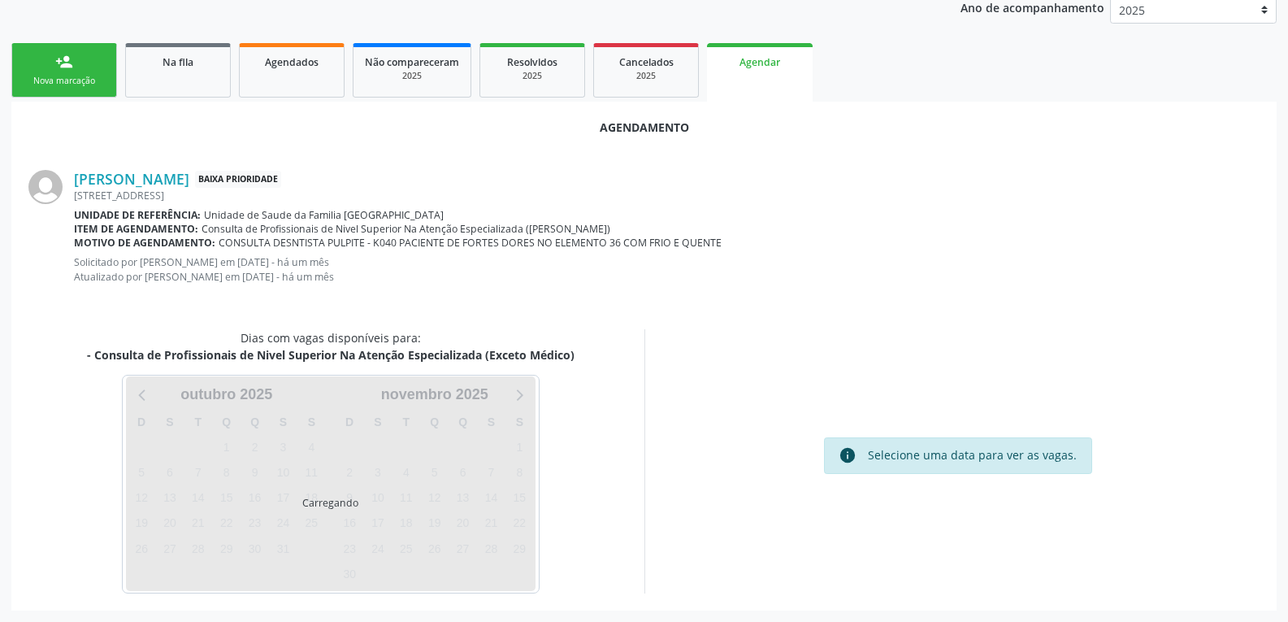
scroll to position [403, 0]
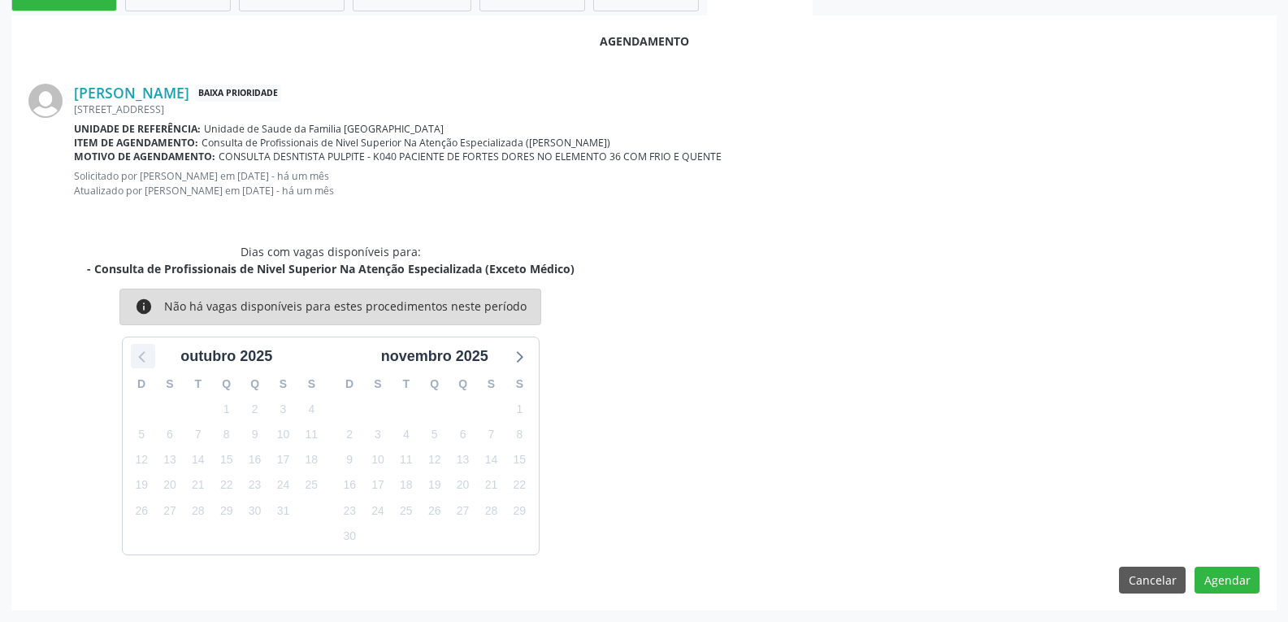
click at [142, 363] on icon at bounding box center [142, 355] width 21 height 21
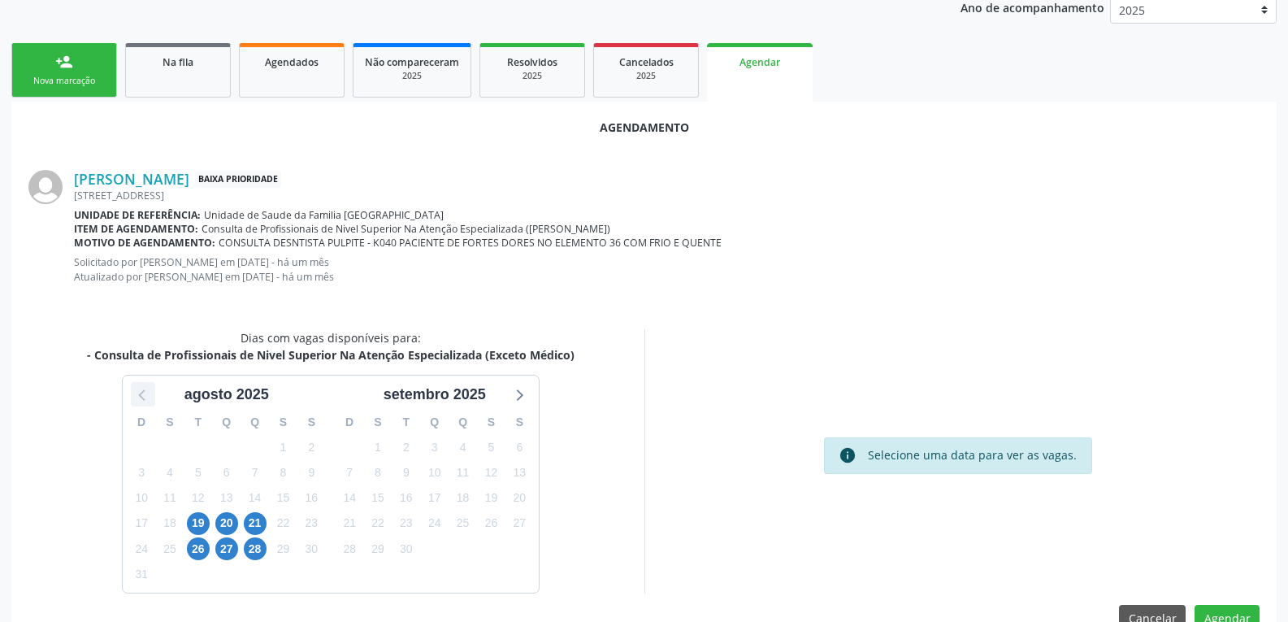
scroll to position [355, 0]
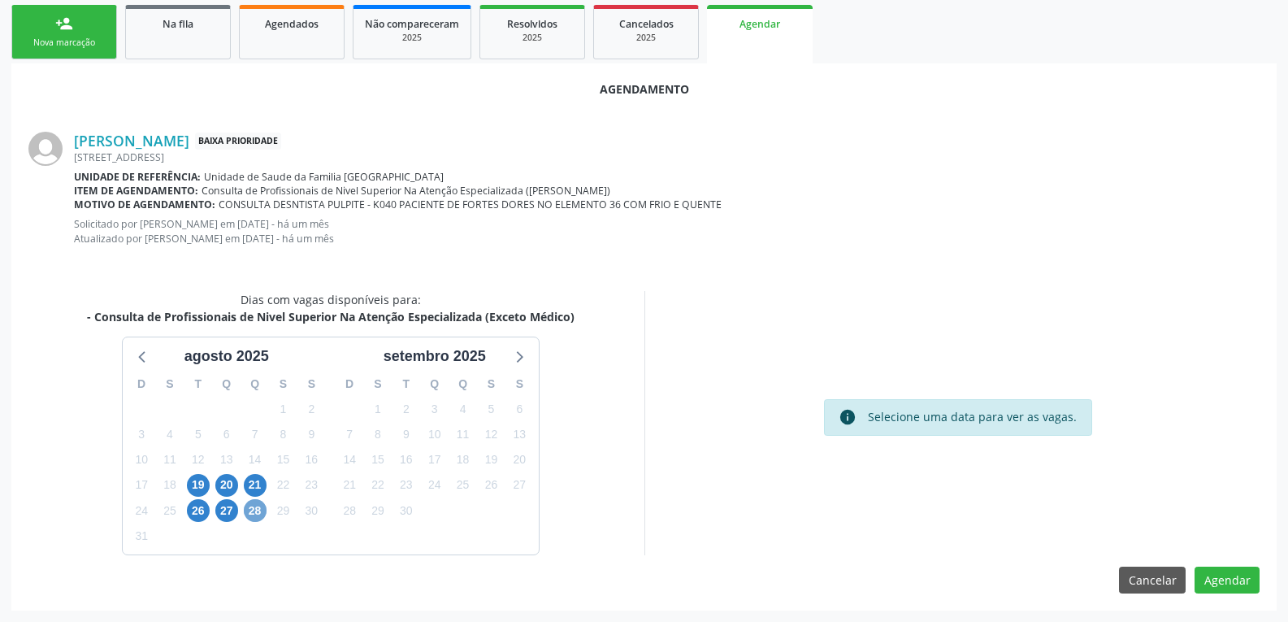
click at [250, 510] on span "28" at bounding box center [255, 510] width 23 height 23
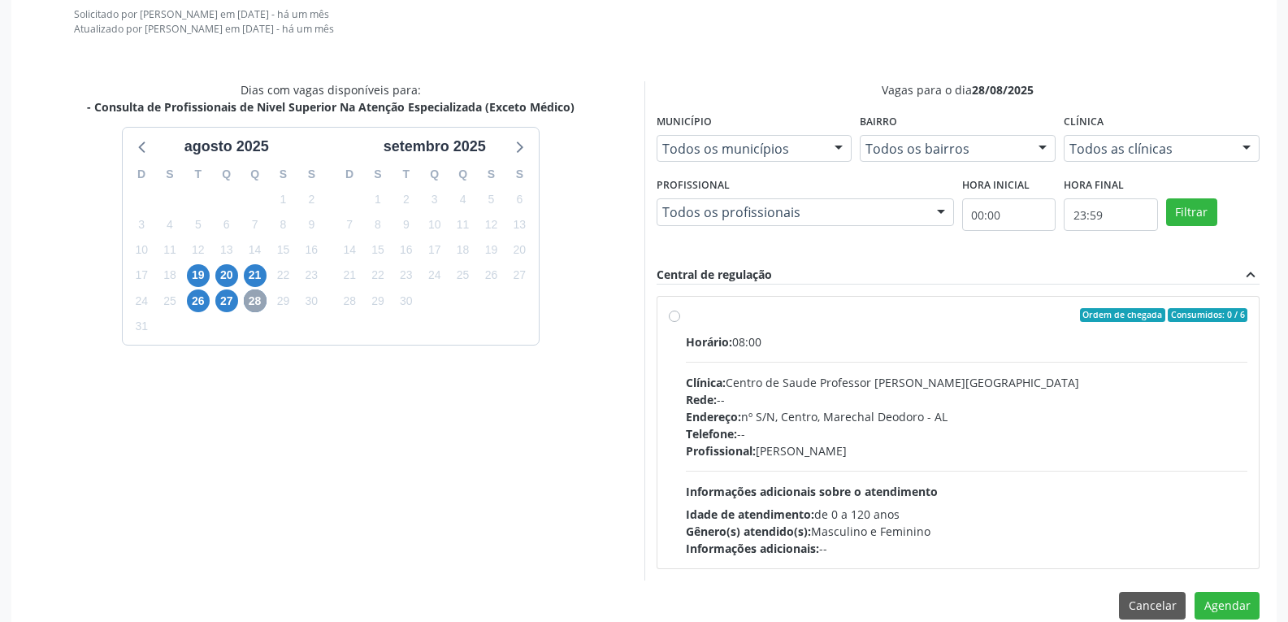
scroll to position [591, 0]
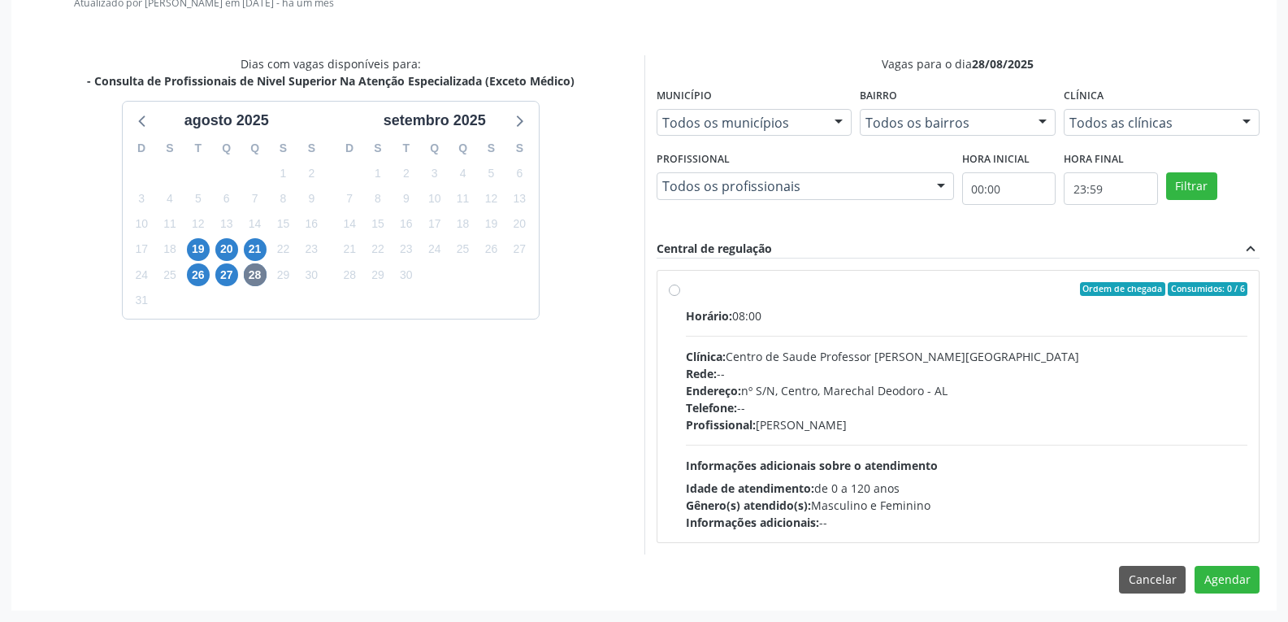
click at [686, 289] on label "Ordem de chegada Consumidos: 0 / 6 Horário: 08:00 Clínica: Centro de Saude Prof…" at bounding box center [967, 407] width 562 height 250
click at [671, 289] on input "Ordem de chegada Consumidos: 0 / 6 Horário: 08:00 Clínica: Centro de Saude Prof…" at bounding box center [674, 289] width 11 height 15
radio input "true"
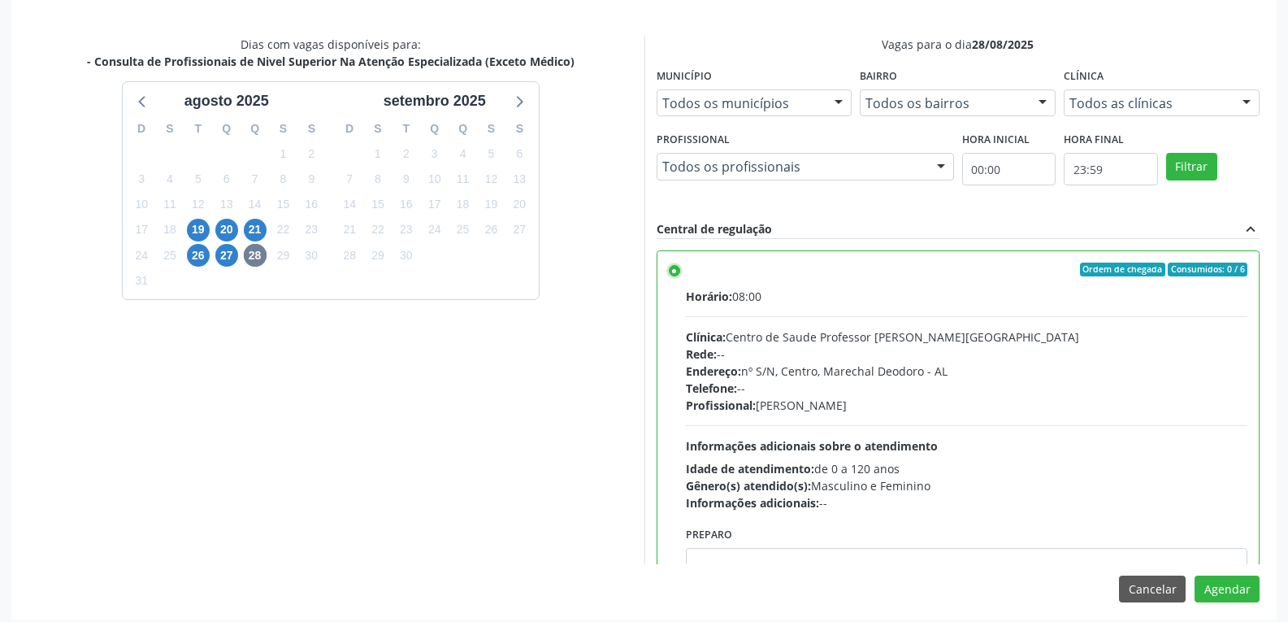
scroll to position [619, 0]
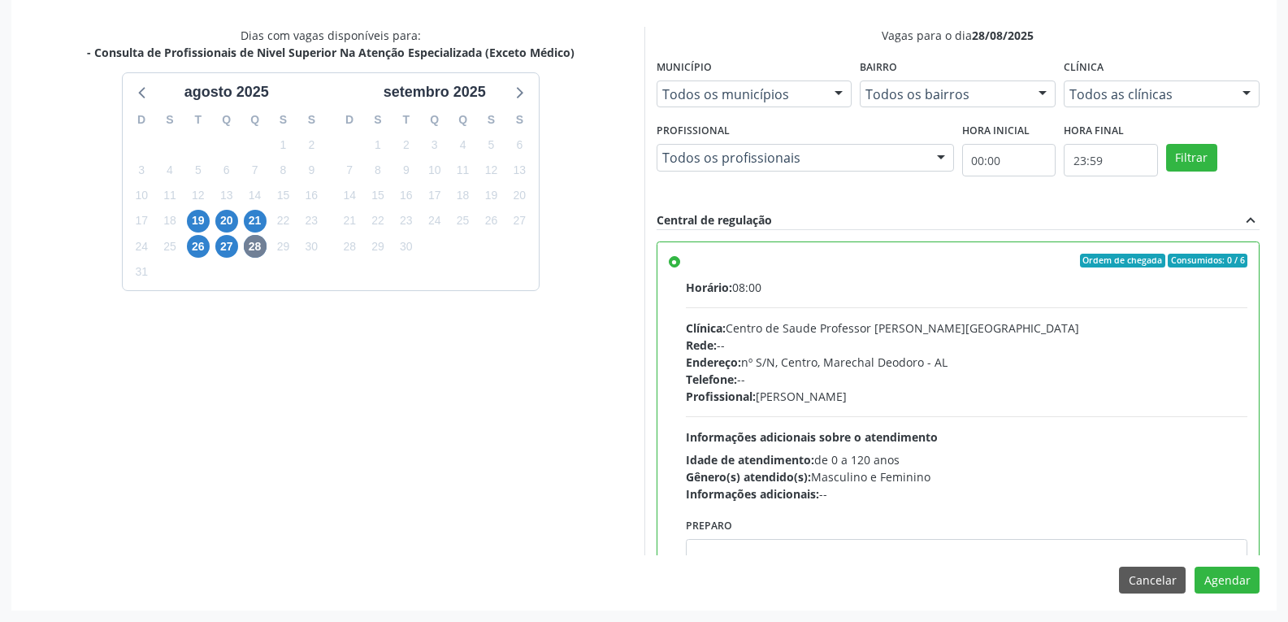
click at [686, 258] on label "Ordem de chegada Consumidos: 0 / 6 Horário: 08:00 Clínica: Centro de Saude Prof…" at bounding box center [967, 379] width 562 height 250
click at [677, 258] on input "Ordem de chegada Consumidos: 0 / 6 Horário: 08:00 Clínica: Centro de Saude Prof…" at bounding box center [674, 261] width 11 height 15
click at [1125, 584] on button "Cancelar" at bounding box center [1152, 581] width 67 height 28
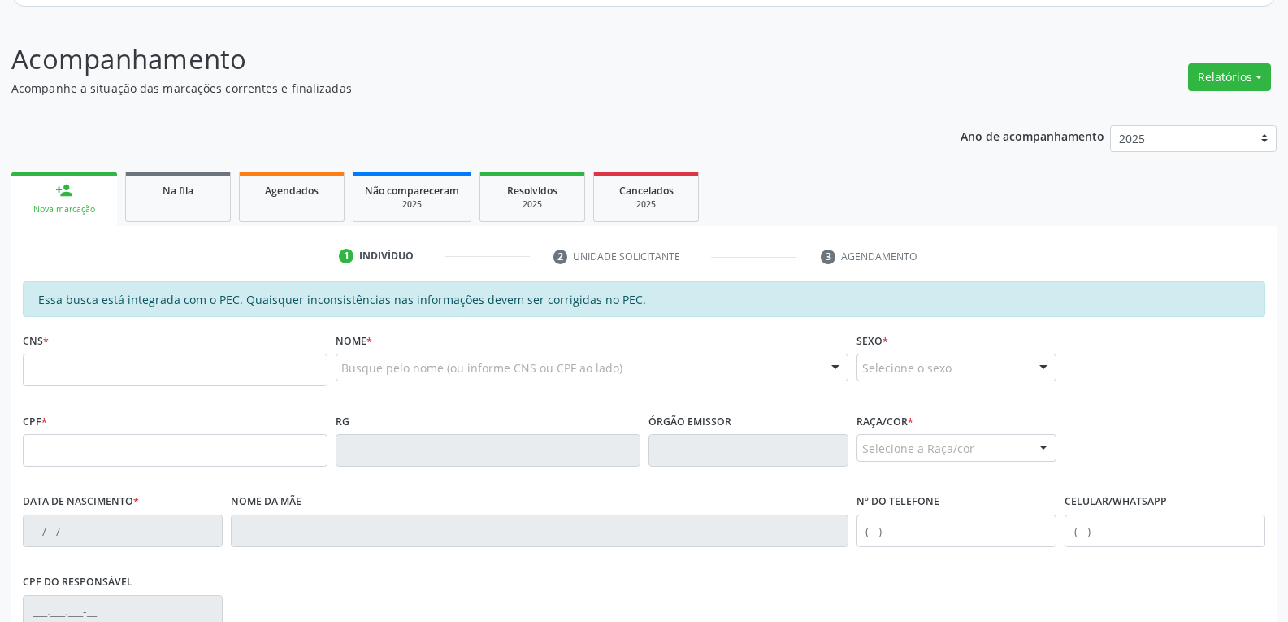
scroll to position [180, 0]
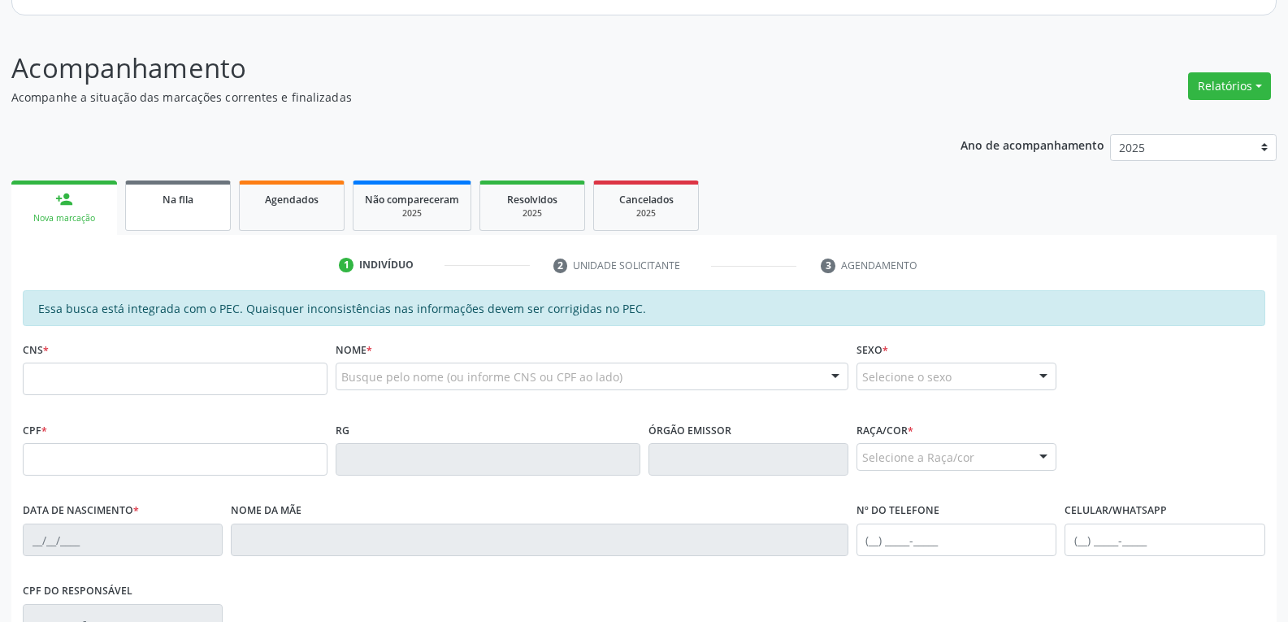
click at [185, 217] on link "Na fila" at bounding box center [178, 205] width 106 height 50
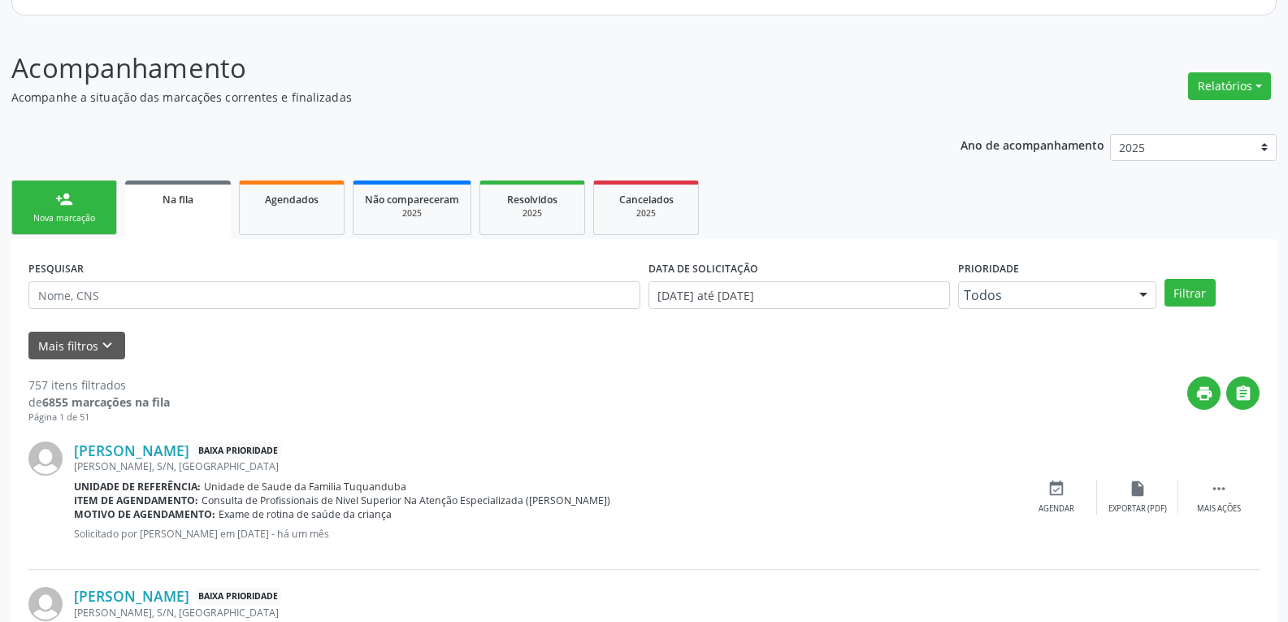
scroll to position [261, 0]
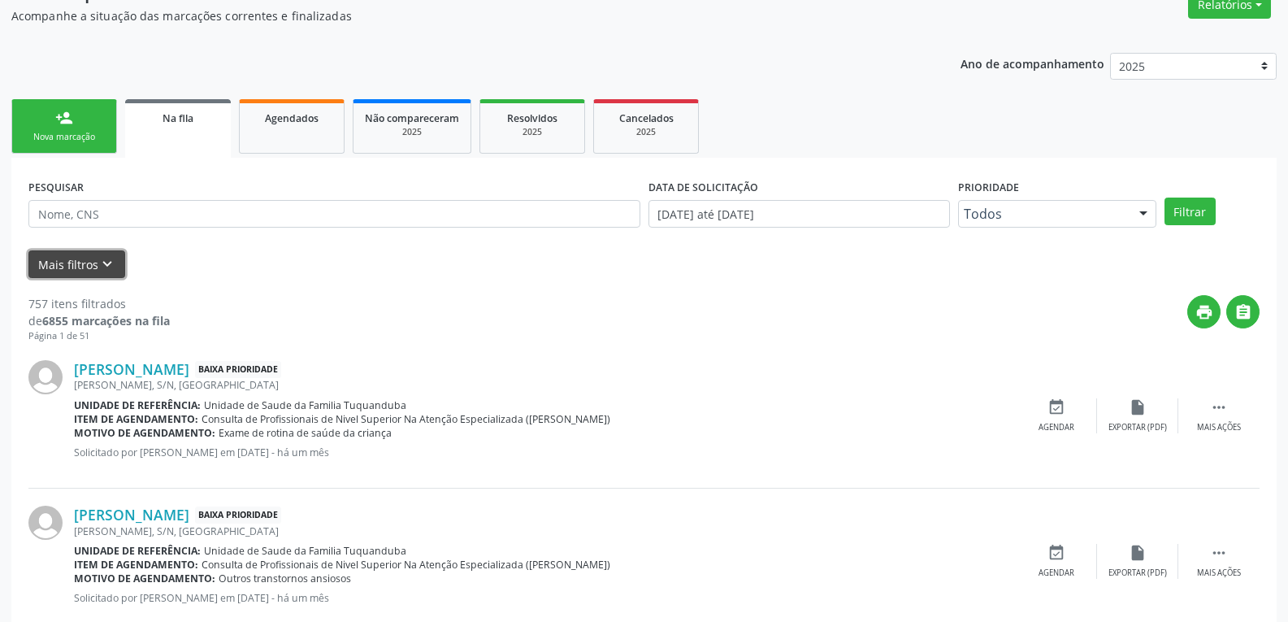
click at [72, 263] on button "Mais filtros keyboard_arrow_down" at bounding box center [76, 264] width 97 height 28
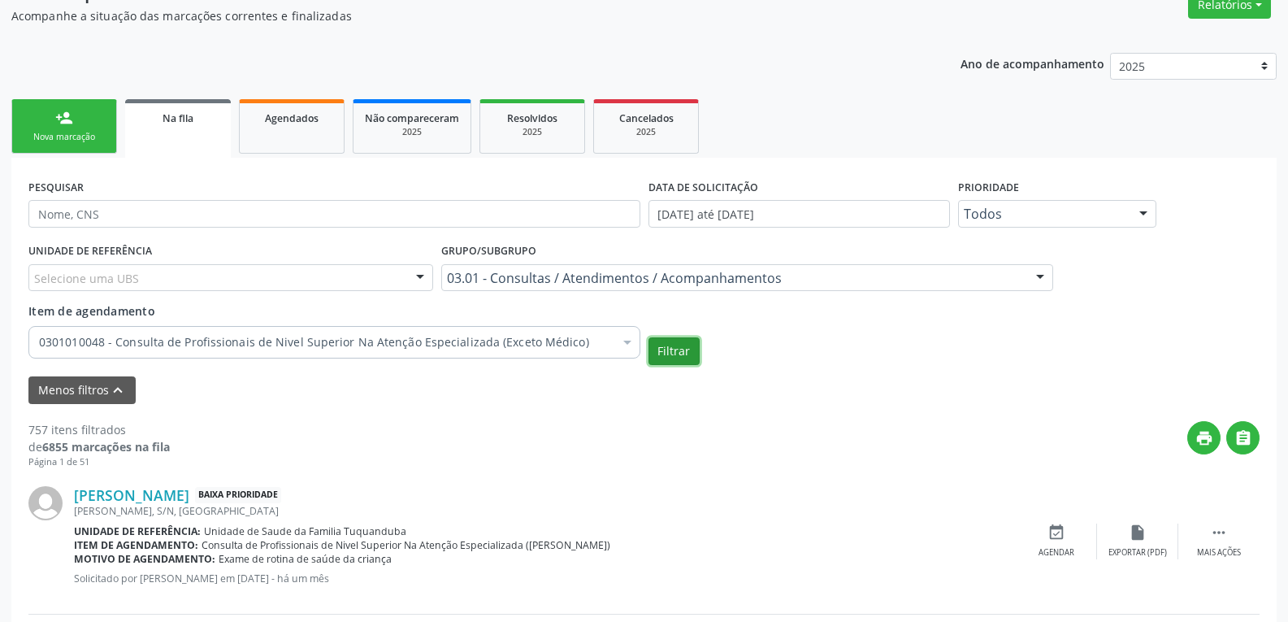
click at [666, 359] on button "Filtrar" at bounding box center [674, 351] width 51 height 28
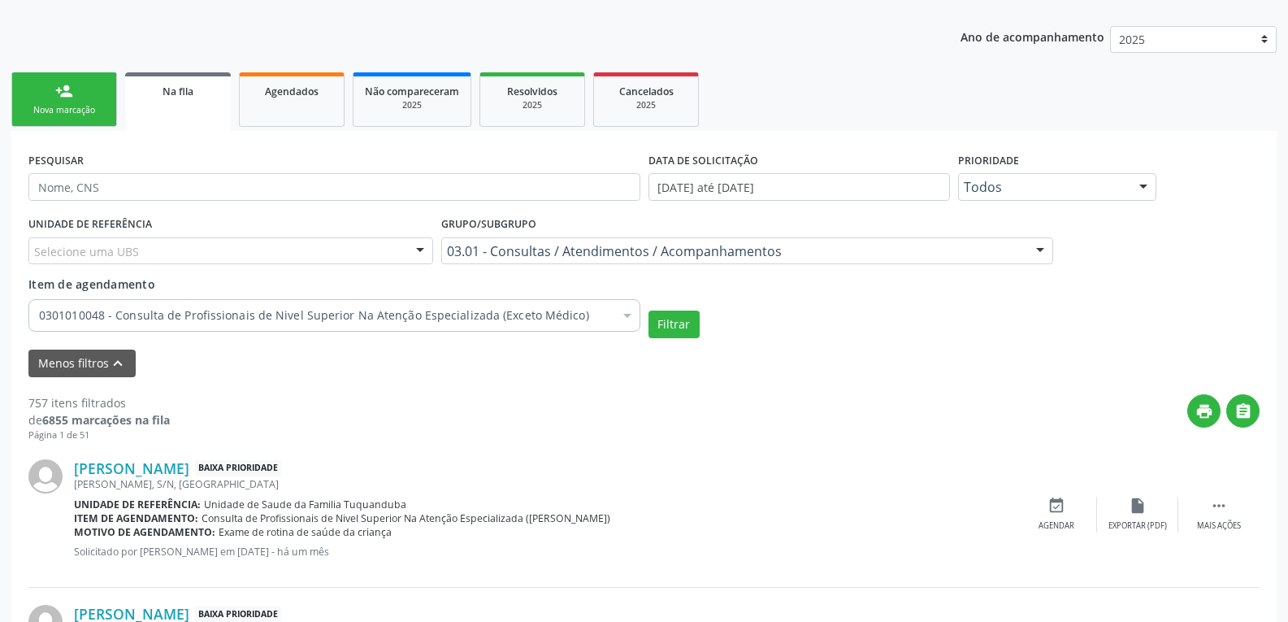
scroll to position [342, 0]
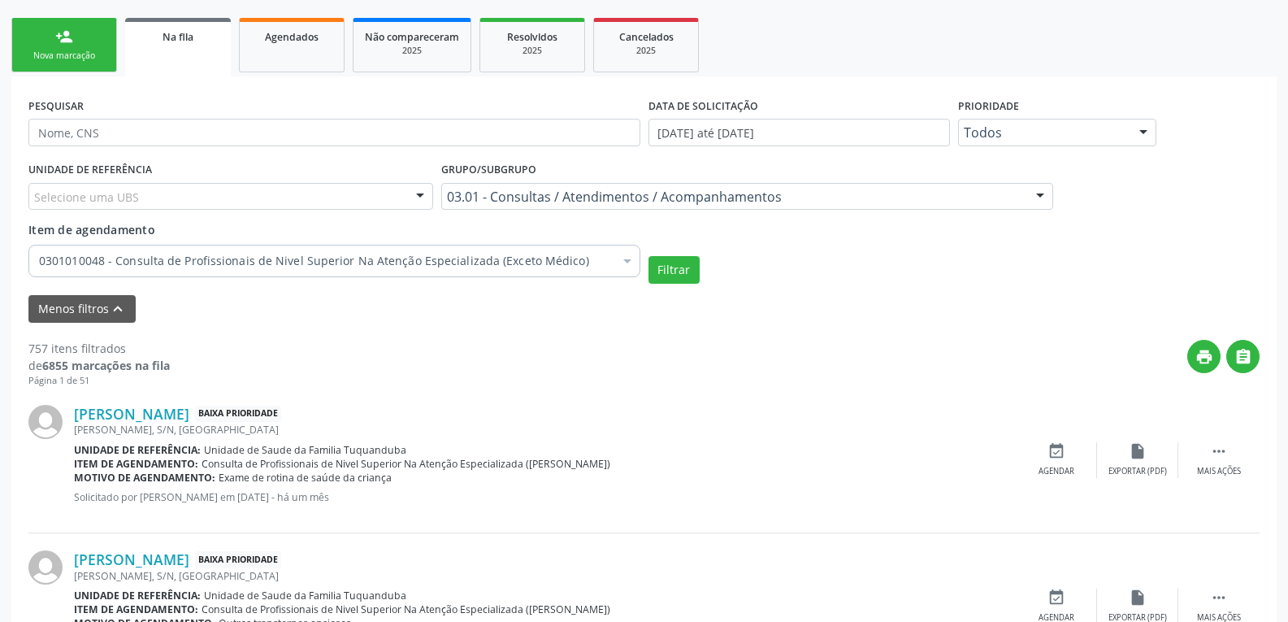
click at [1040, 202] on div at bounding box center [1040, 198] width 24 height 28
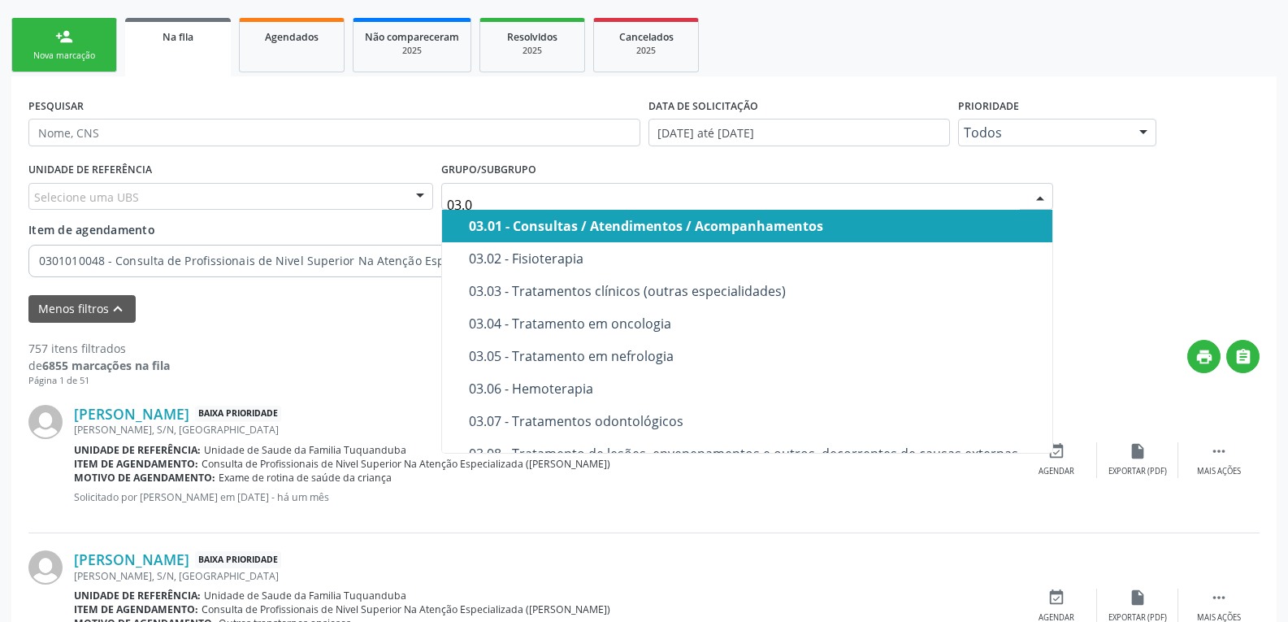
type input "03.07"
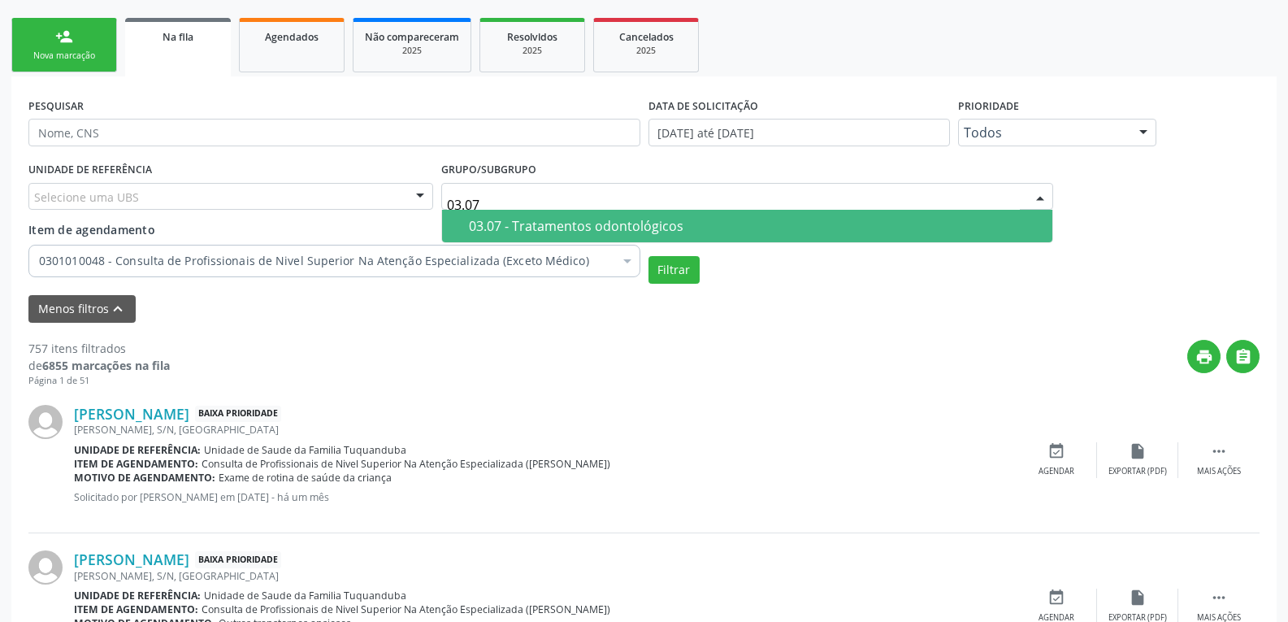
click at [641, 225] on div "03.07 - Tratamentos odontológicos" at bounding box center [756, 225] width 574 height 13
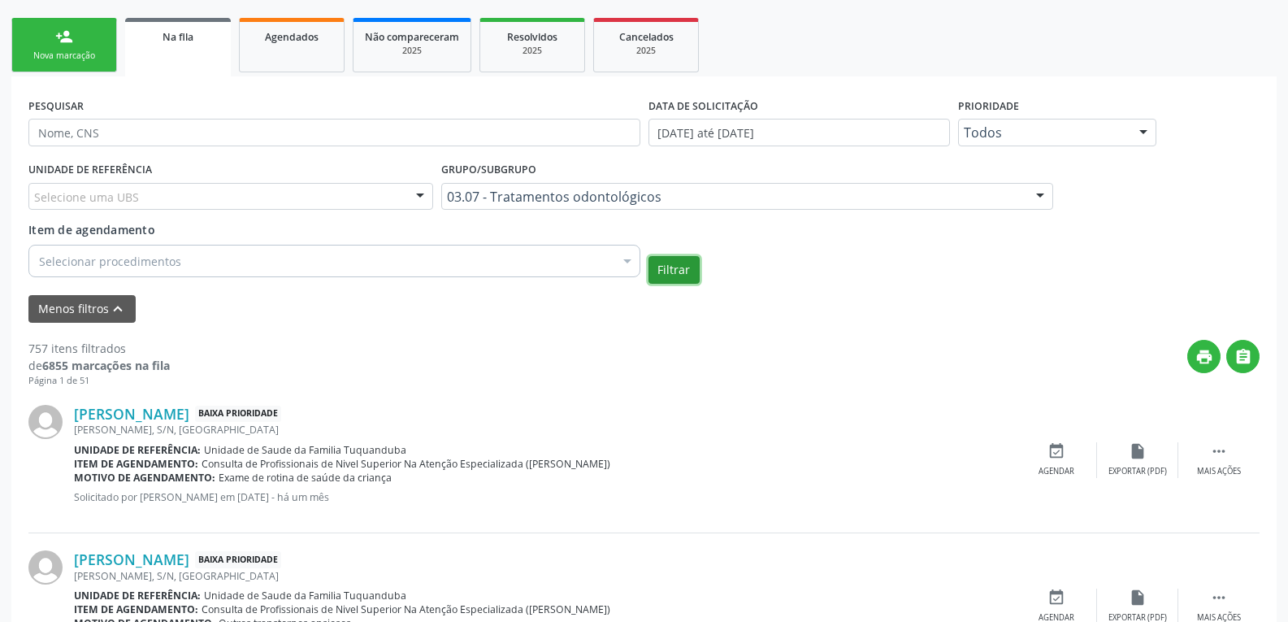
click at [680, 269] on button "Filtrar" at bounding box center [674, 270] width 51 height 28
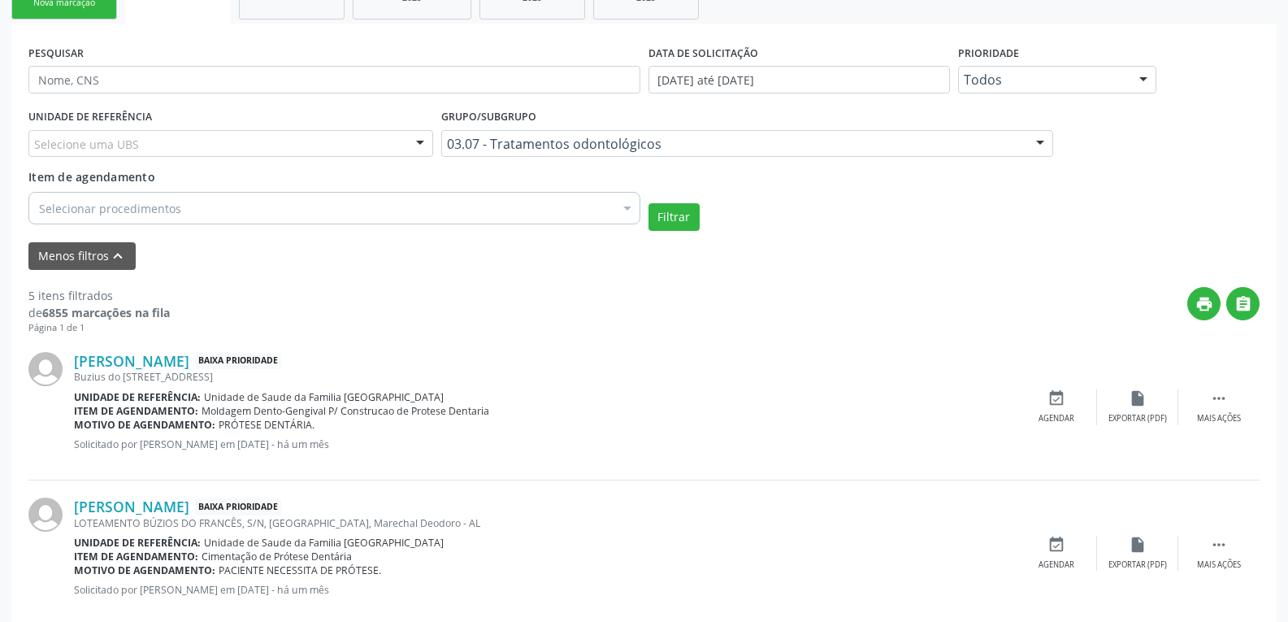
scroll to position [423, 0]
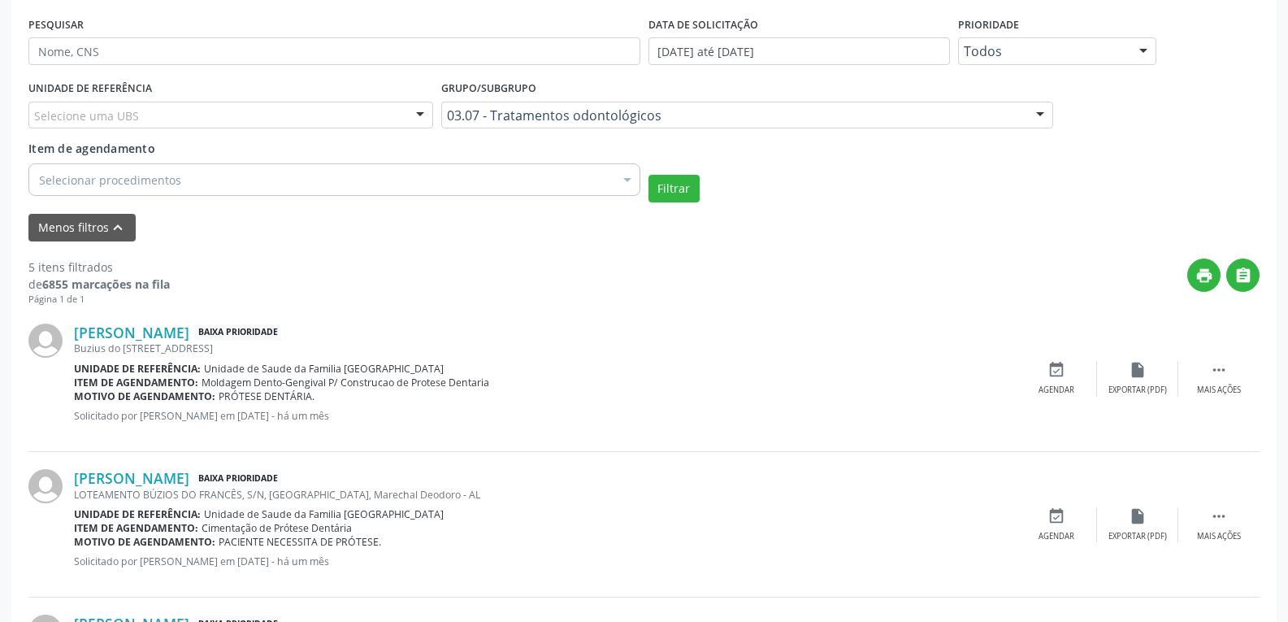
click at [440, 169] on div "Selecionar procedimentos" at bounding box center [334, 179] width 612 height 33
click at [805, 189] on div "Filtrar" at bounding box center [955, 189] width 620 height 28
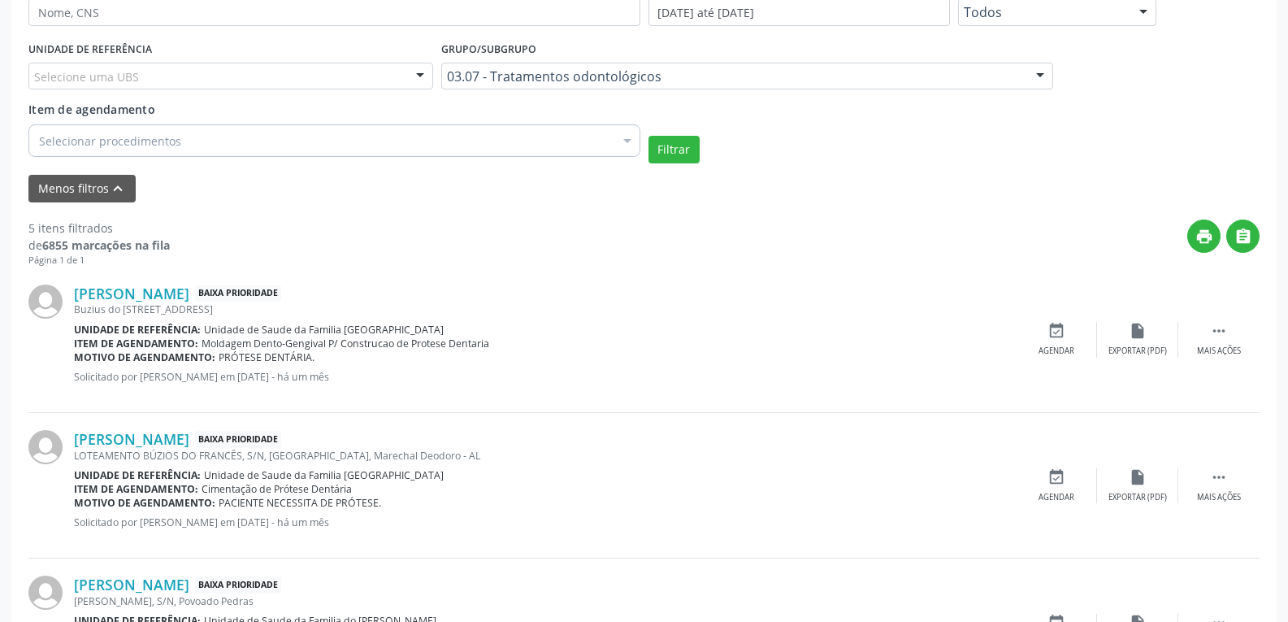
scroll to position [458, 0]
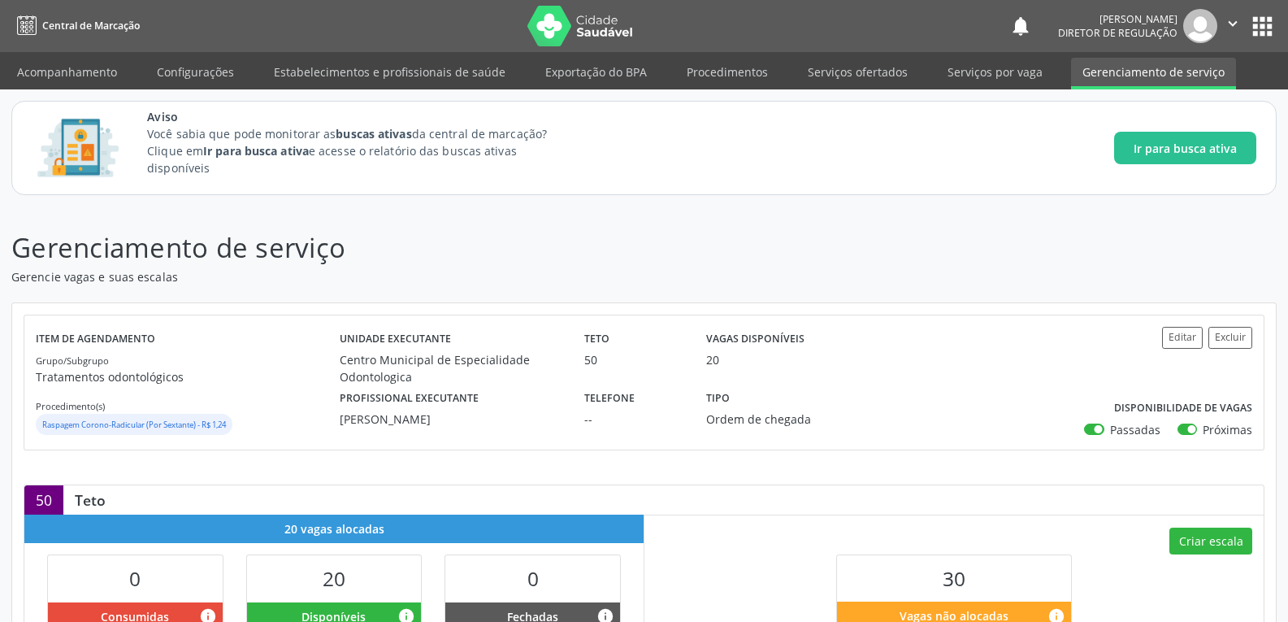
click at [1094, 66] on link "Gerenciamento de serviço" at bounding box center [1153, 74] width 165 height 32
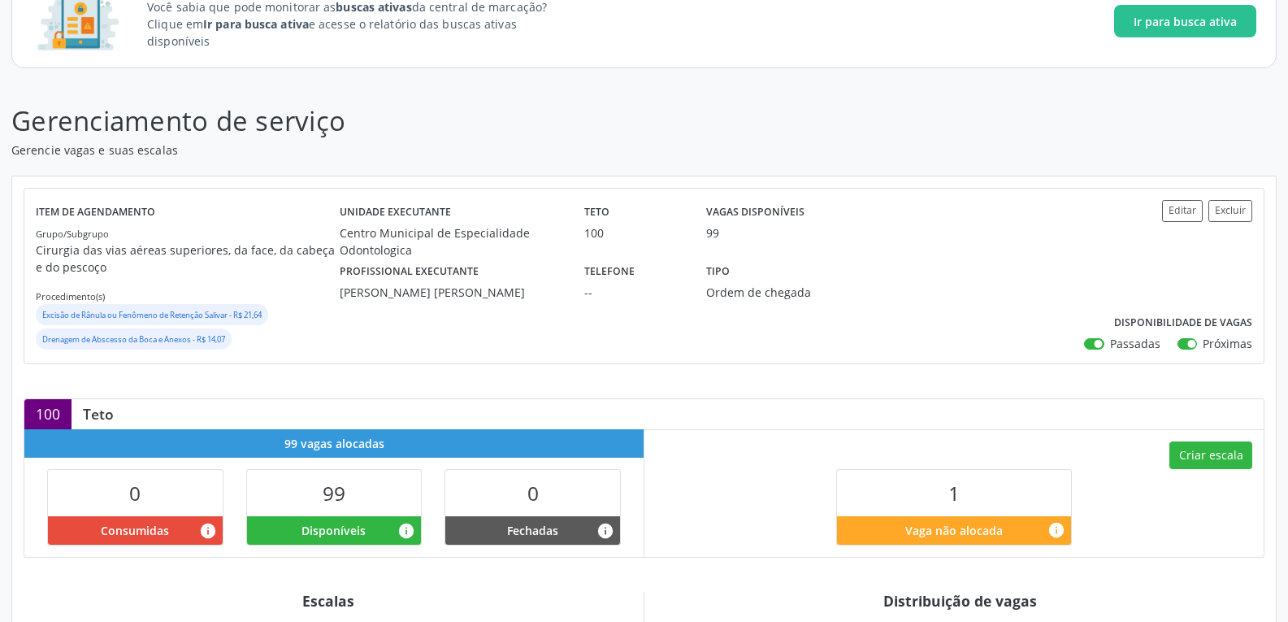
scroll to position [81, 0]
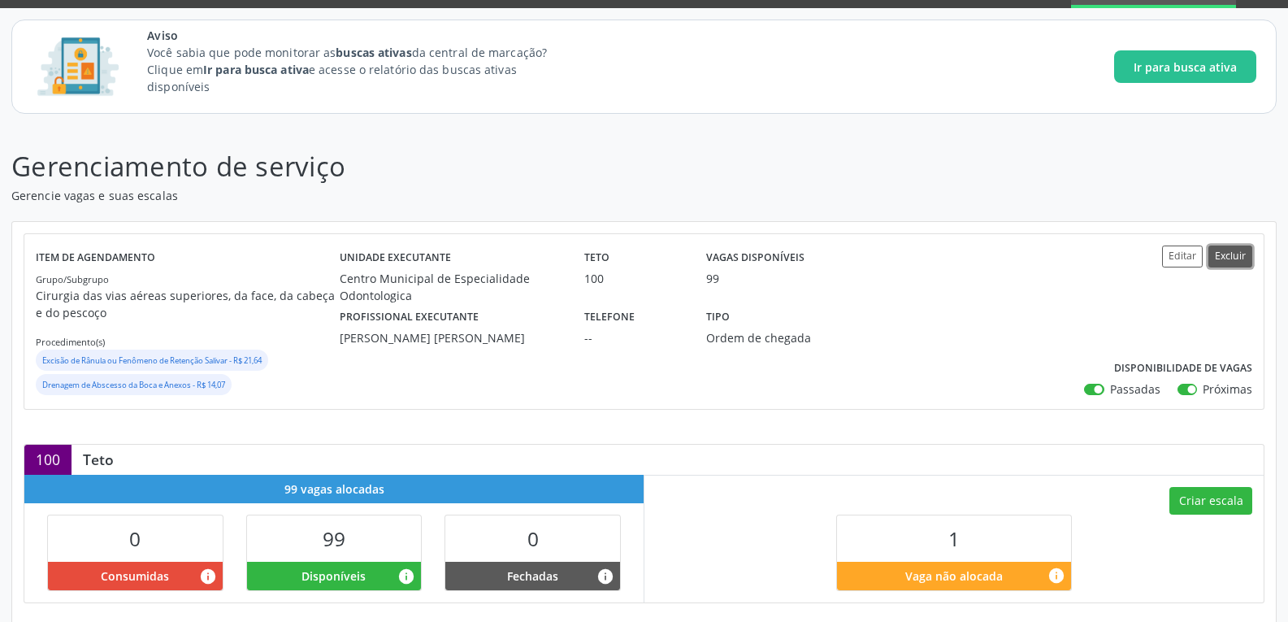
click at [1236, 260] on button "Excluir" at bounding box center [1231, 256] width 44 height 22
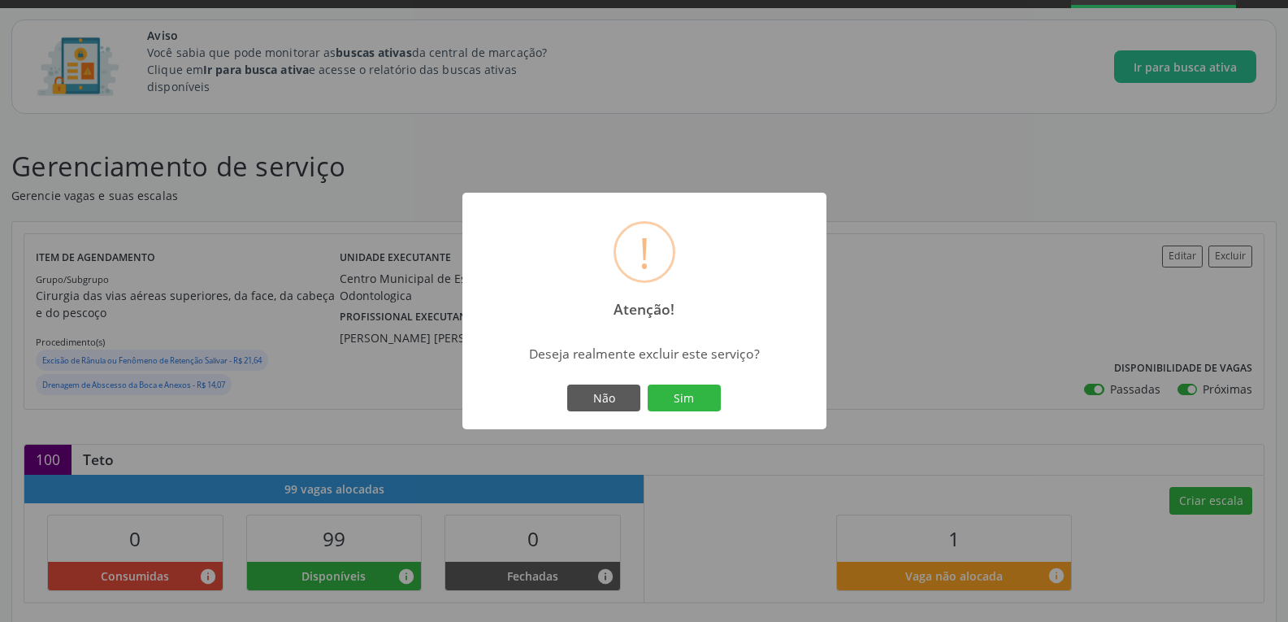
click at [823, 103] on div "! Atenção! × Deseja realmente excluir este serviço? Não Sim" at bounding box center [644, 311] width 1288 height 622
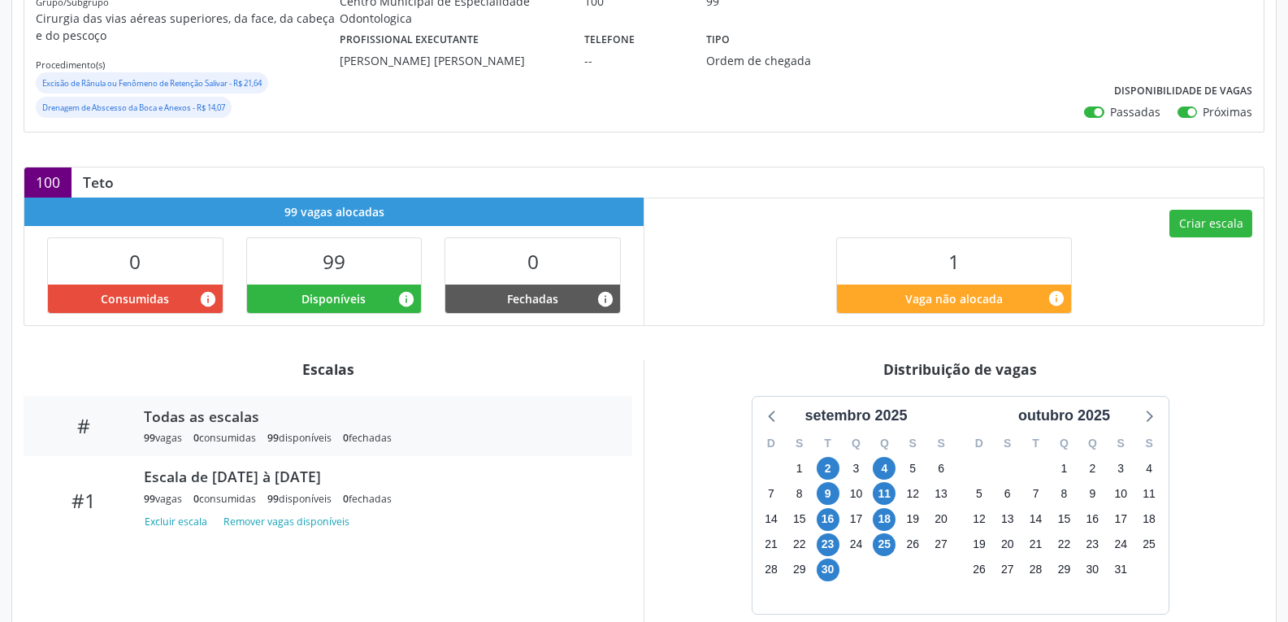
scroll to position [457, 0]
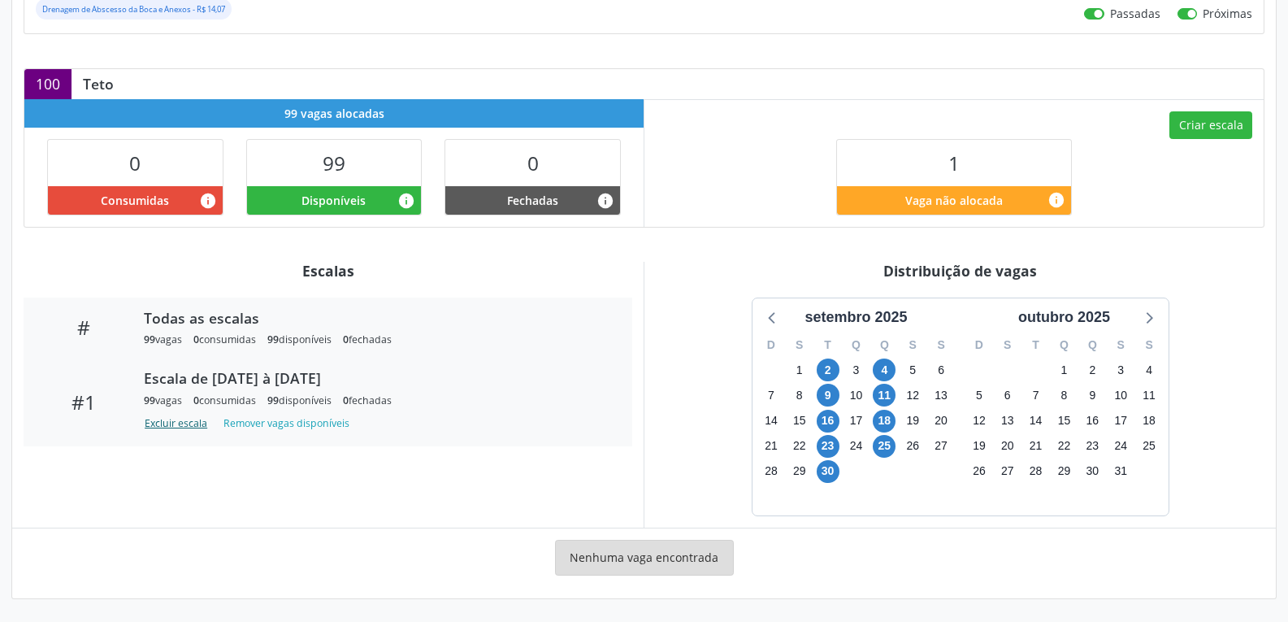
click at [192, 424] on button "Excluir escala" at bounding box center [179, 424] width 70 height 22
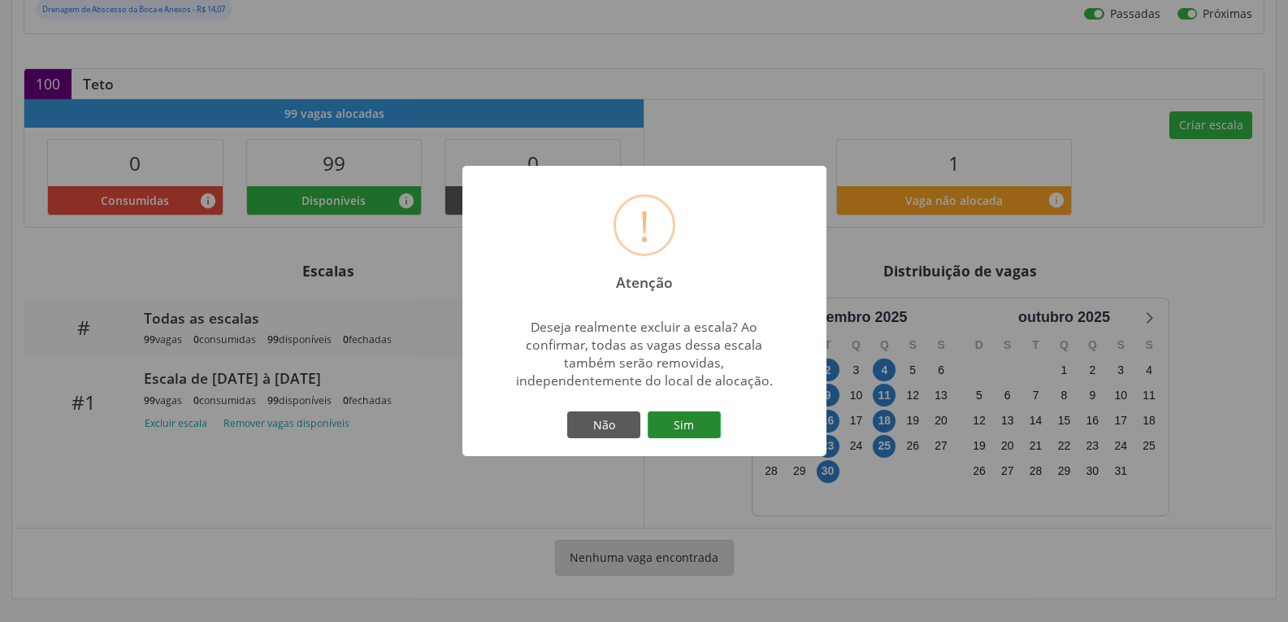
click at [680, 417] on button "Sim" at bounding box center [684, 425] width 73 height 28
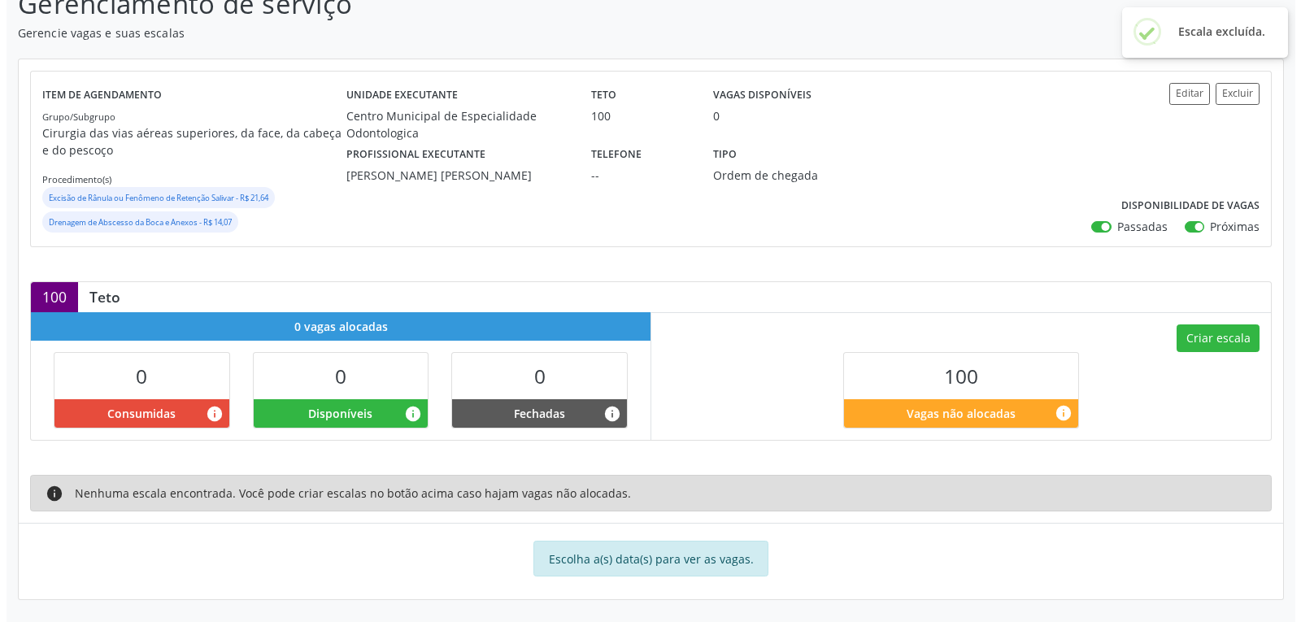
scroll to position [245, 0]
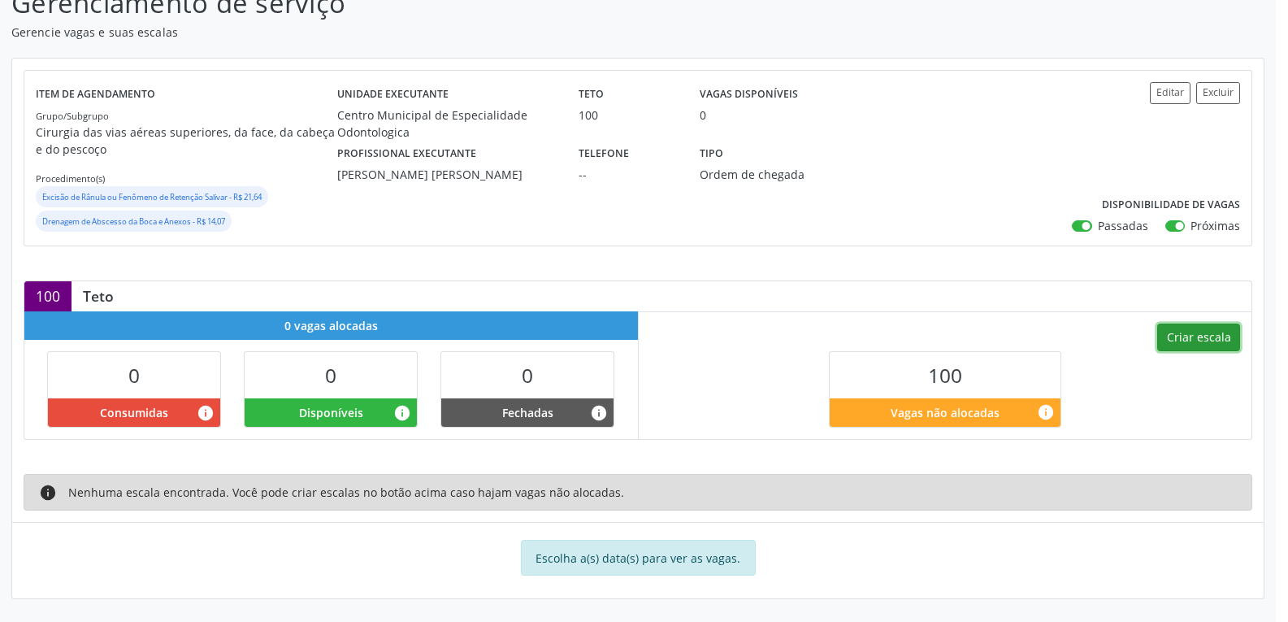
click at [1168, 340] on button "Criar escala" at bounding box center [1199, 338] width 83 height 28
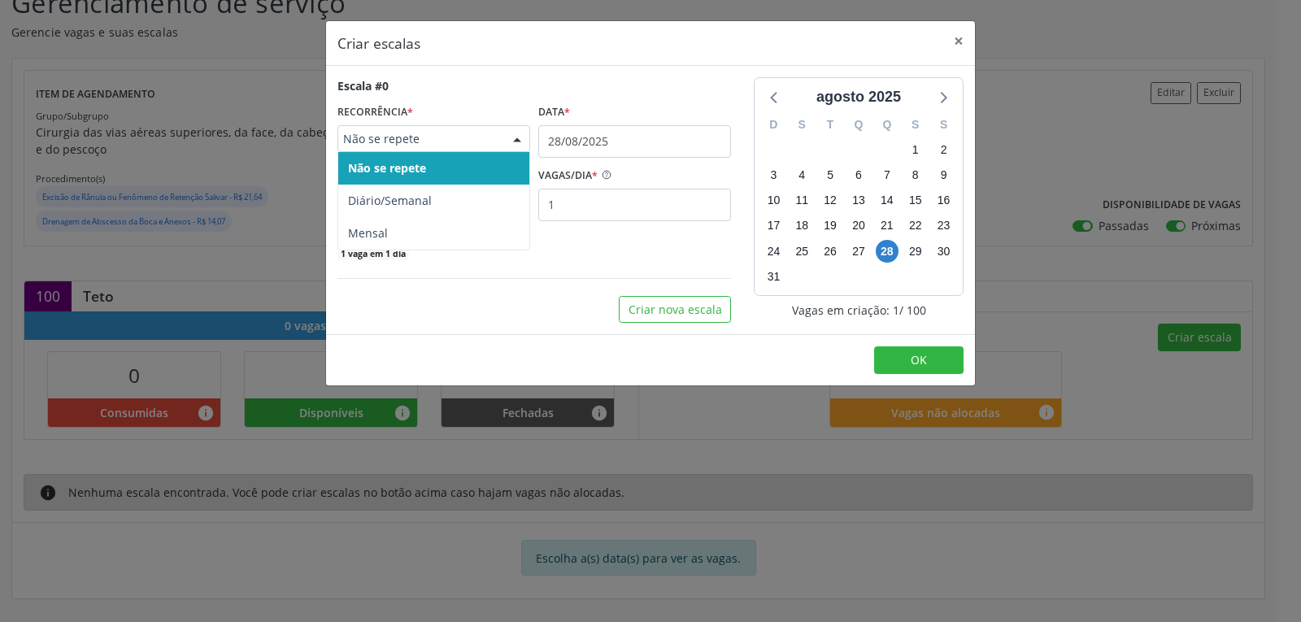
click at [507, 147] on div at bounding box center [517, 140] width 24 height 28
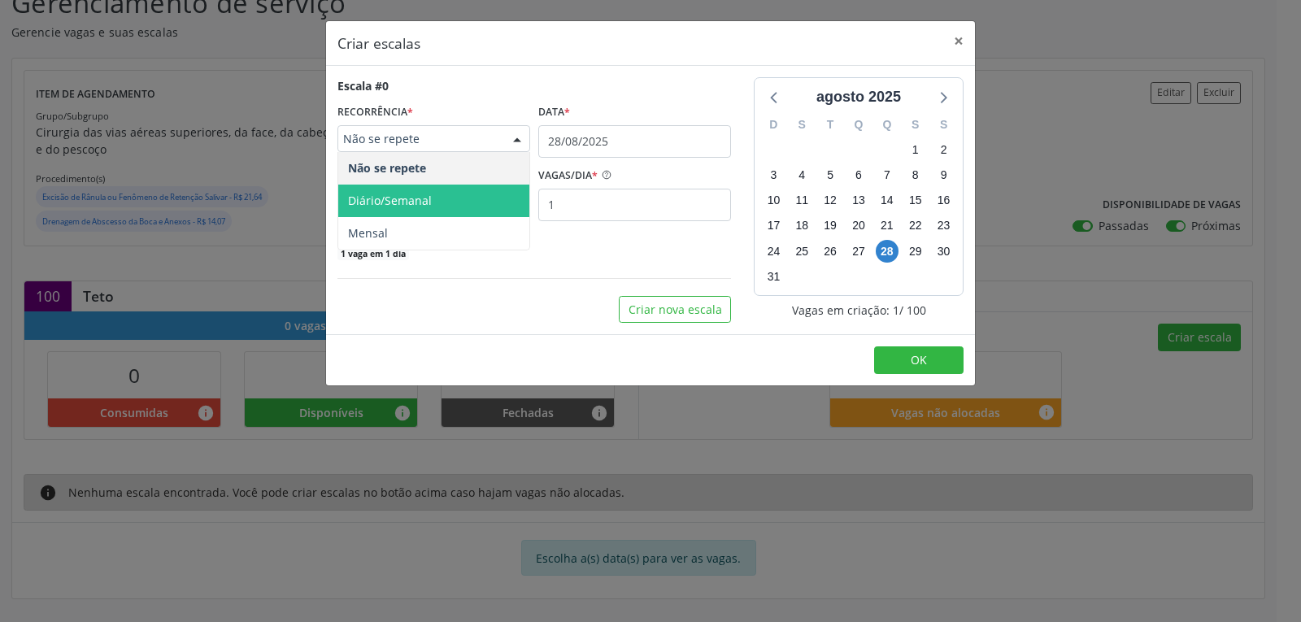
click at [384, 199] on span "Diário/Semanal" at bounding box center [390, 200] width 84 height 15
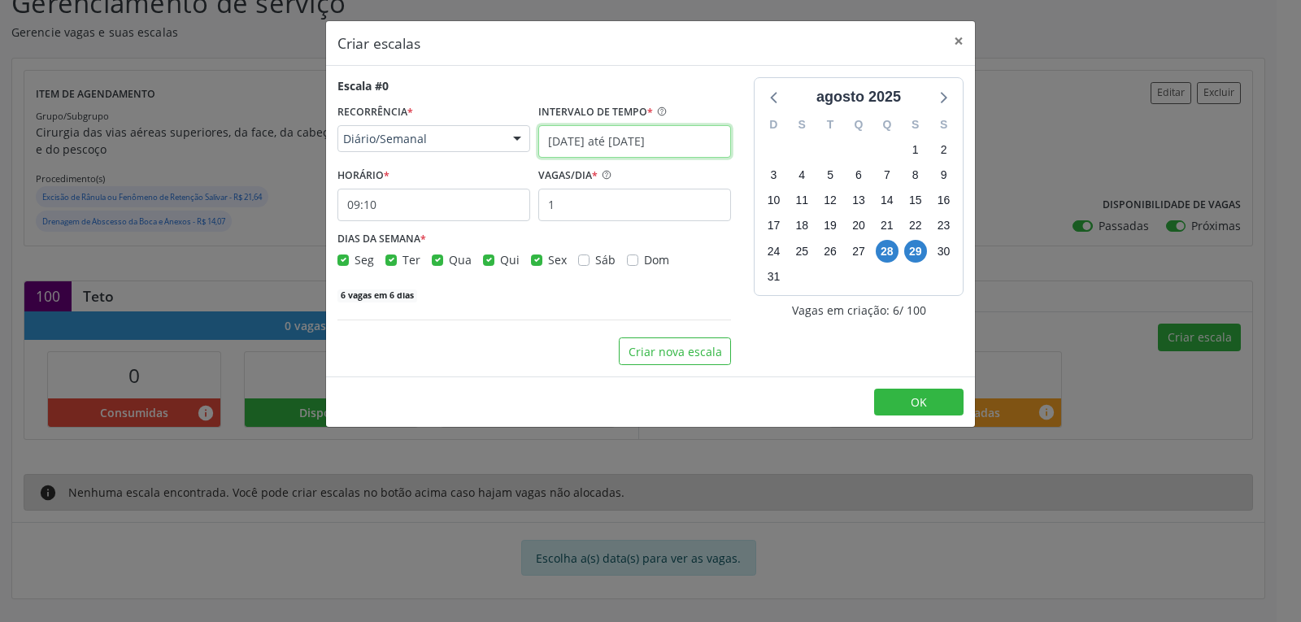
click at [585, 137] on input "28/08/2025 até 04/09/2025" at bounding box center [634, 141] width 193 height 33
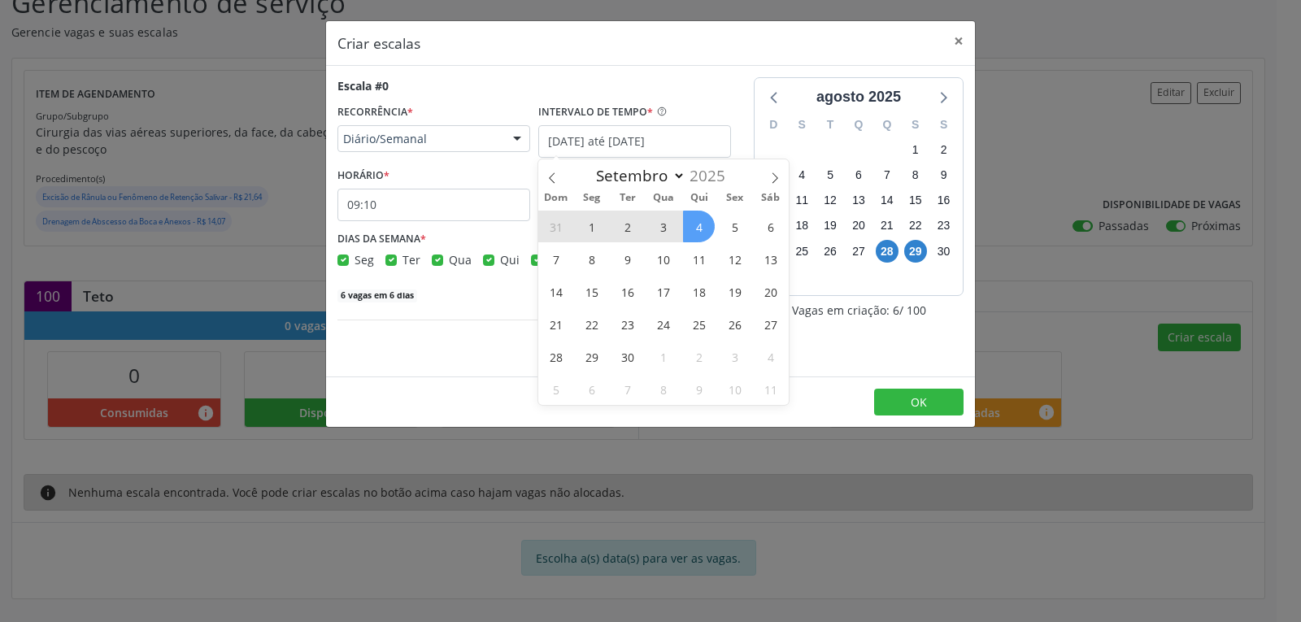
click at [594, 229] on span "1" at bounding box center [592, 227] width 32 height 32
type input "01/09/2025"
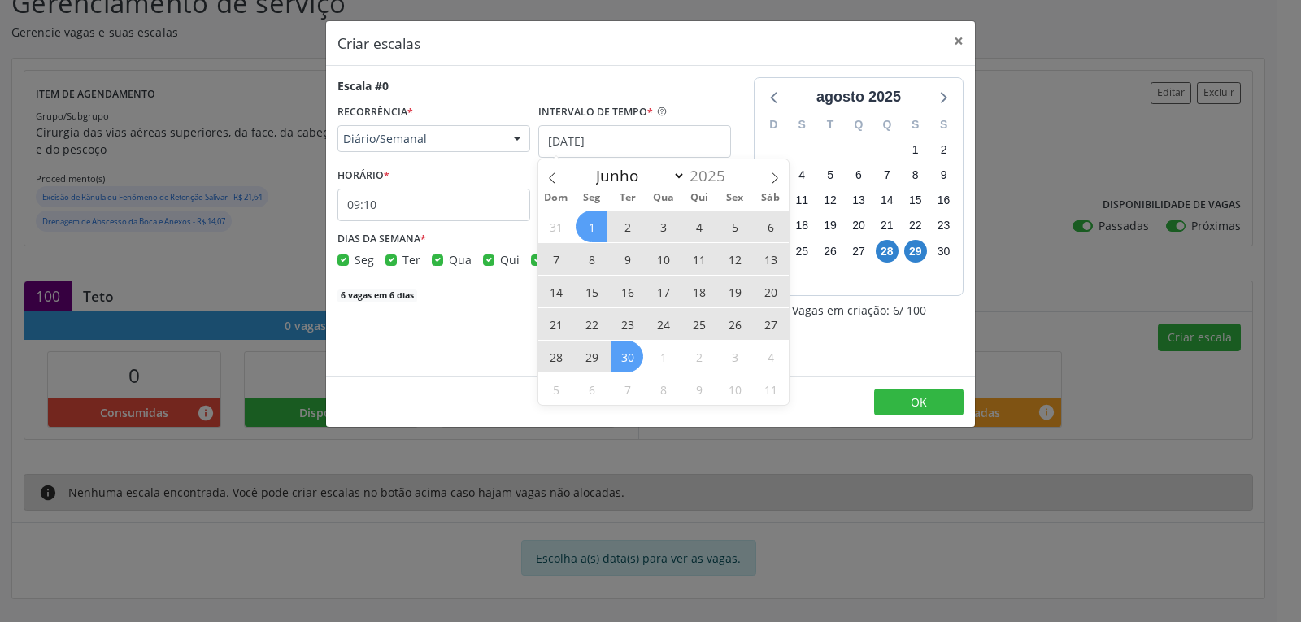
click at [637, 350] on span "30" at bounding box center [627, 357] width 32 height 32
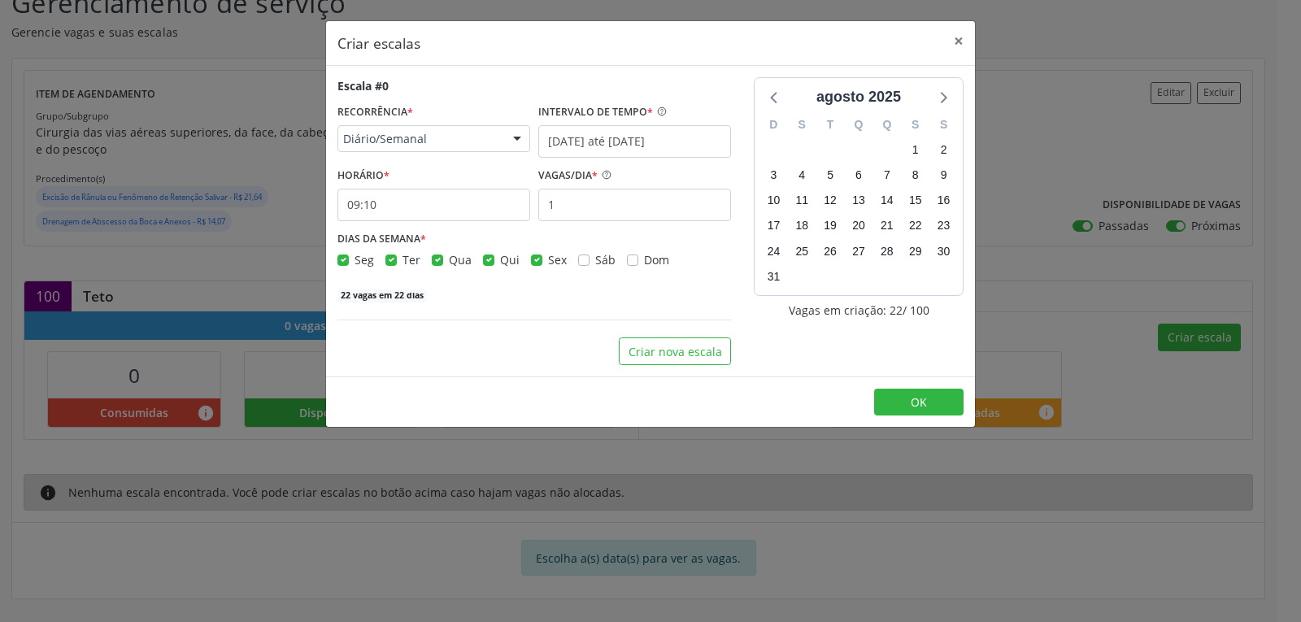
click at [354, 258] on label "Seg" at bounding box center [364, 259] width 20 height 17
click at [346, 258] on input "Seg" at bounding box center [342, 258] width 11 height 15
checkbox input "false"
click at [449, 258] on label "Qua" at bounding box center [460, 259] width 23 height 17
click at [436, 258] on input "Qua" at bounding box center [437, 258] width 11 height 15
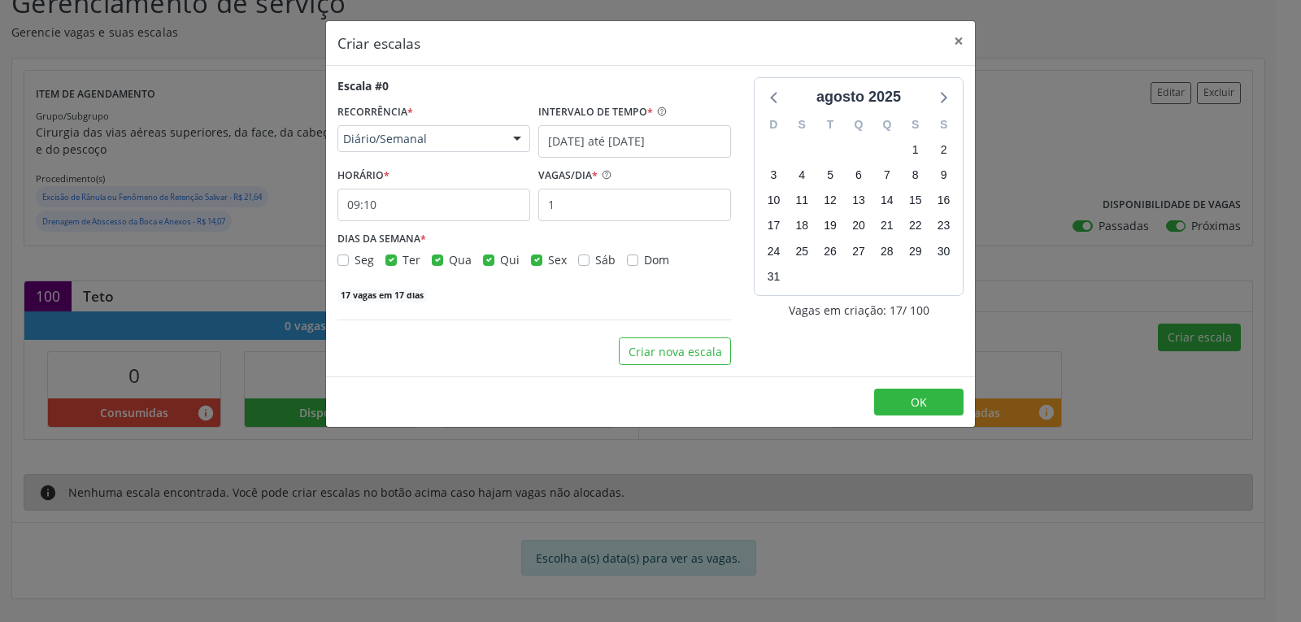
checkbox input "false"
click at [548, 259] on label "Sex" at bounding box center [557, 259] width 19 height 17
click at [535, 259] on input "Sex" at bounding box center [536, 258] width 11 height 15
checkbox input "false"
click at [405, 212] on input "09:10" at bounding box center [433, 205] width 193 height 33
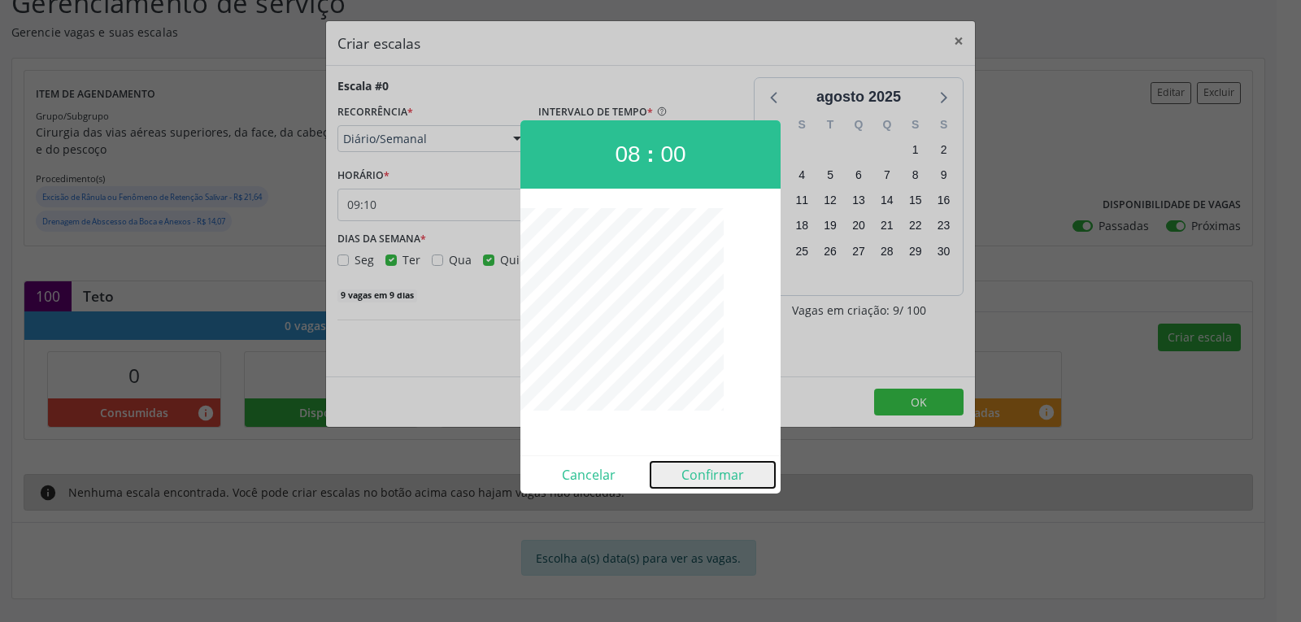
click at [715, 473] on button "Confirmar" at bounding box center [712, 475] width 124 height 26
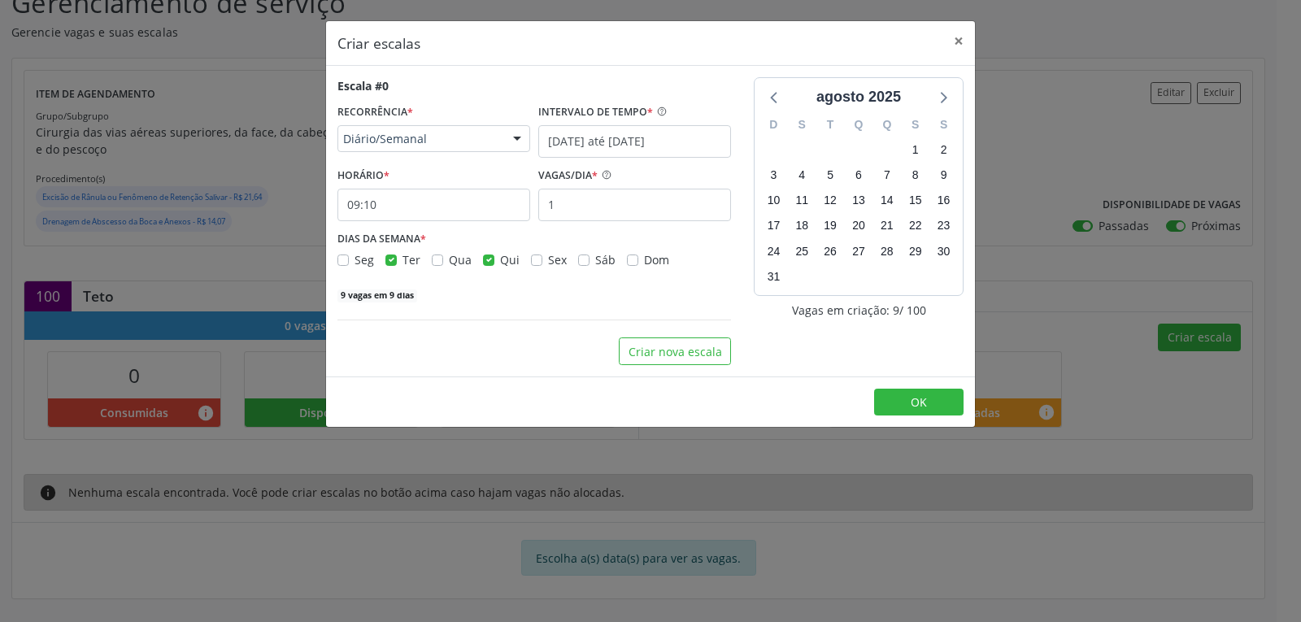
type input "08:00"
click at [612, 201] on input "1" at bounding box center [634, 205] width 193 height 33
type input "10"
drag, startPoint x: 693, startPoint y: 348, endPoint x: 693, endPoint y: 265, distance: 82.9
click at [693, 265] on div "Escala #0 RECORRÊNCIA * Diário/Semanal Não se repete Diário/Semanal Mensal Nenh…" at bounding box center [534, 221] width 416 height 288
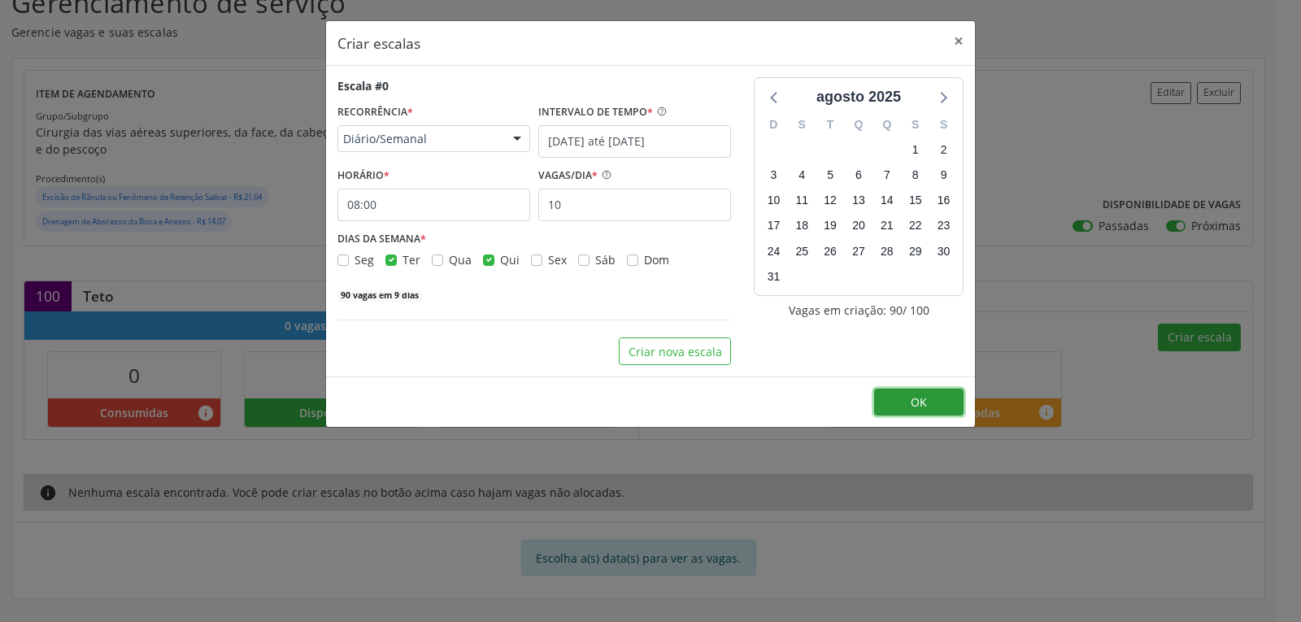
click at [904, 395] on button "OK" at bounding box center [918, 403] width 89 height 28
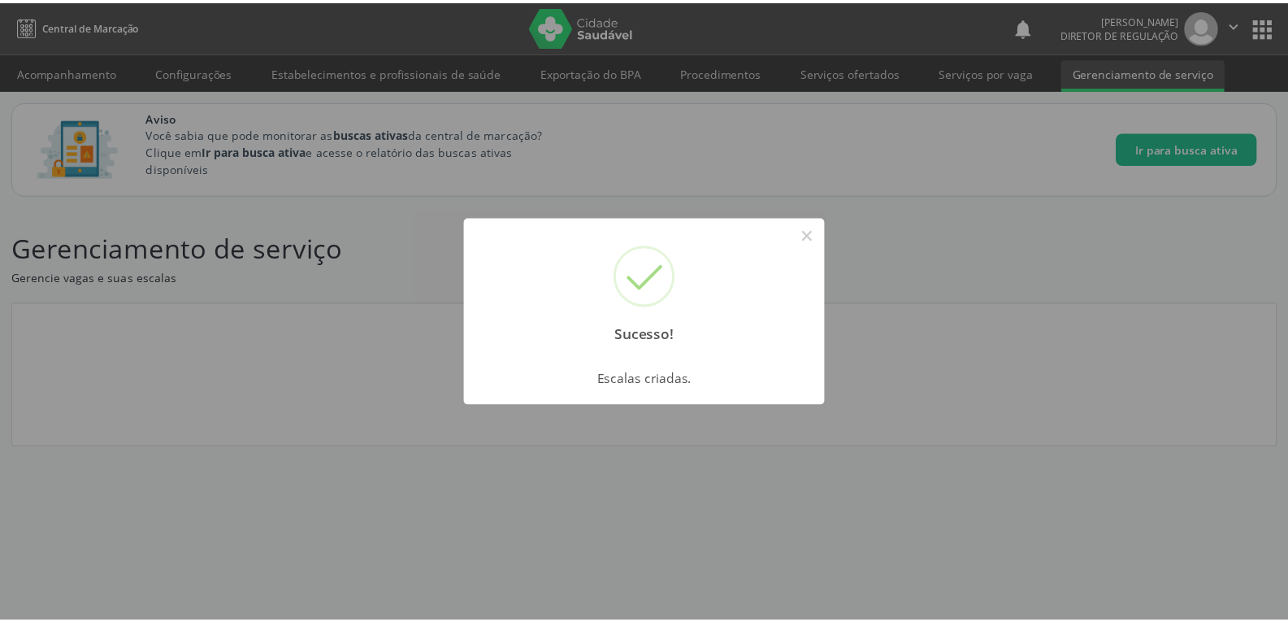
scroll to position [0, 0]
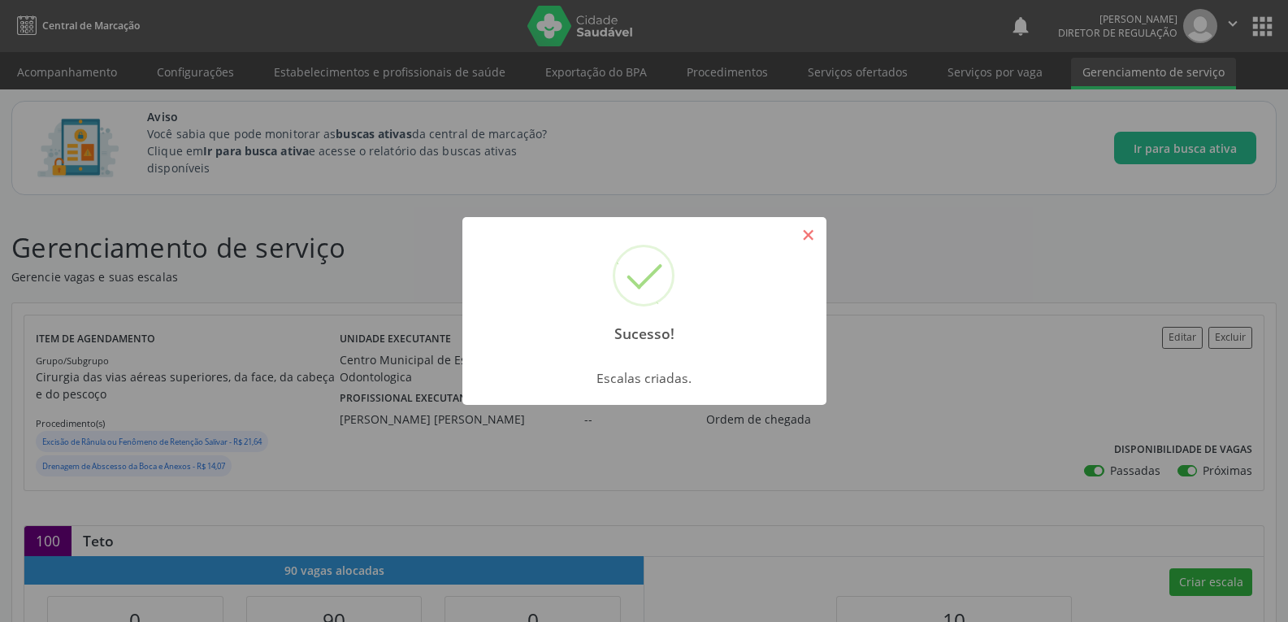
click at [814, 234] on button "×" at bounding box center [809, 235] width 28 height 28
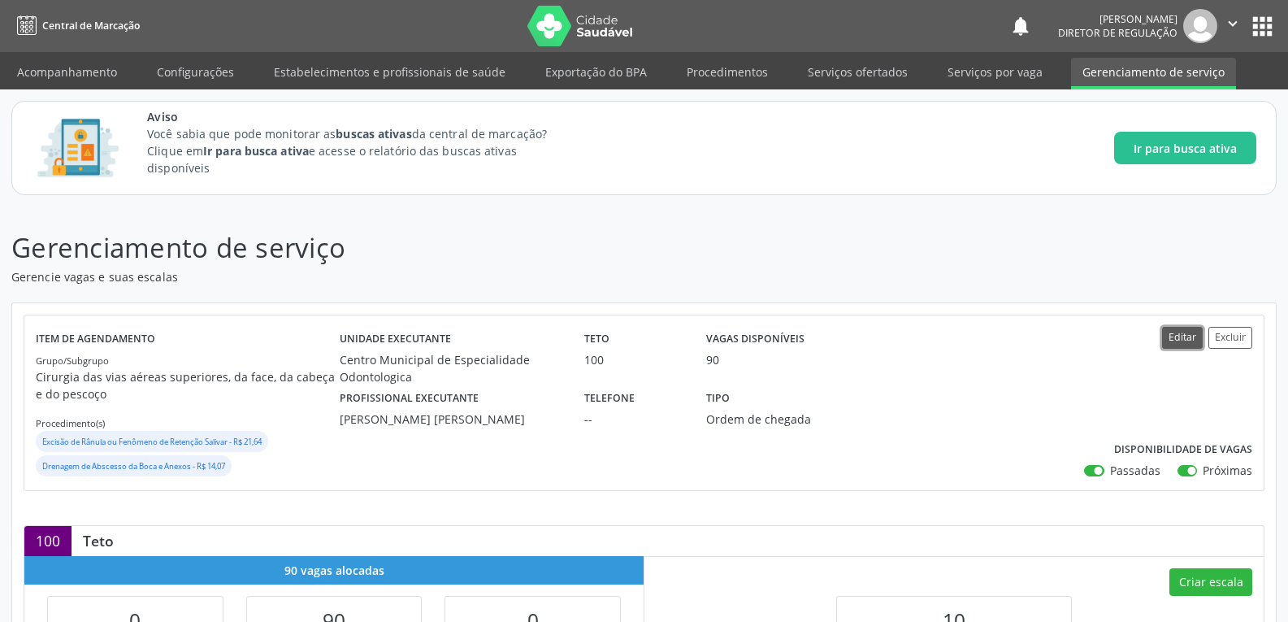
click at [1177, 330] on button "Editar" at bounding box center [1182, 338] width 41 height 22
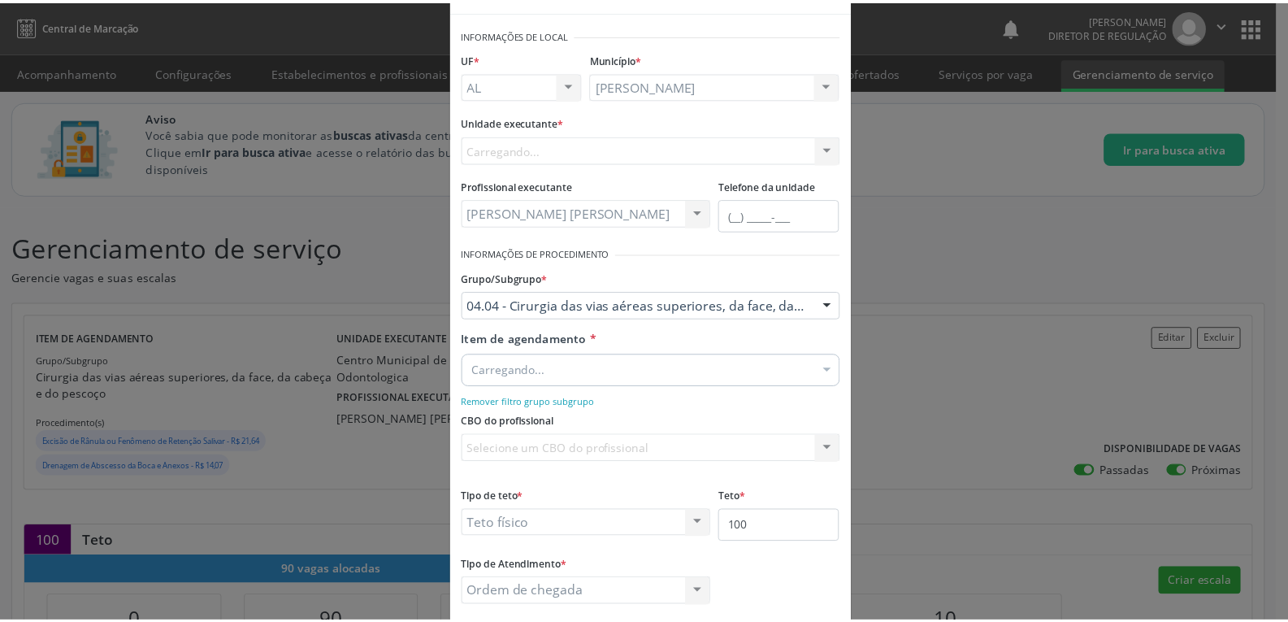
scroll to position [144, 0]
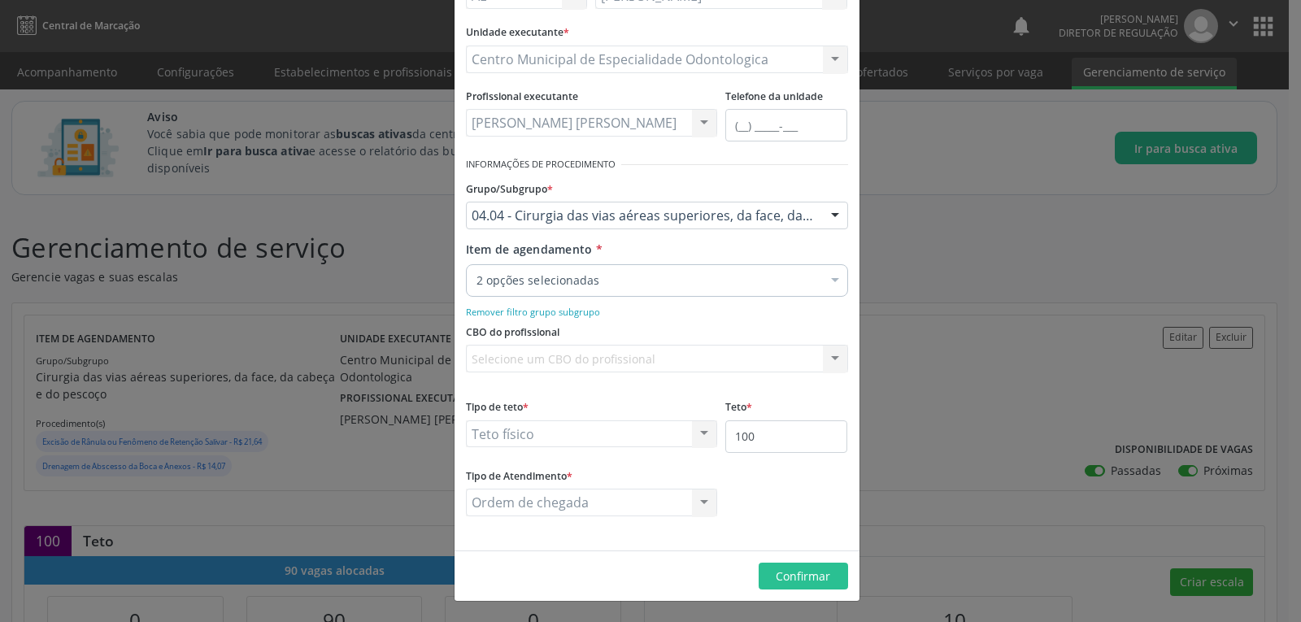
click at [955, 281] on div "Editar Serviço × Informações de Local UF * AL AL Nenhum resultado encontrado pa…" at bounding box center [650, 311] width 1301 height 622
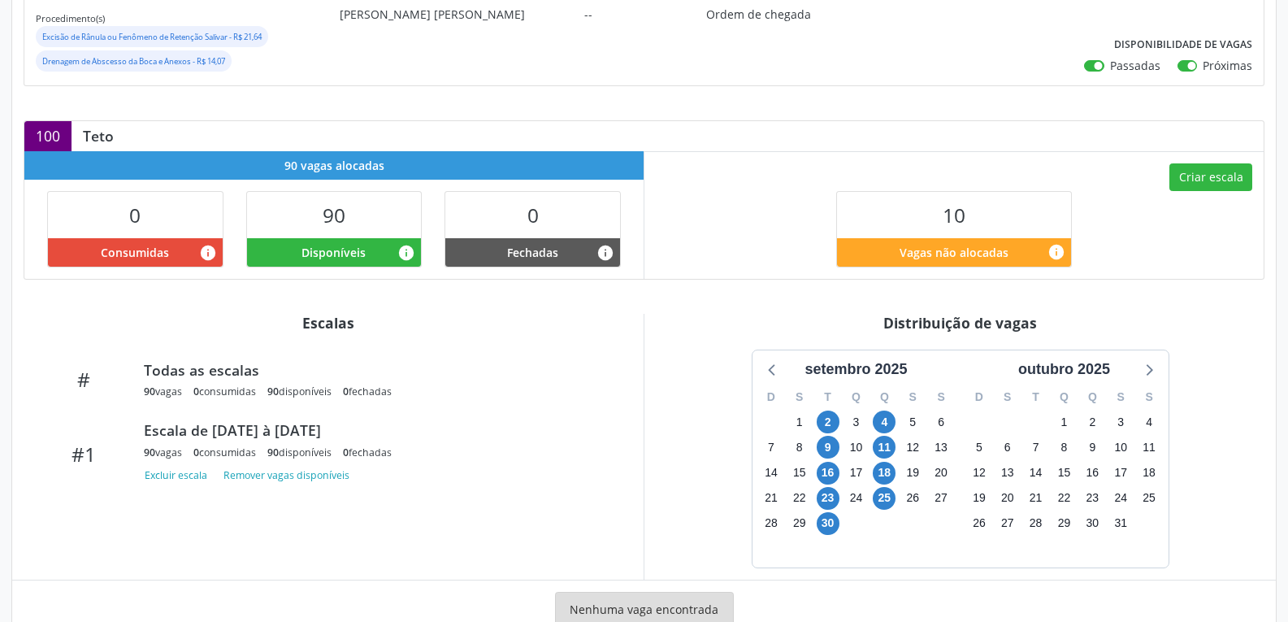
scroll to position [376, 0]
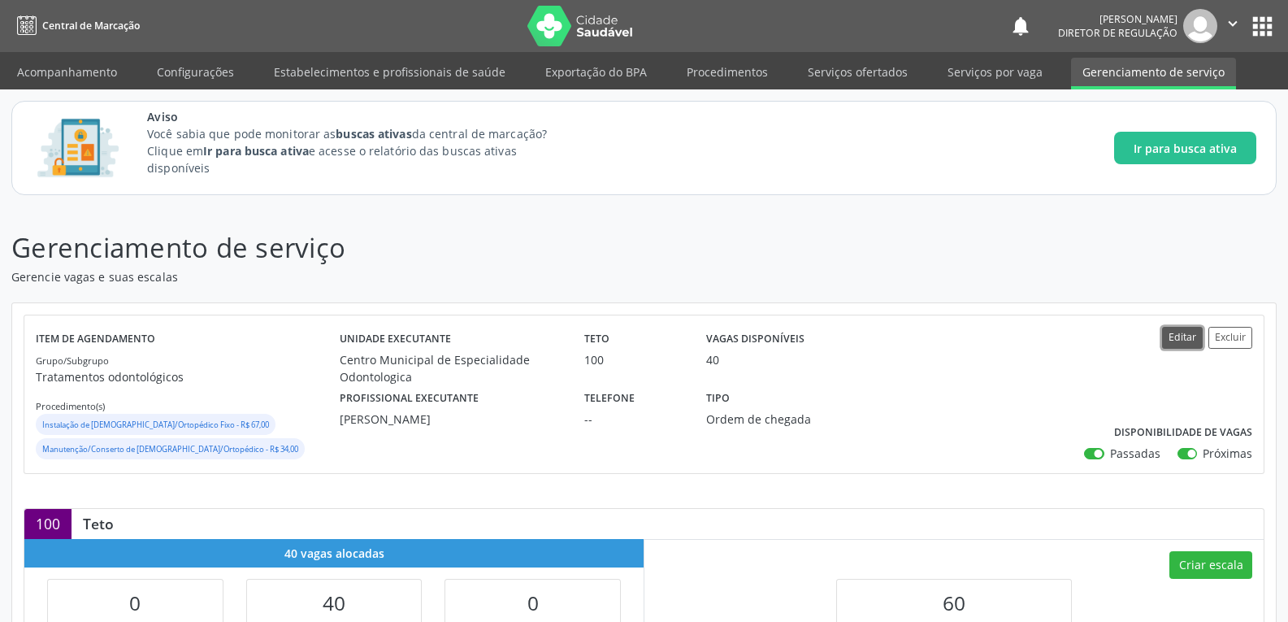
click at [1186, 332] on button "Editar" at bounding box center [1182, 338] width 41 height 22
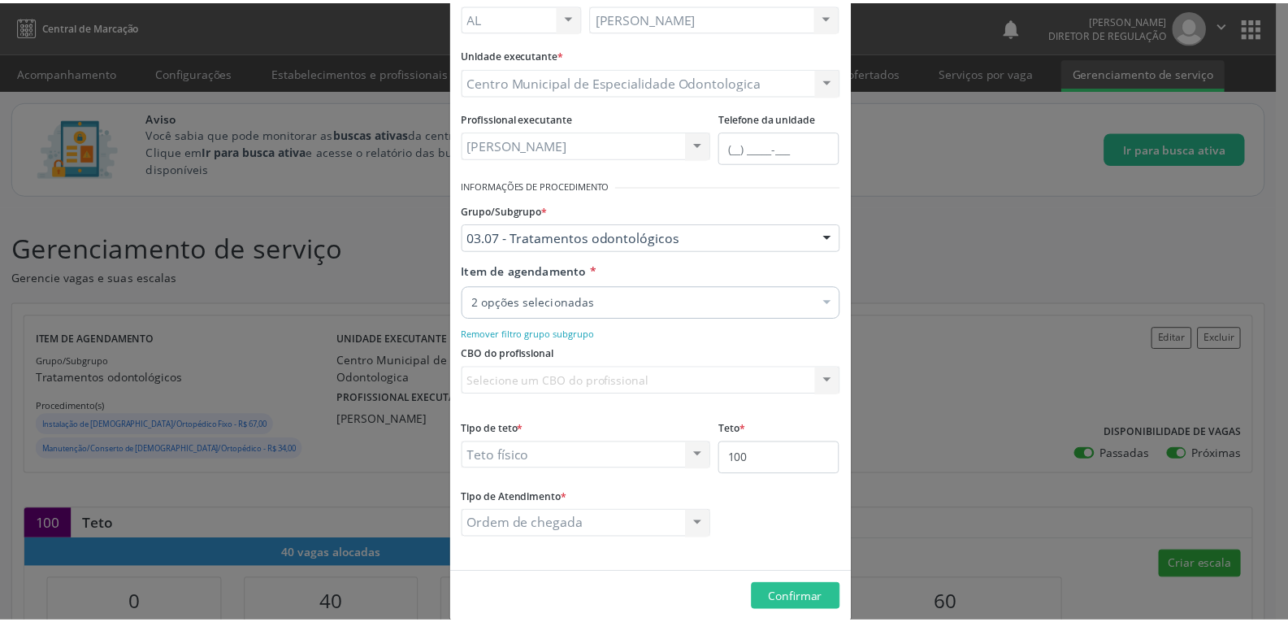
scroll to position [144, 0]
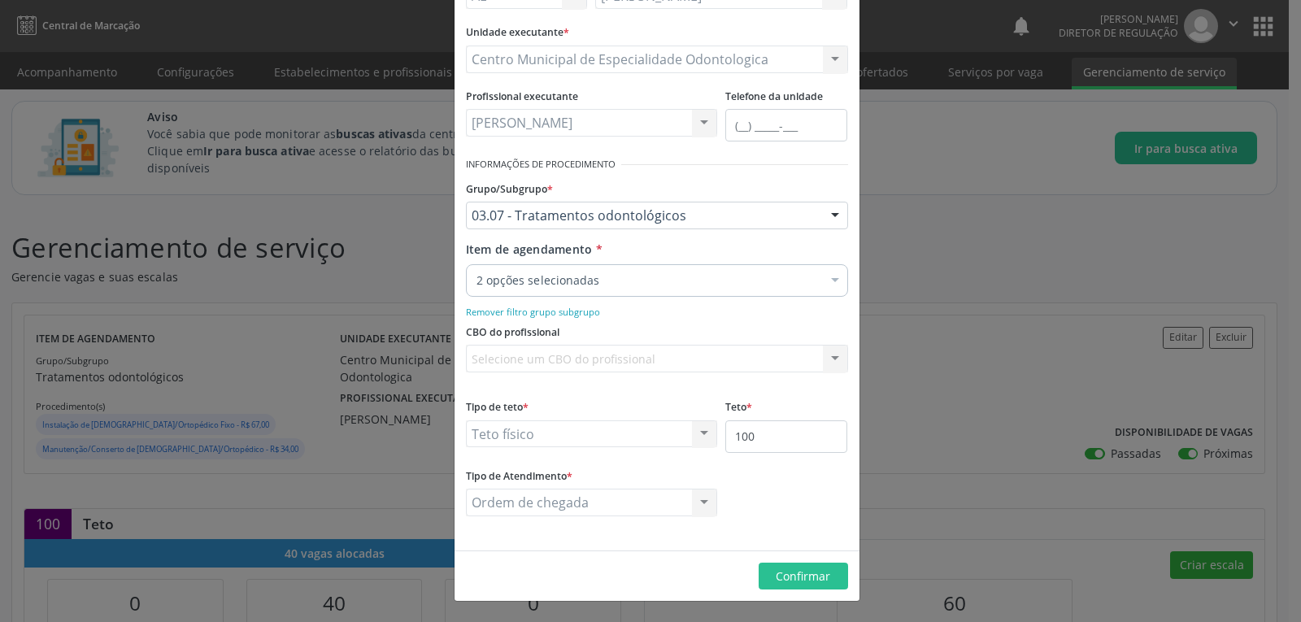
click at [696, 432] on div "Teto físico Teto financeiro Teto físico Nenhum resultado encontrado para: " " N…" at bounding box center [592, 434] width 252 height 28
click at [696, 431] on div "Teto físico Teto financeiro Teto físico Nenhum resultado encontrado para: " " N…" at bounding box center [592, 434] width 252 height 28
click at [502, 428] on div "Teto físico Teto financeiro Teto físico Nenhum resultado encontrado para: " " N…" at bounding box center [592, 434] width 252 height 28
click at [767, 429] on input "100" at bounding box center [786, 436] width 122 height 33
type input "1"
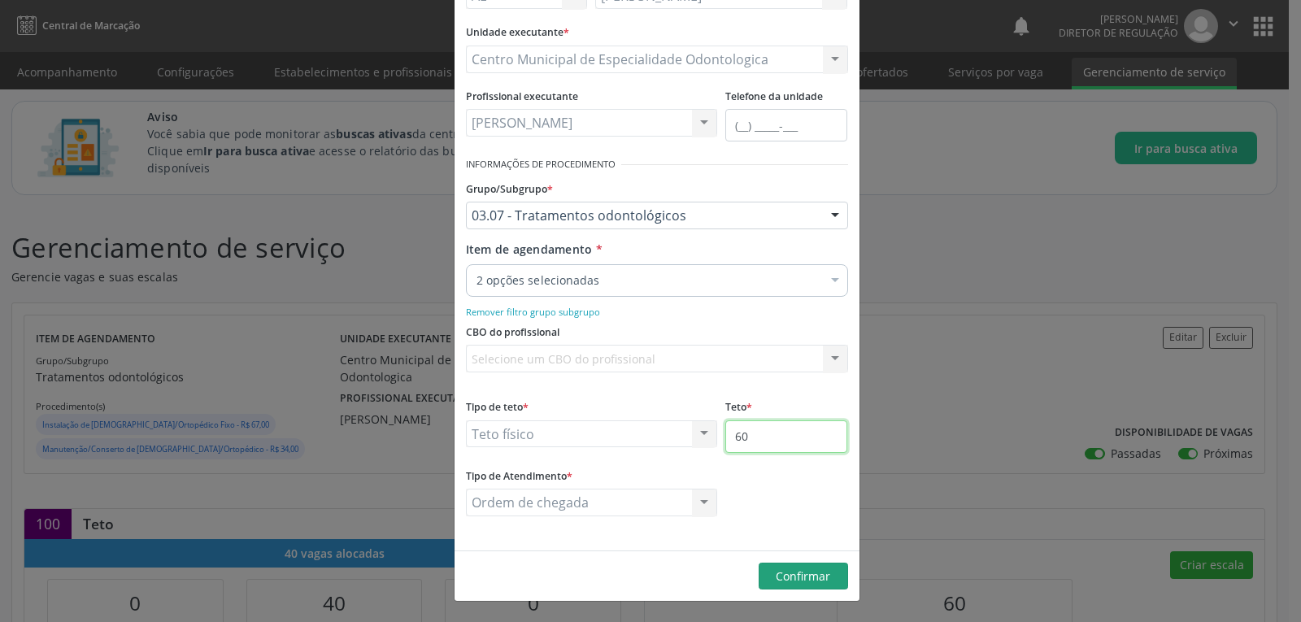
type input "60"
click at [798, 580] on span "Confirmar" at bounding box center [802, 575] width 54 height 15
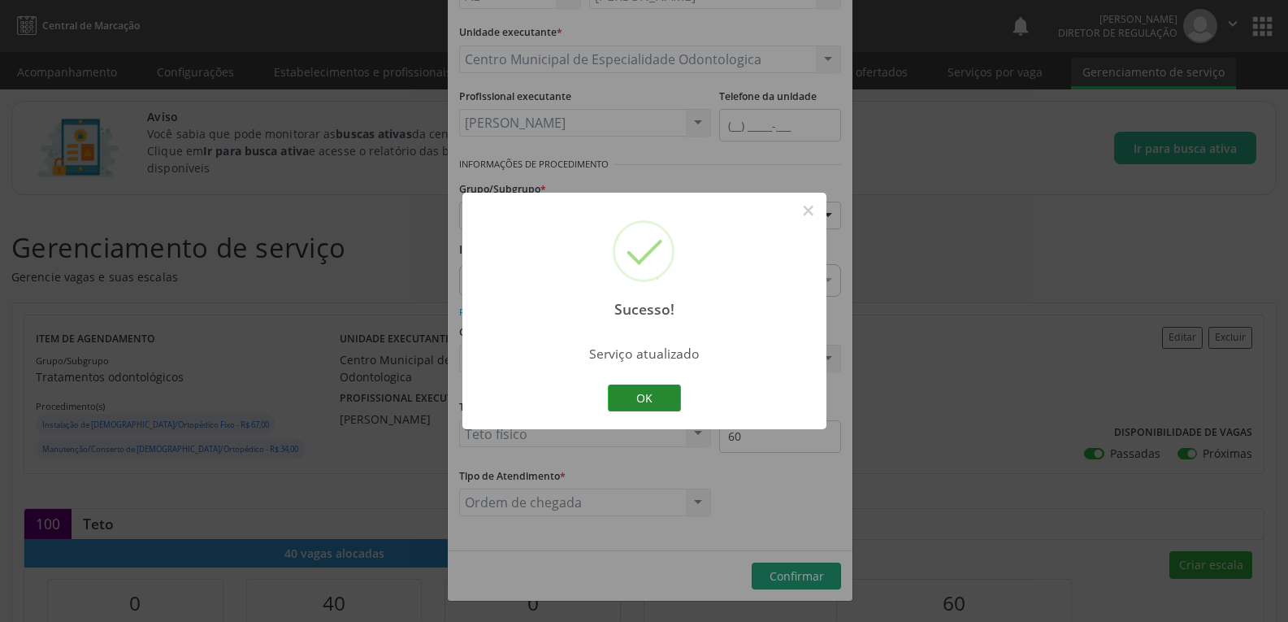
click at [631, 401] on button "OK" at bounding box center [644, 398] width 73 height 28
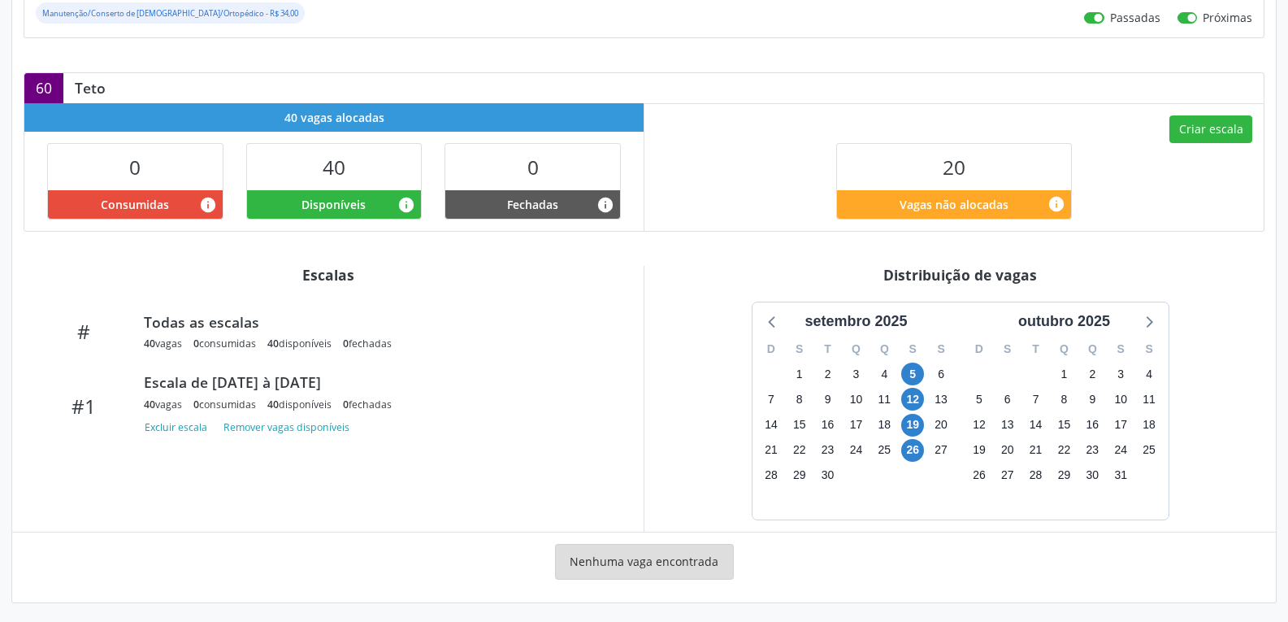
scroll to position [440, 0]
